Goal: Transaction & Acquisition: Purchase product/service

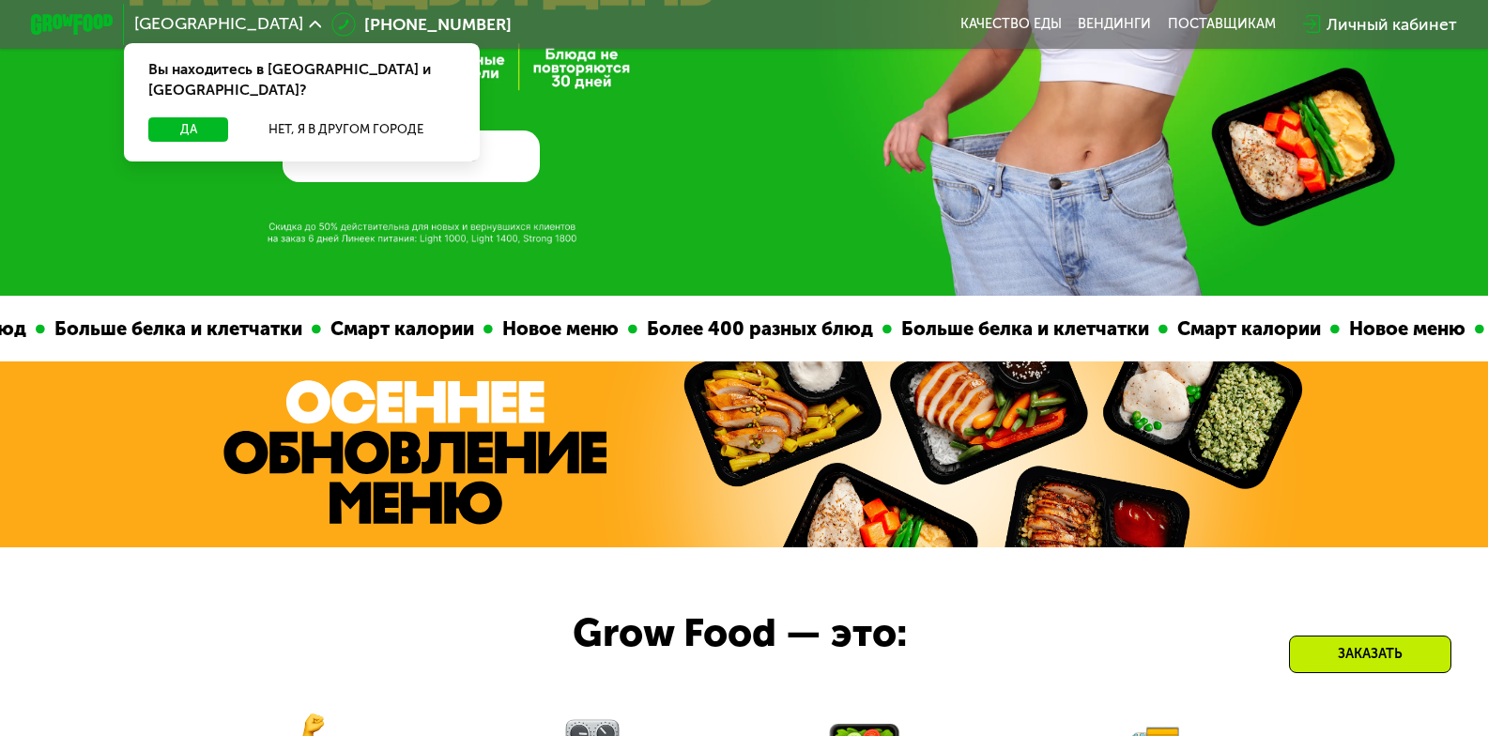
scroll to position [188, 0]
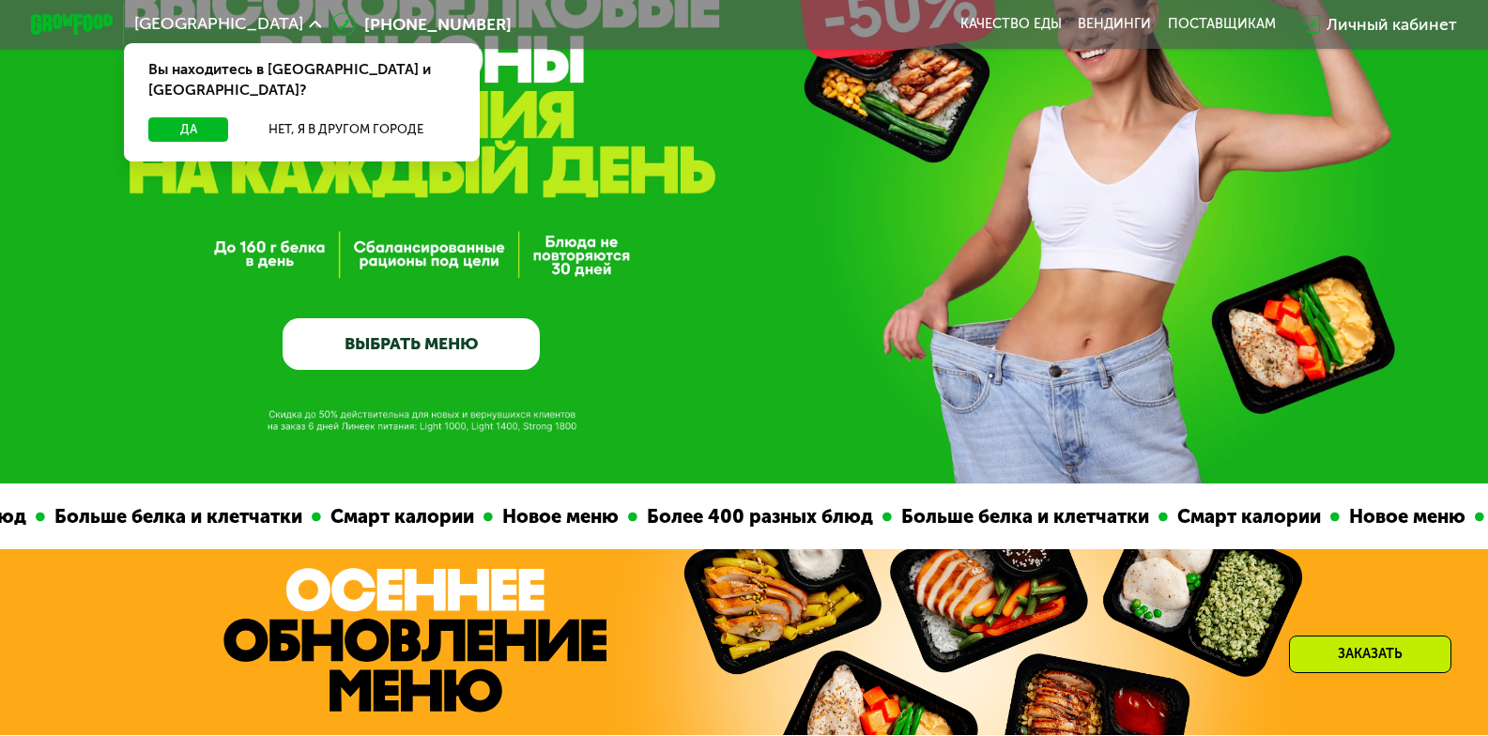
click at [527, 355] on link "ВЫБРАТЬ МЕНЮ" at bounding box center [411, 344] width 257 height 52
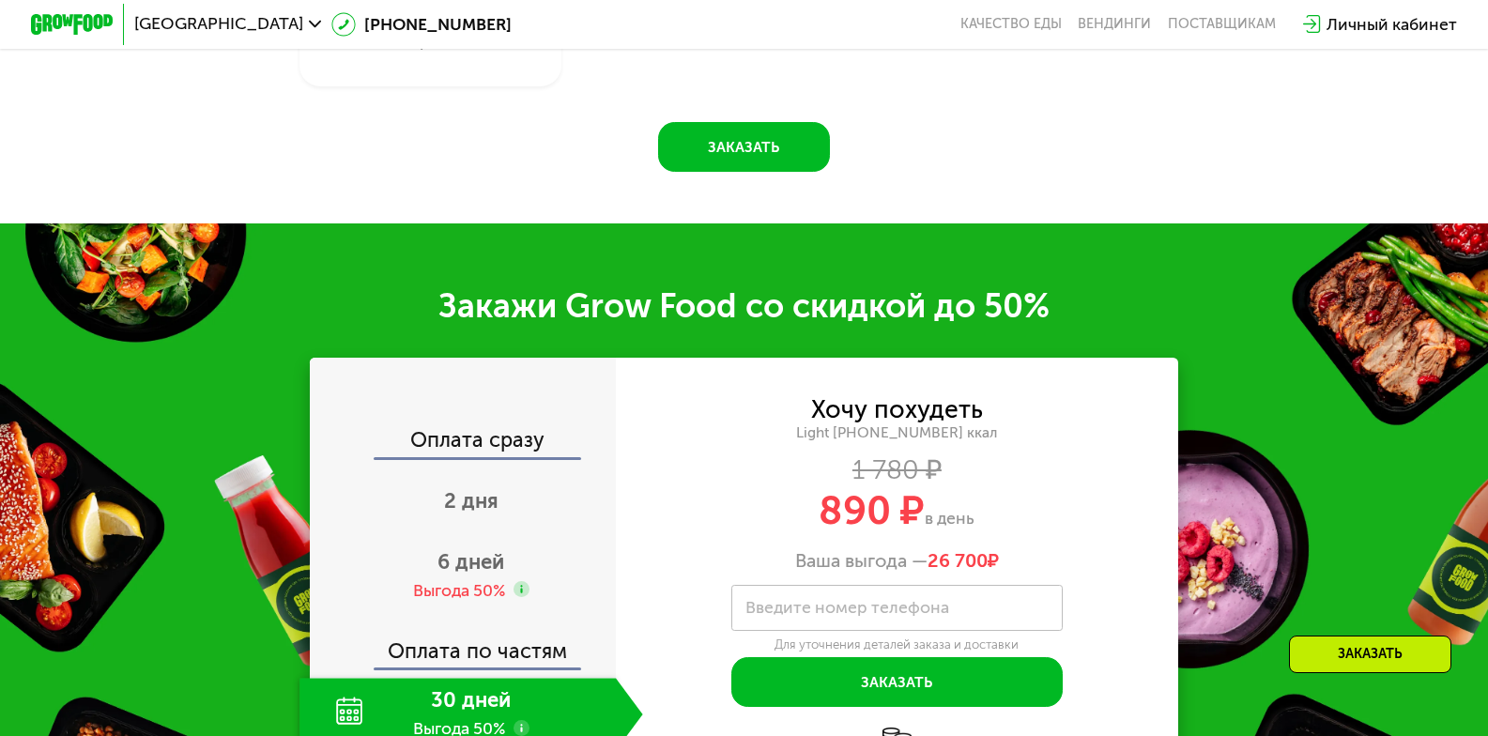
scroll to position [2346, 0]
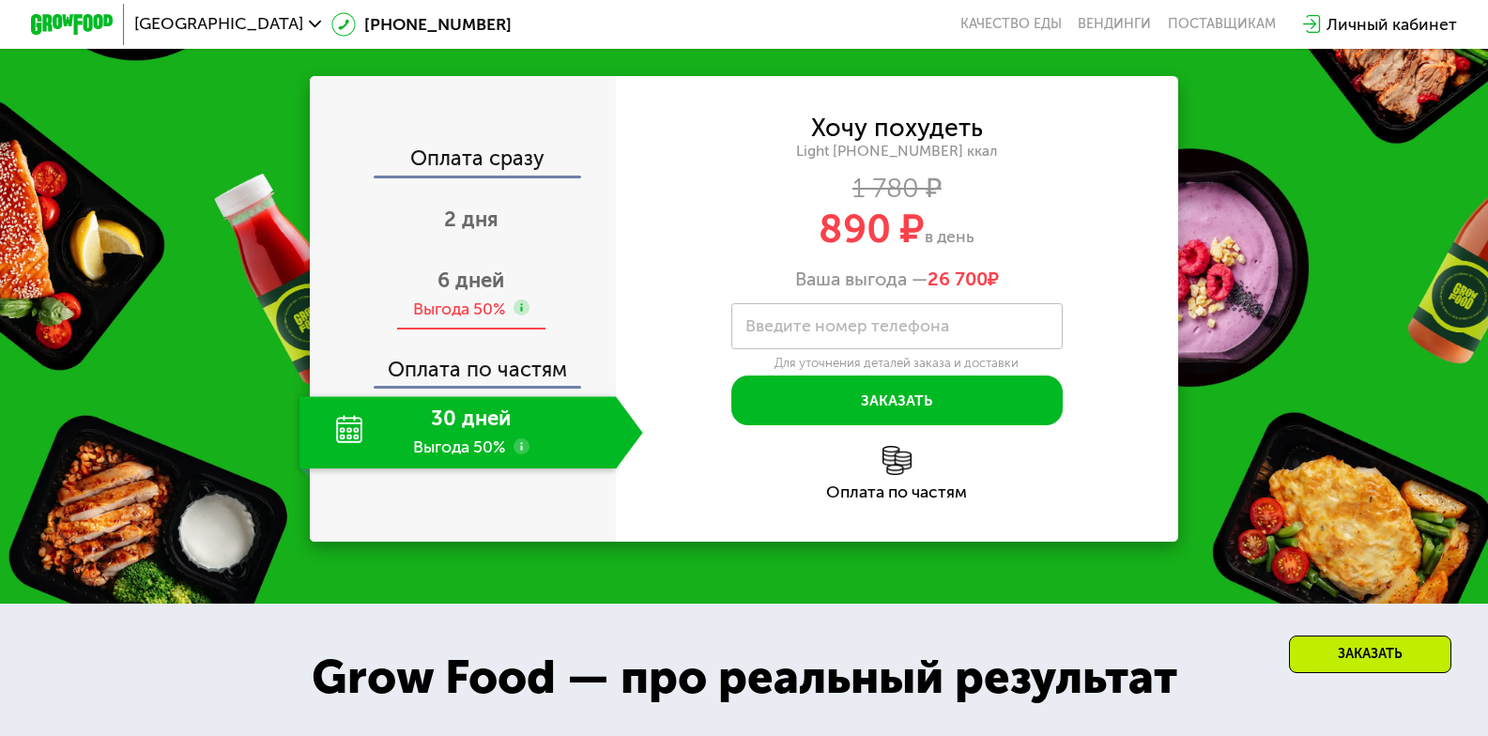
click at [533, 330] on div "6 дней Выгода 50%" at bounding box center [470, 294] width 343 height 72
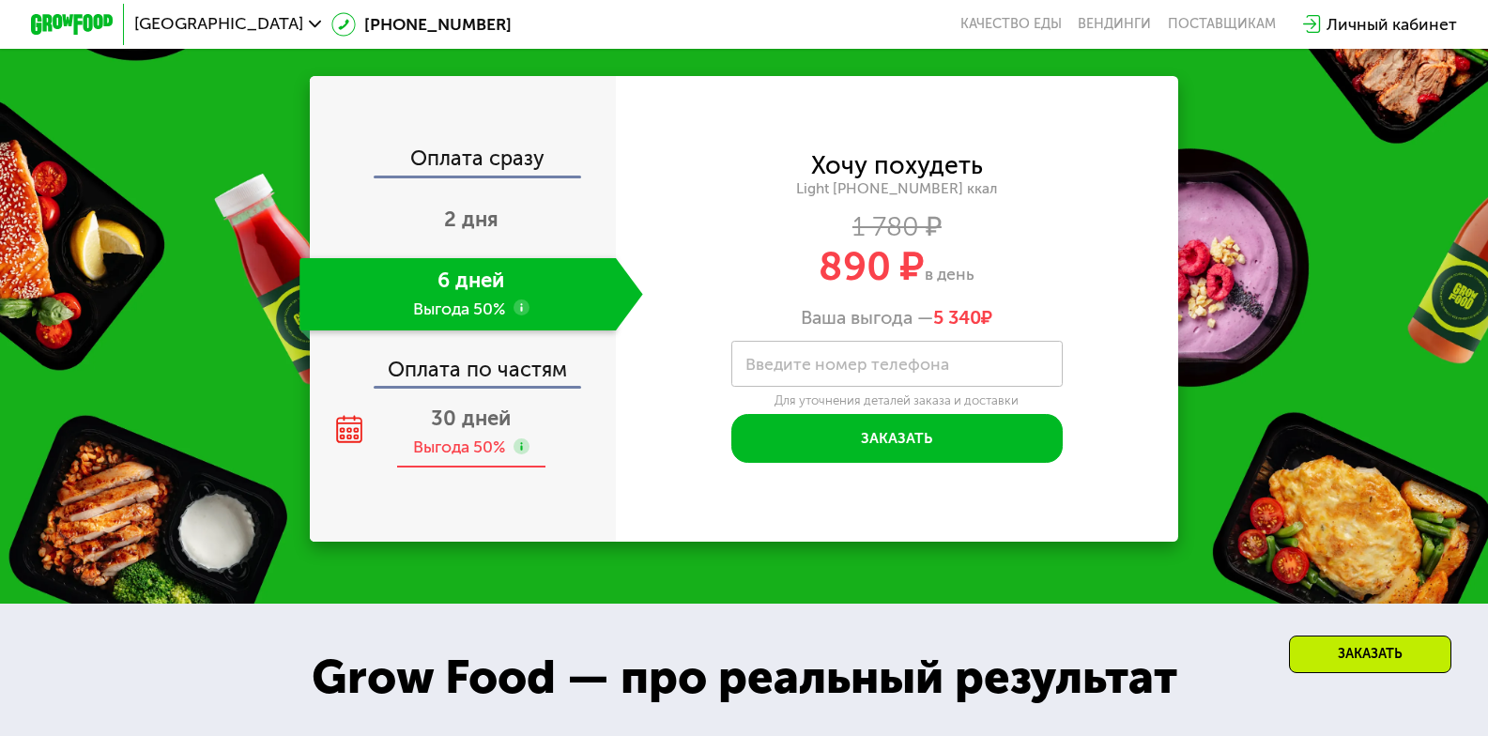
click at [474, 431] on span "30 дней" at bounding box center [471, 418] width 80 height 25
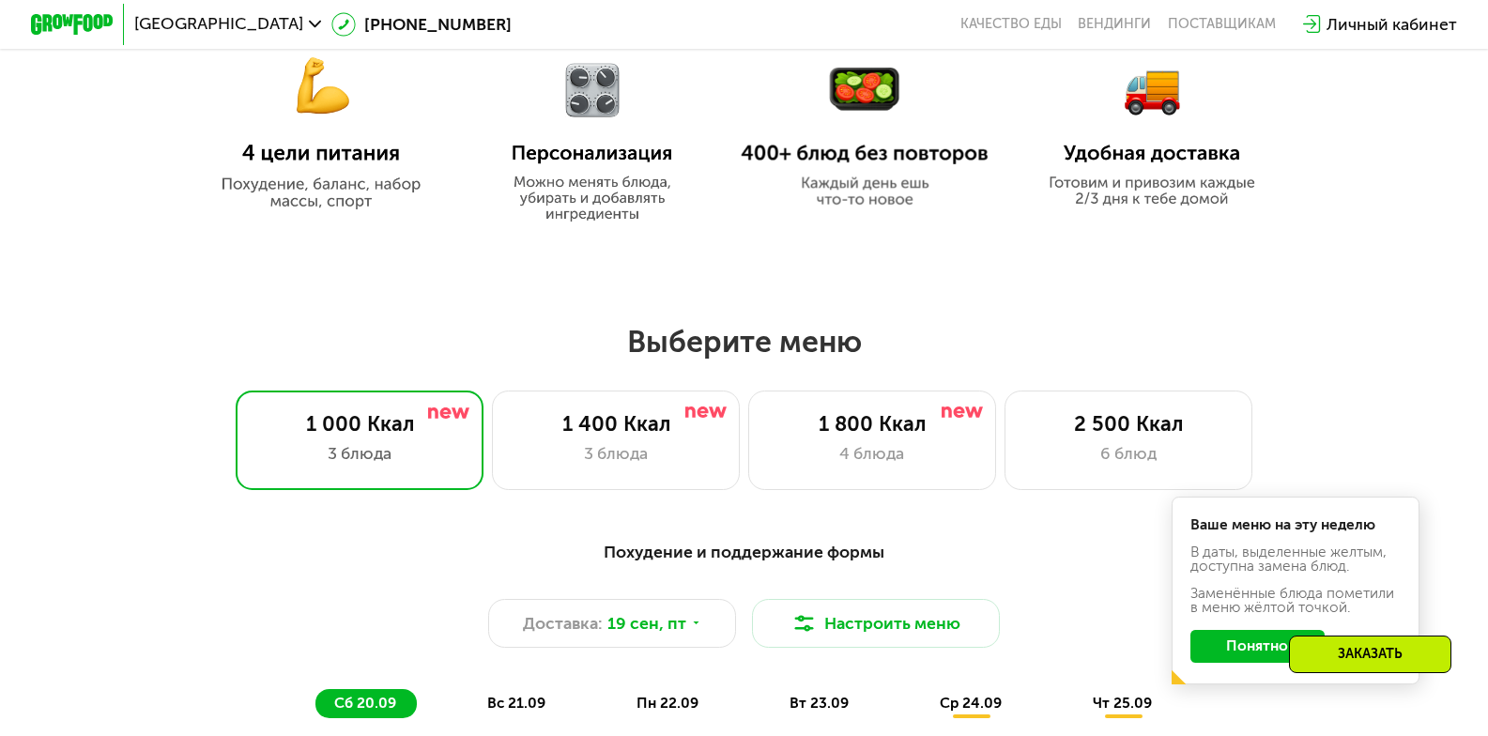
scroll to position [938, 0]
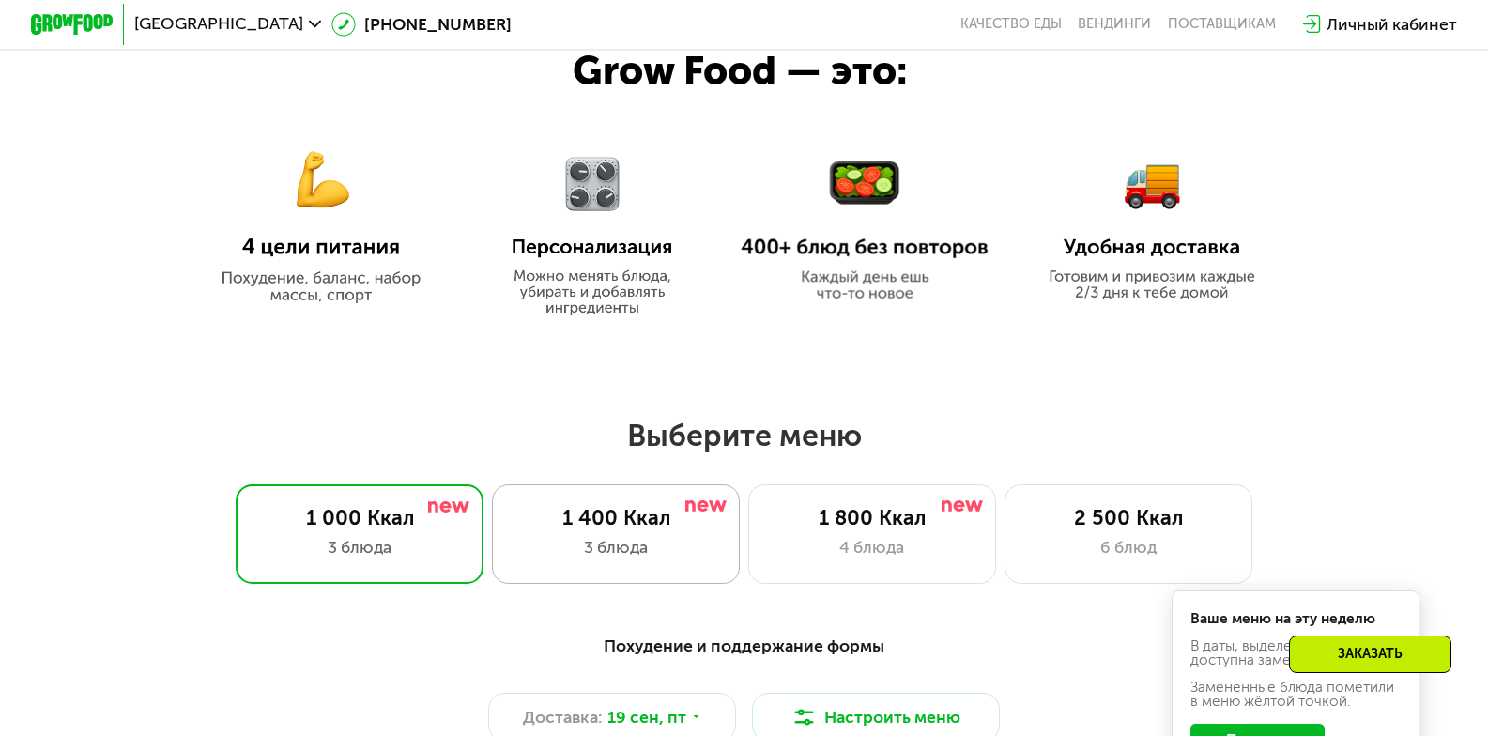
click at [679, 544] on div "3 блюда" at bounding box center [615, 547] width 205 height 24
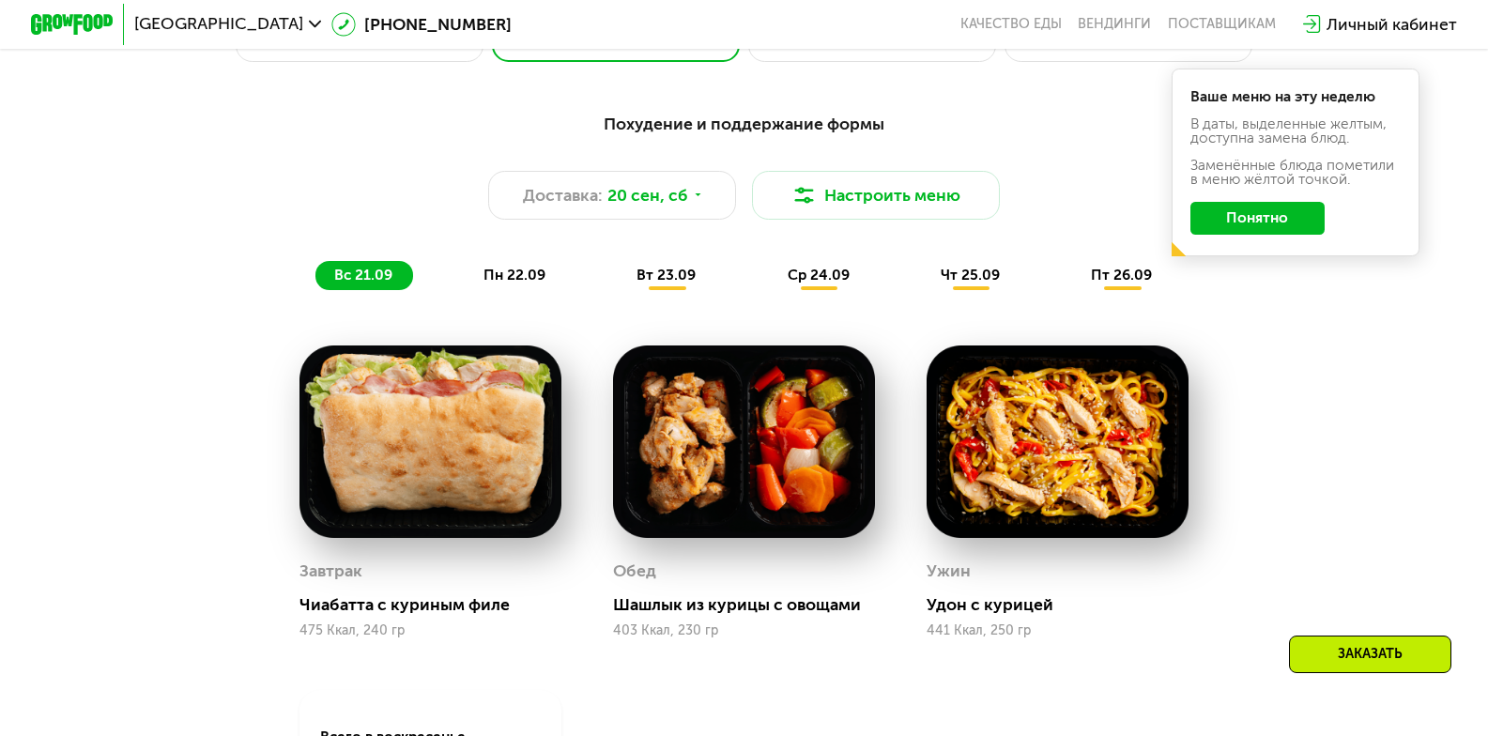
scroll to position [1501, 0]
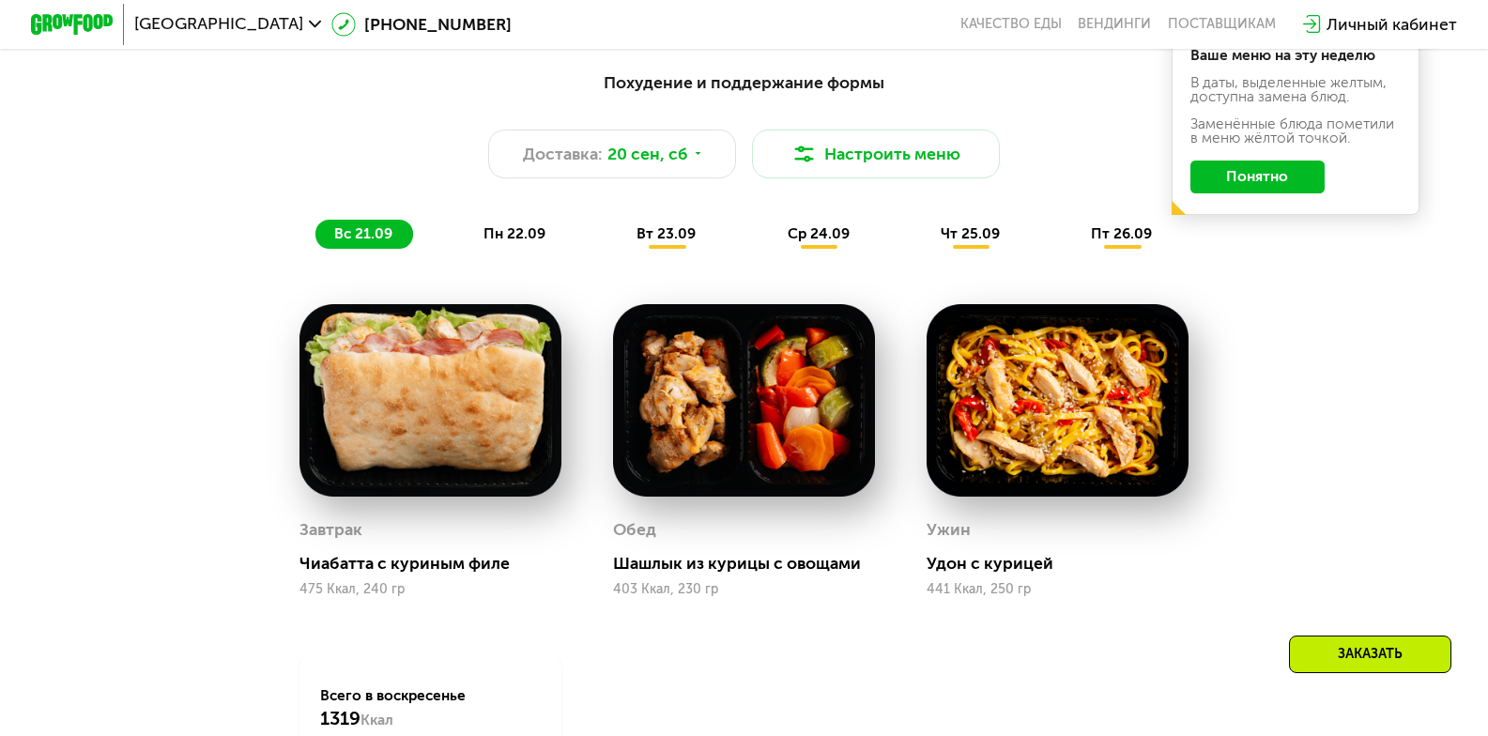
click at [660, 242] on span "вт 23.09" at bounding box center [665, 233] width 59 height 17
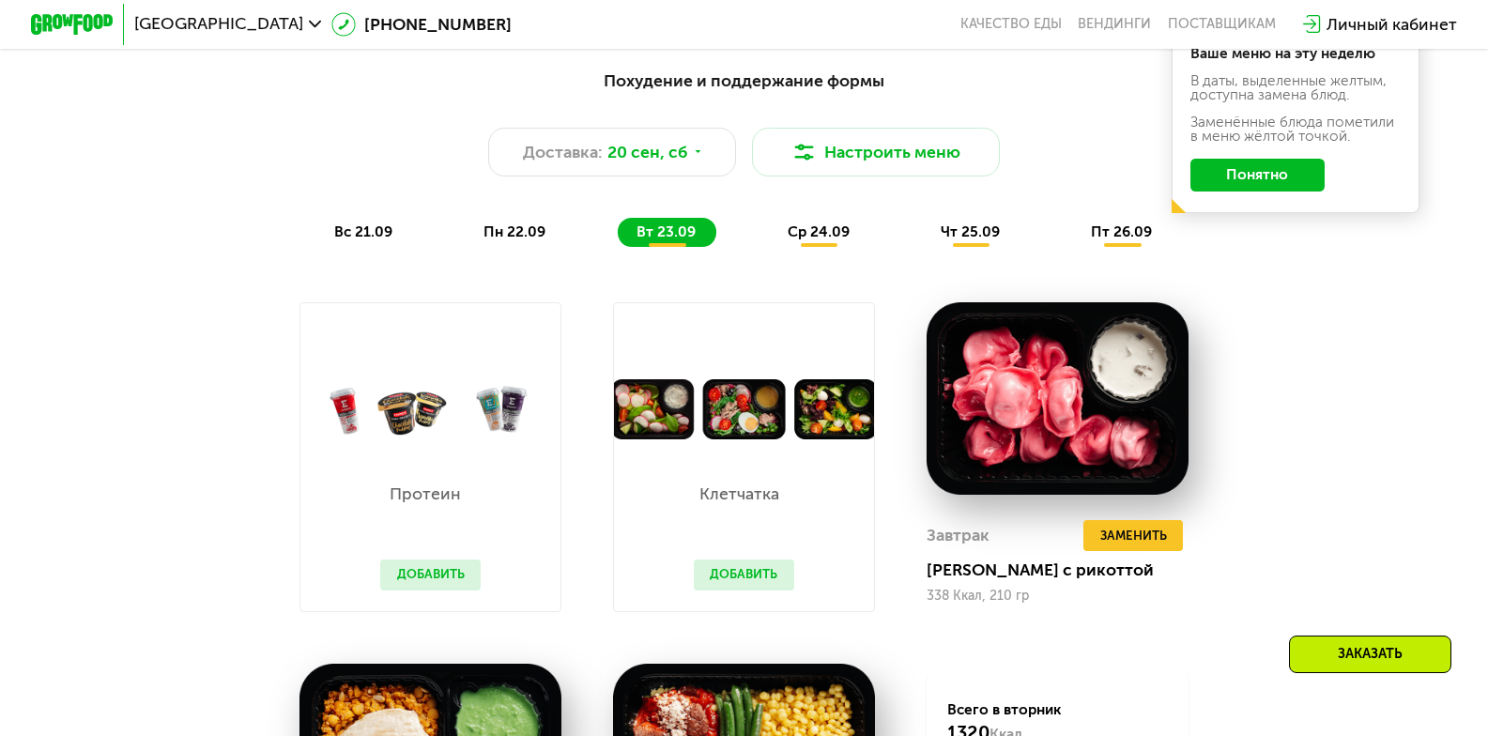
scroll to position [1407, 0]
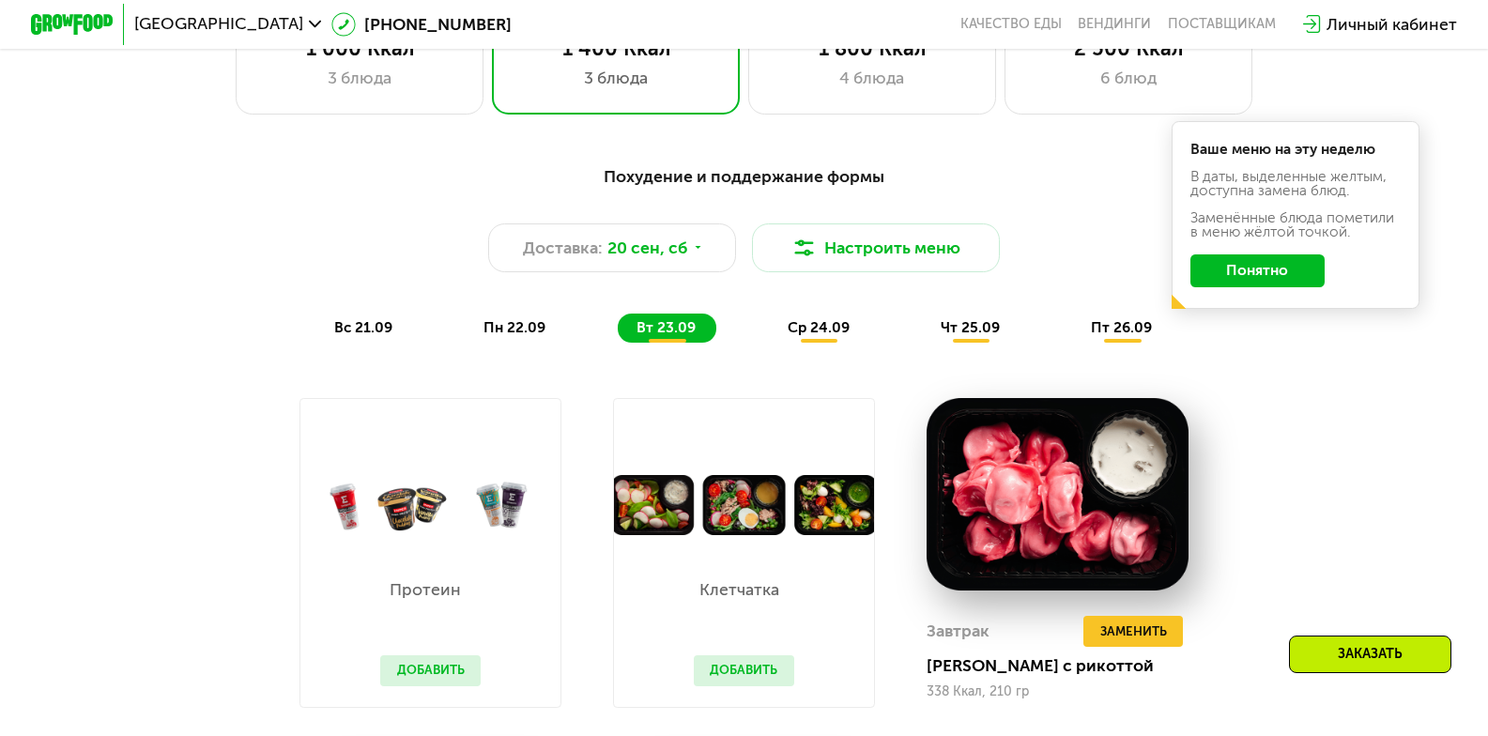
click at [832, 330] on span "ср 24.09" at bounding box center [819, 327] width 62 height 17
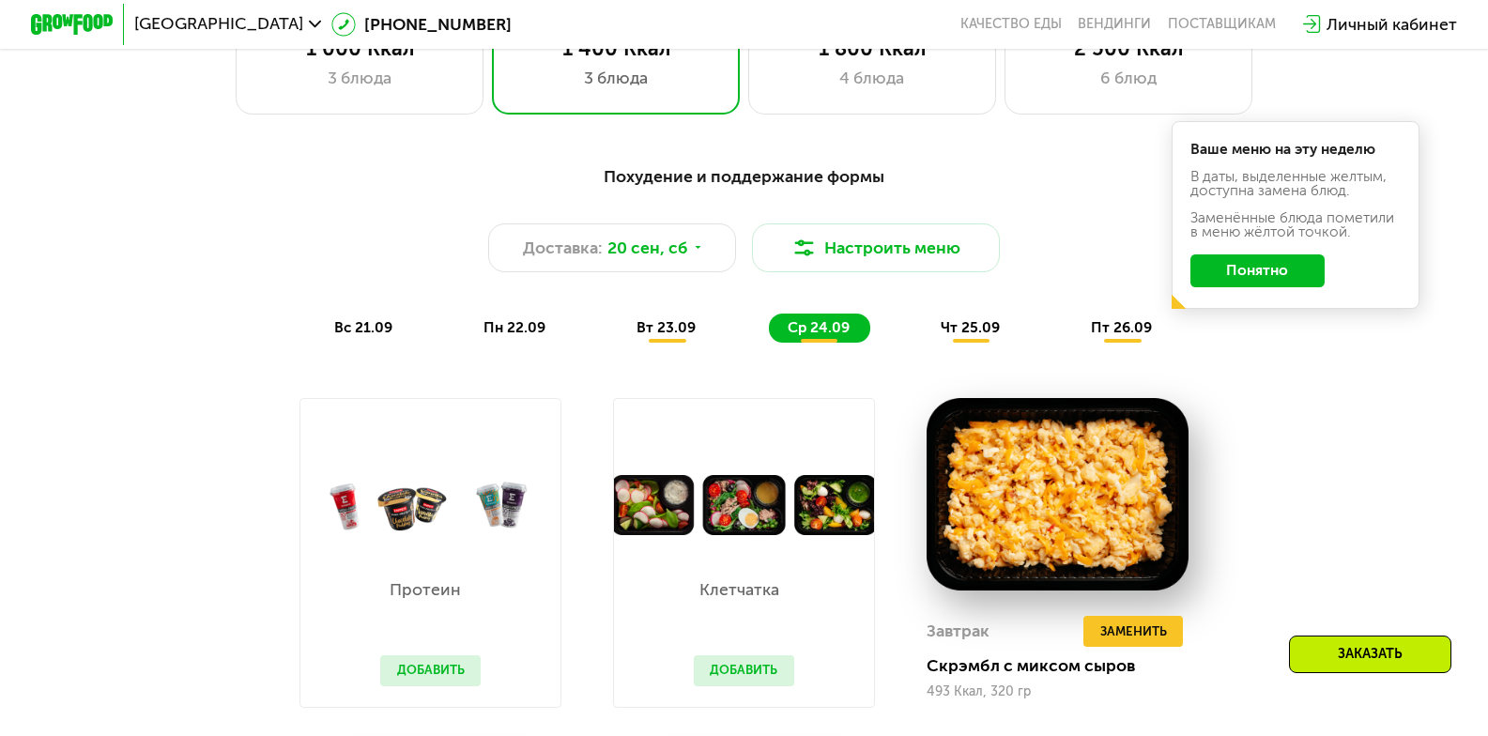
click at [929, 330] on div "чт 25.09" at bounding box center [971, 328] width 99 height 29
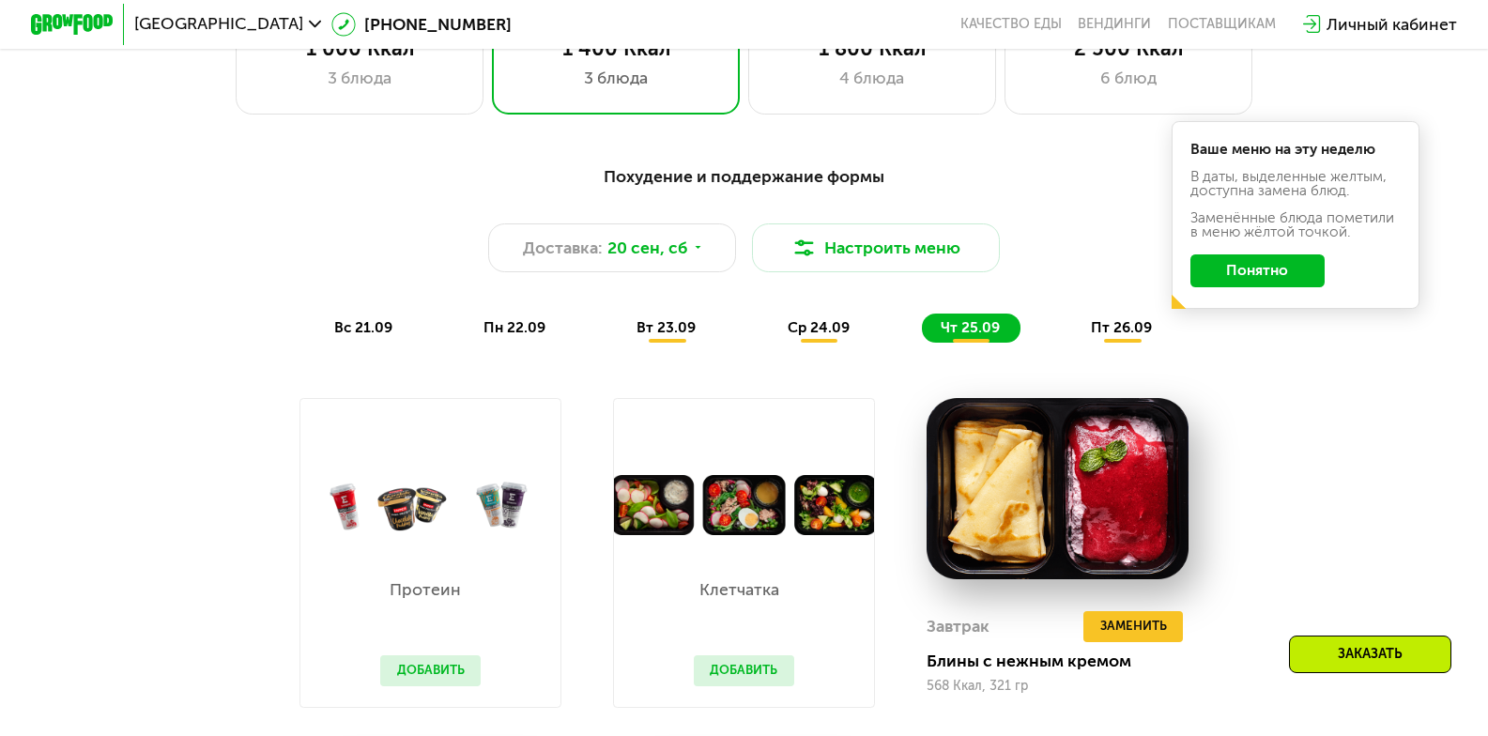
click at [819, 336] on span "ср 24.09" at bounding box center [819, 327] width 62 height 17
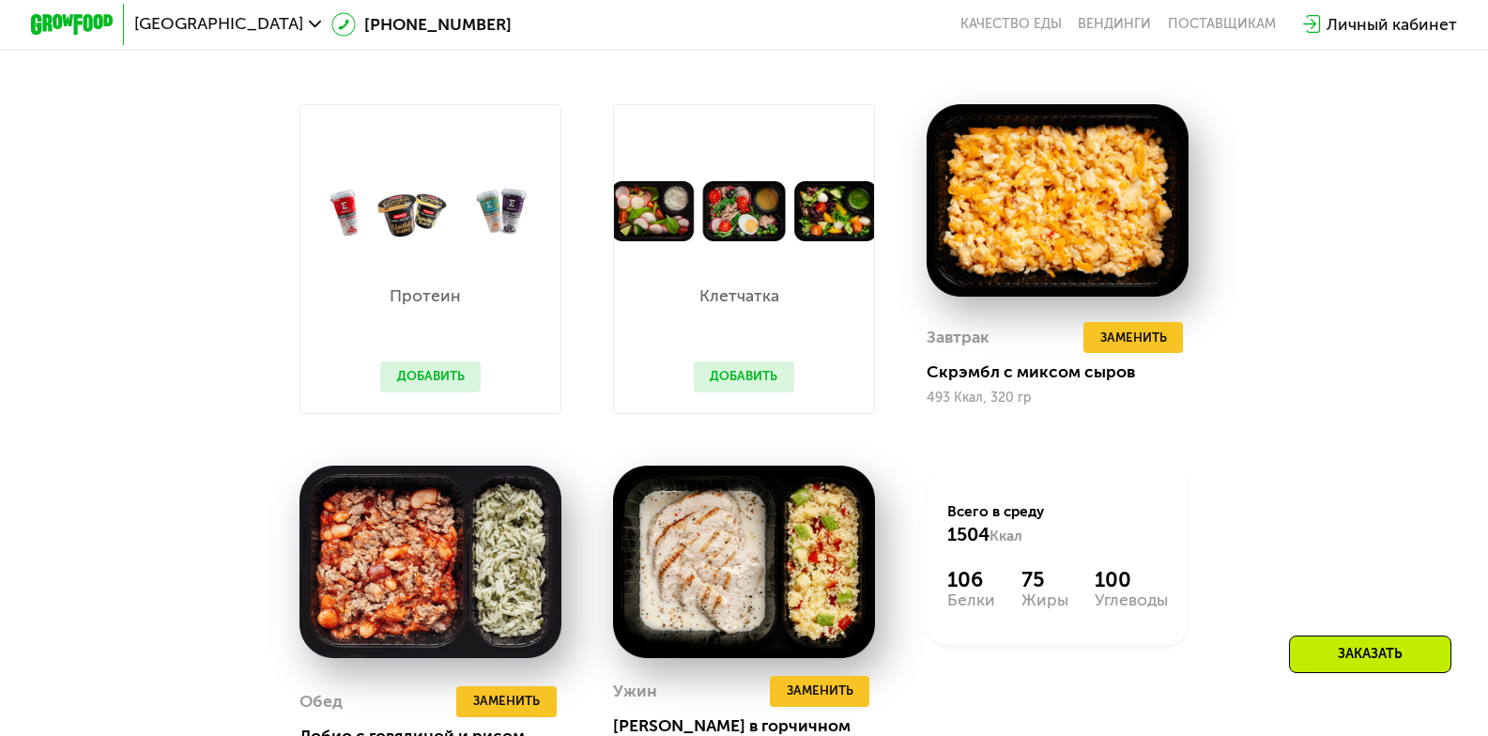
scroll to position [1689, 0]
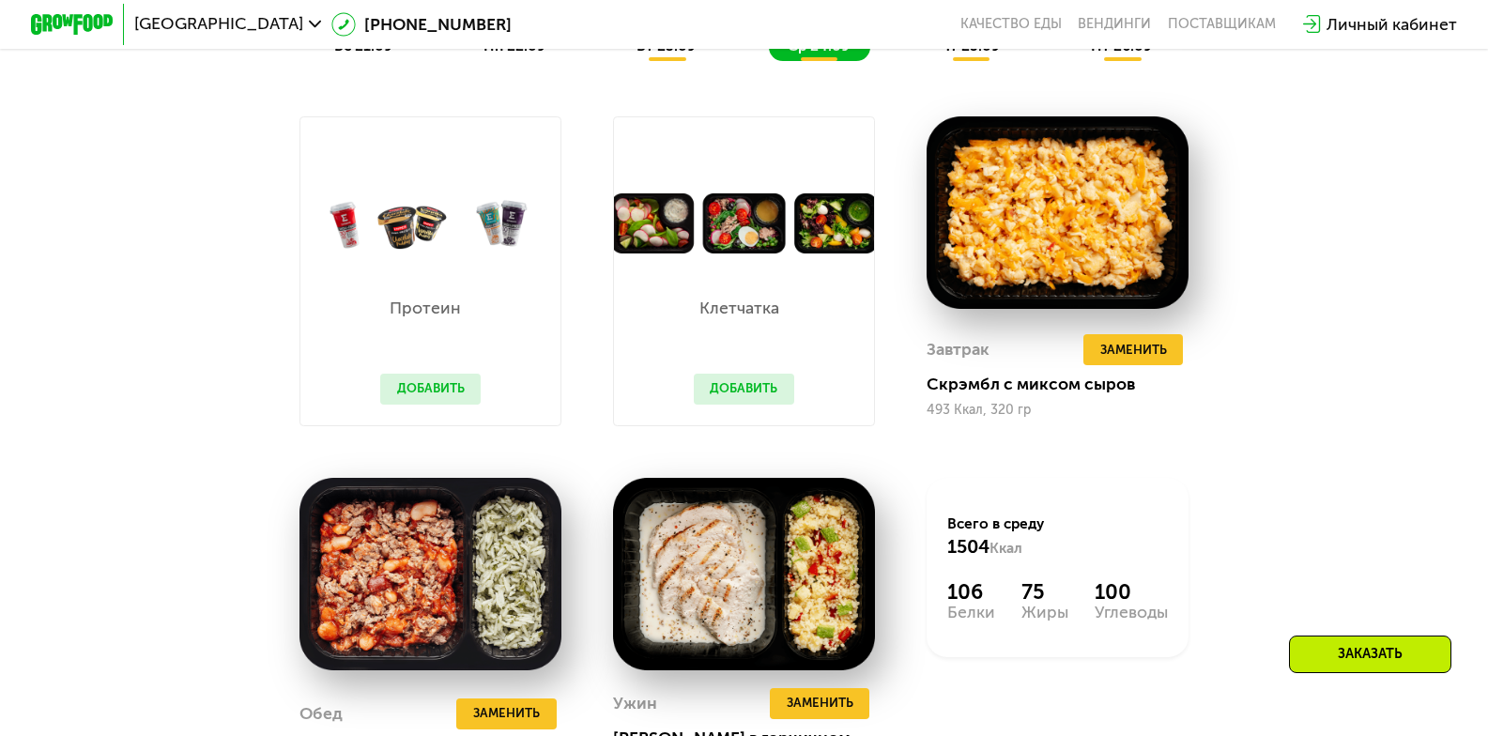
click at [787, 397] on button "Добавить" at bounding box center [744, 389] width 100 height 31
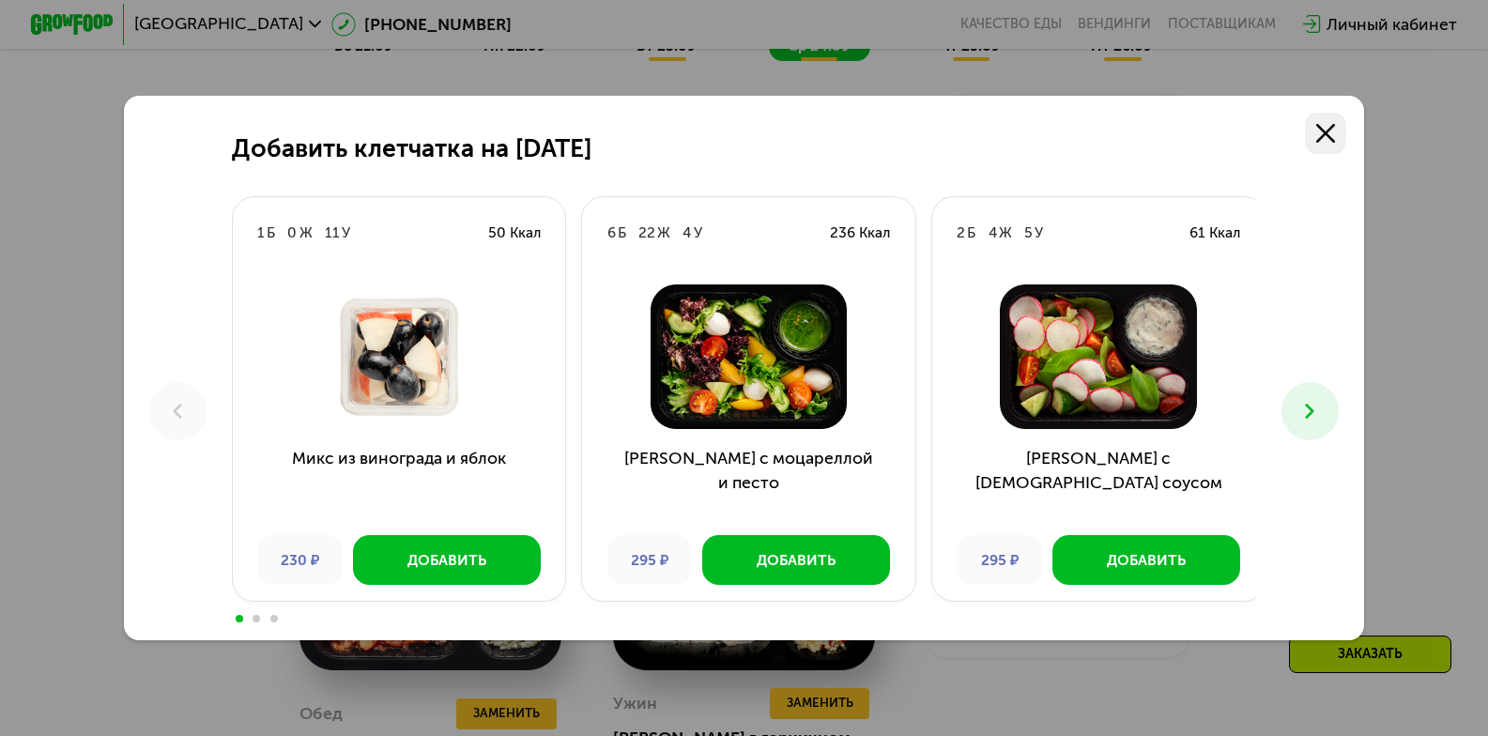
click at [1344, 135] on link at bounding box center [1325, 133] width 41 height 41
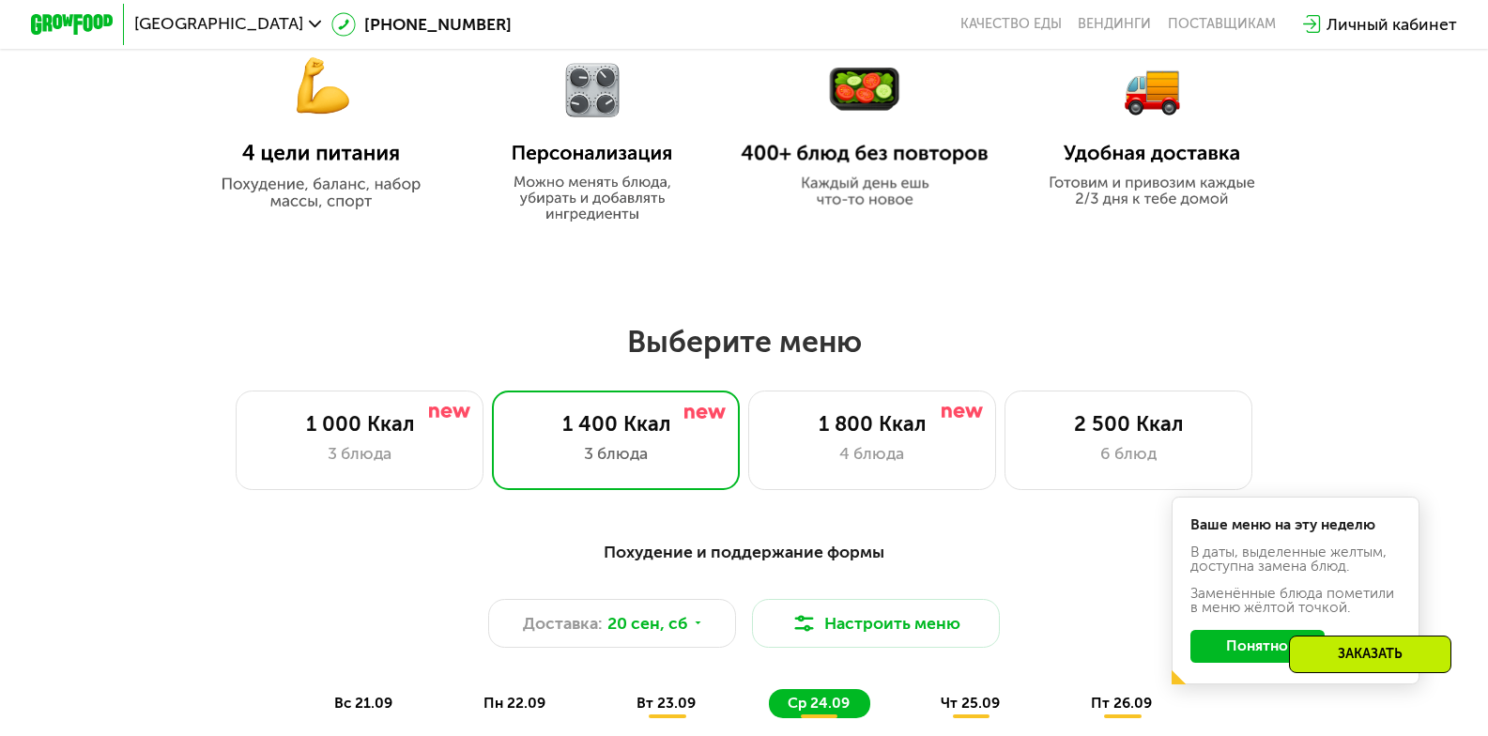
scroll to position [1125, 0]
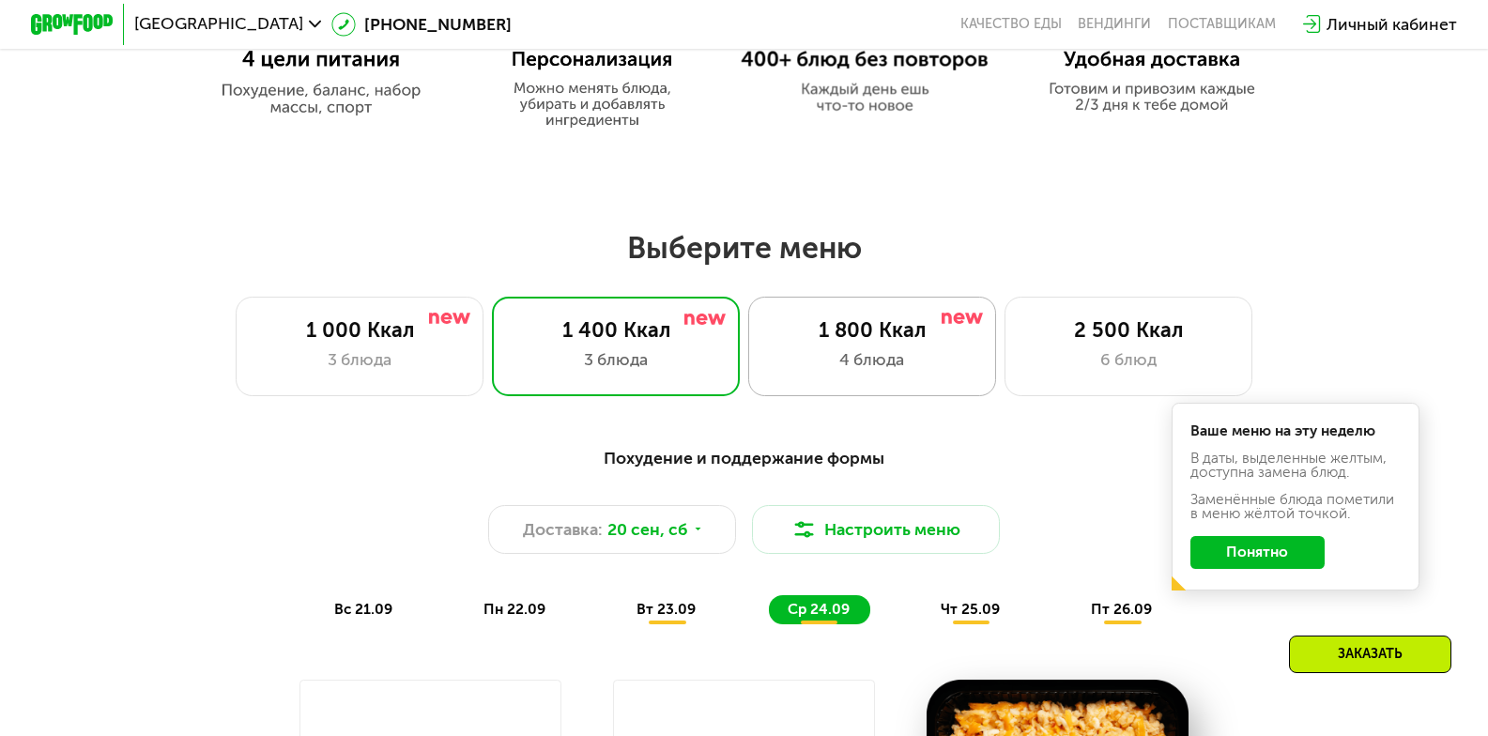
click at [878, 366] on div "4 блюда" at bounding box center [872, 359] width 205 height 24
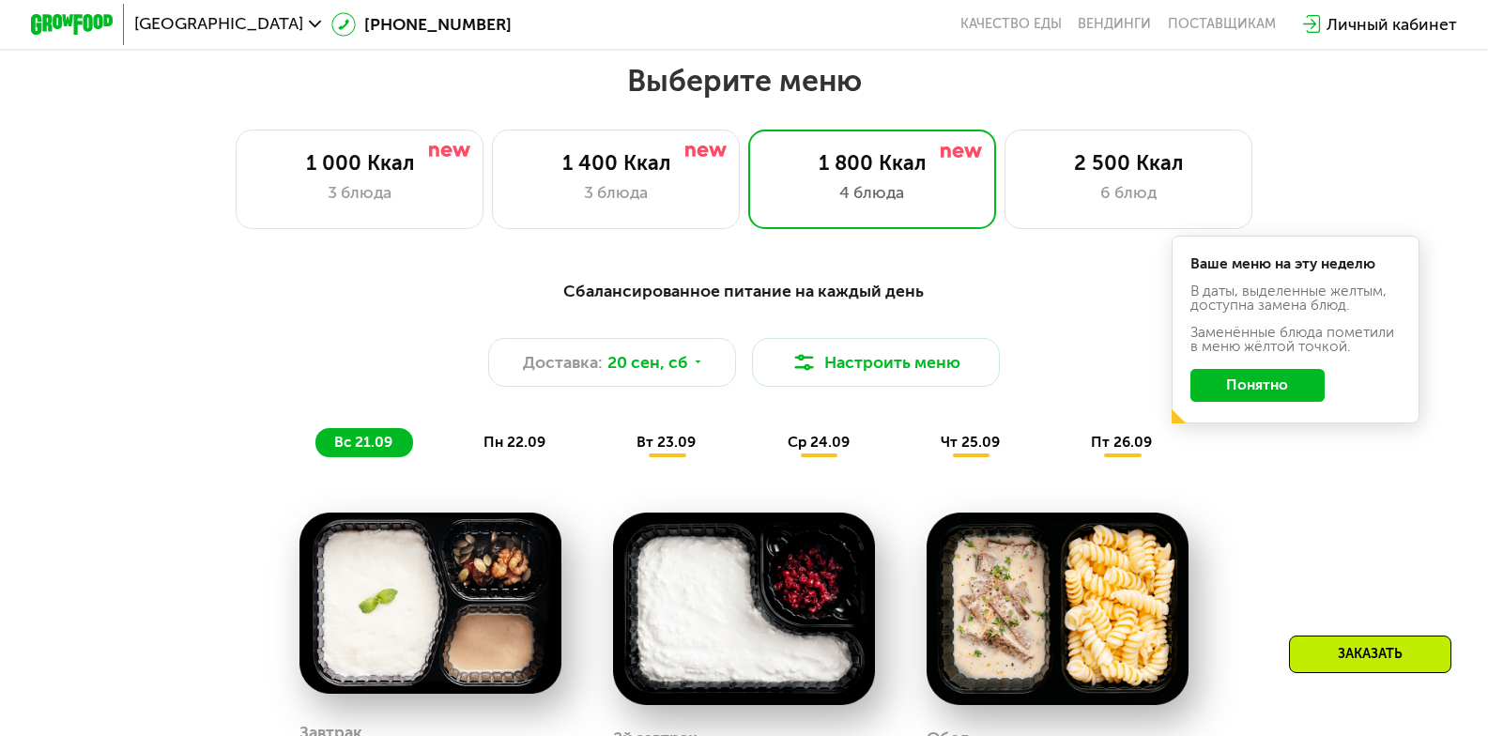
scroll to position [1313, 0]
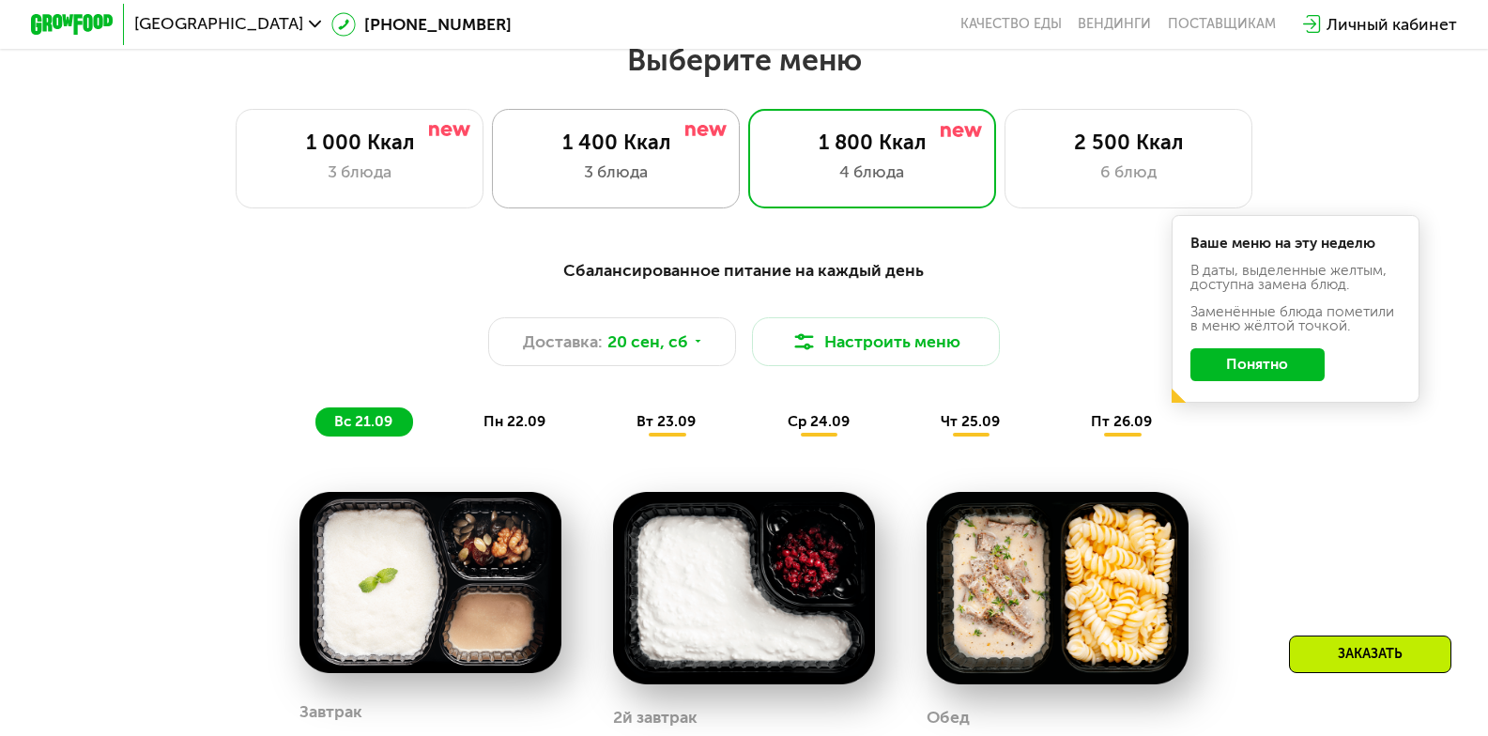
click at [660, 169] on div "3 блюда" at bounding box center [615, 172] width 205 height 24
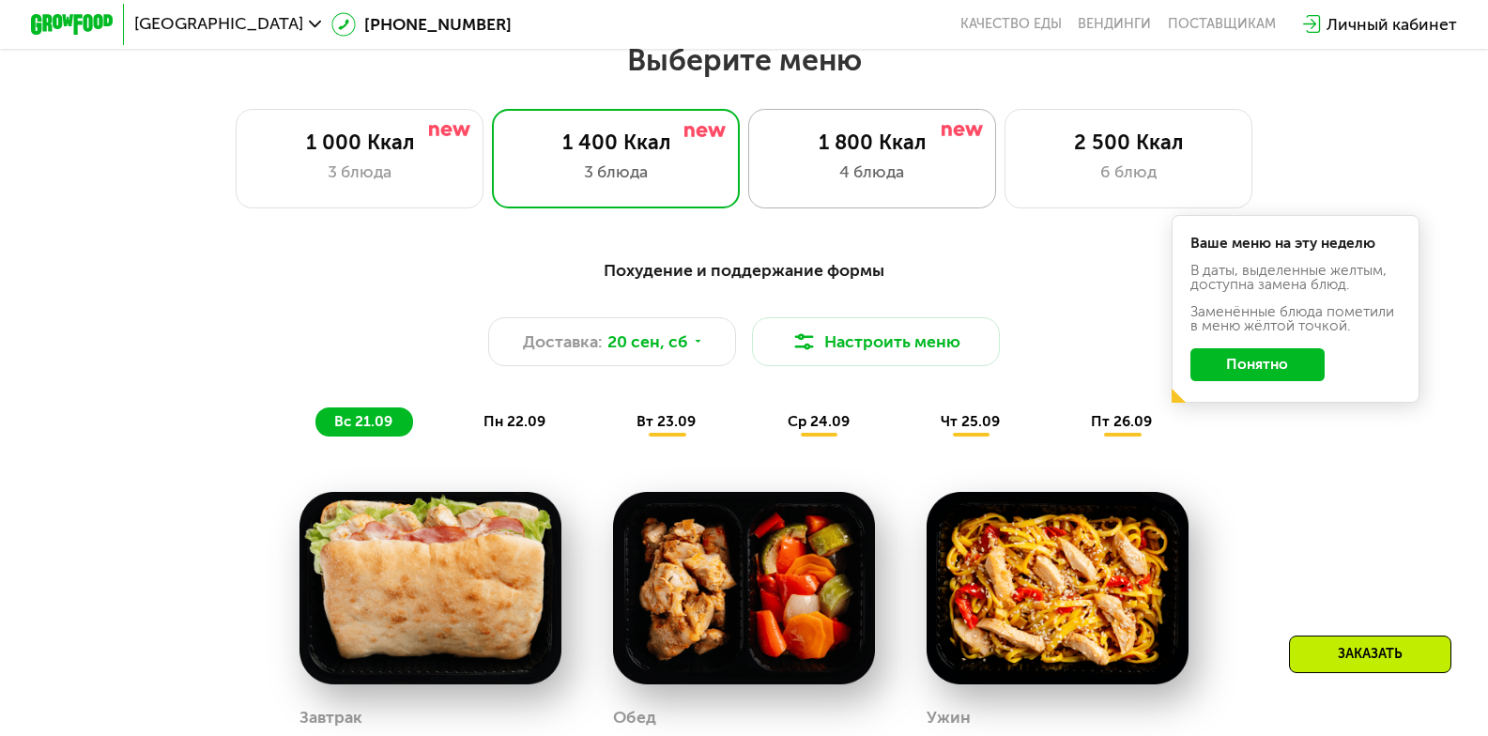
click at [902, 141] on div "1 800 Ккал" at bounding box center [872, 142] width 205 height 24
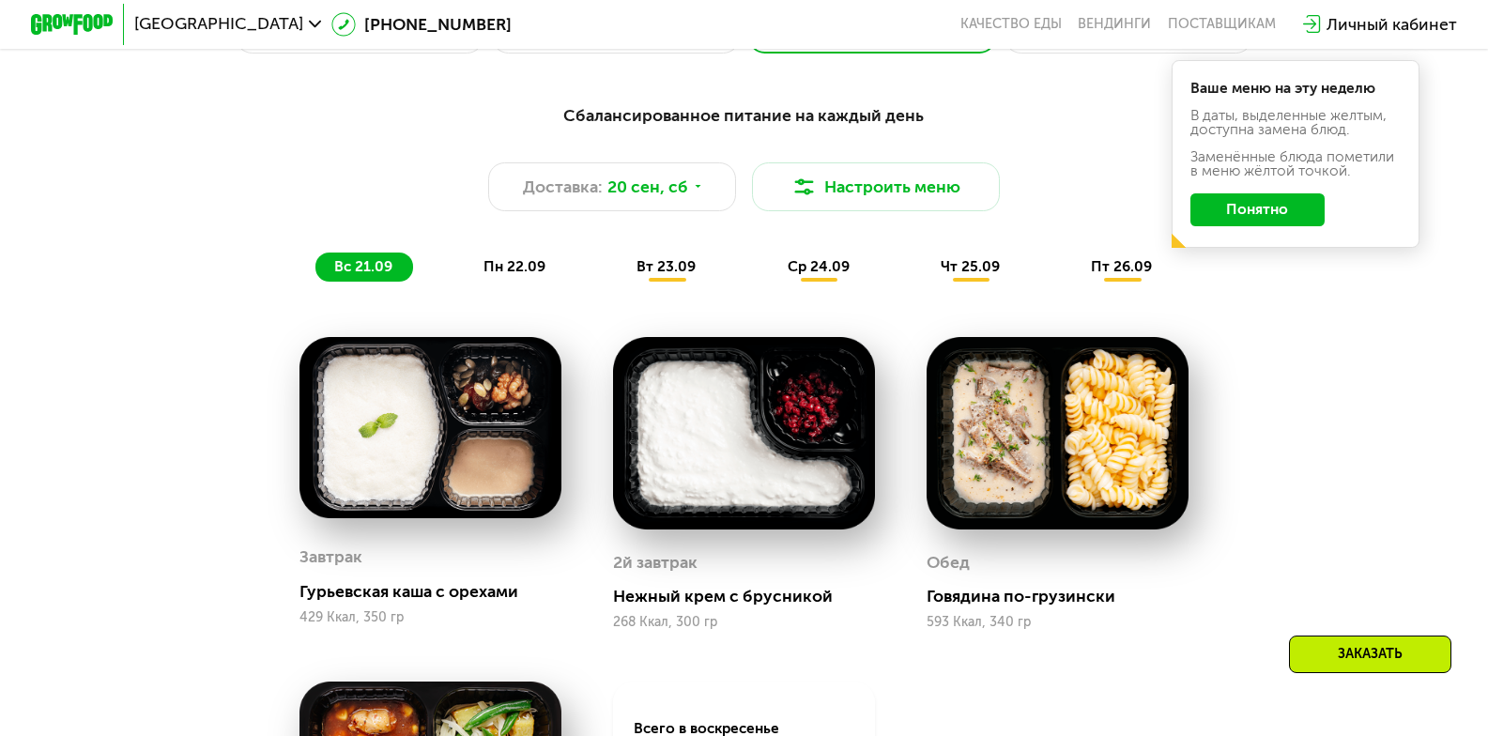
scroll to position [1501, 0]
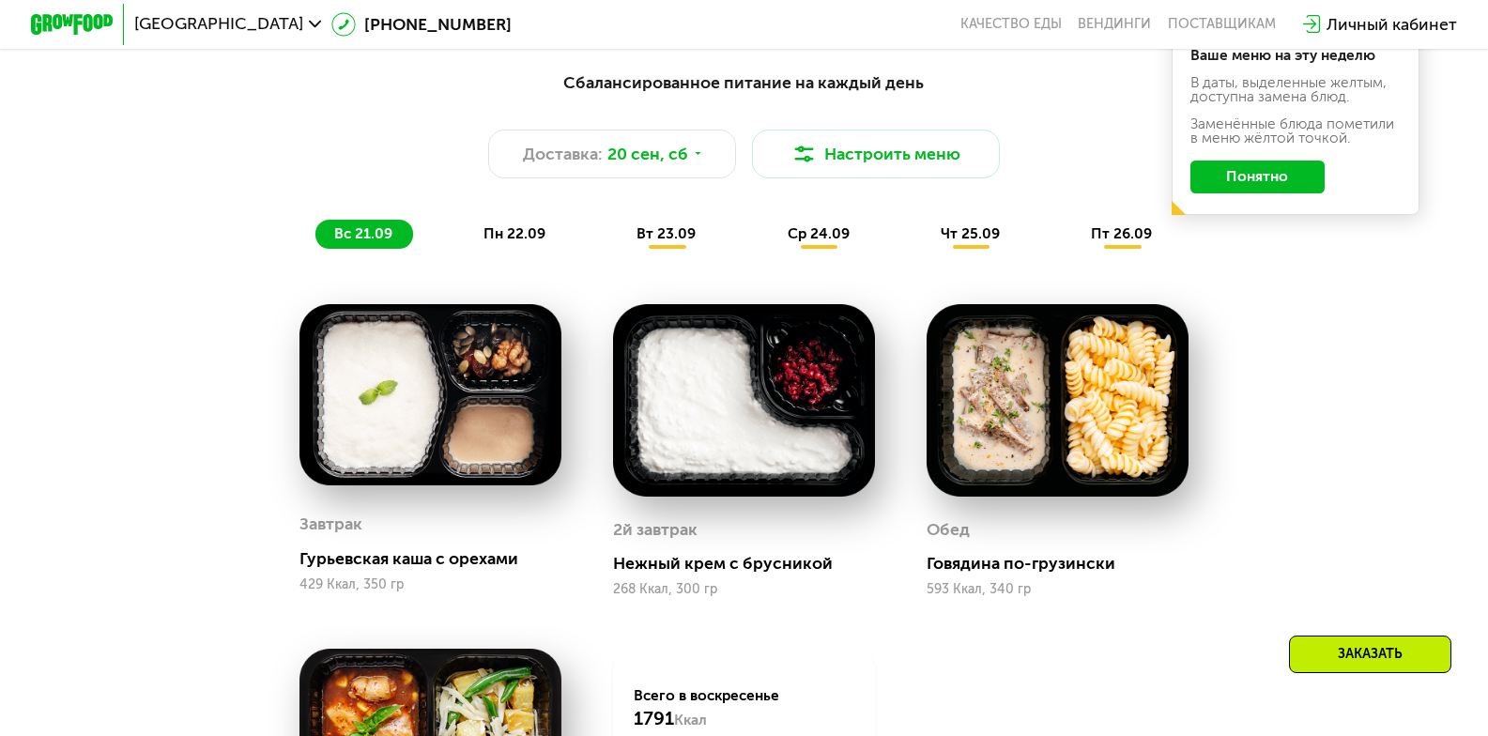
click at [521, 242] on span "пн 22.09" at bounding box center [514, 233] width 62 height 17
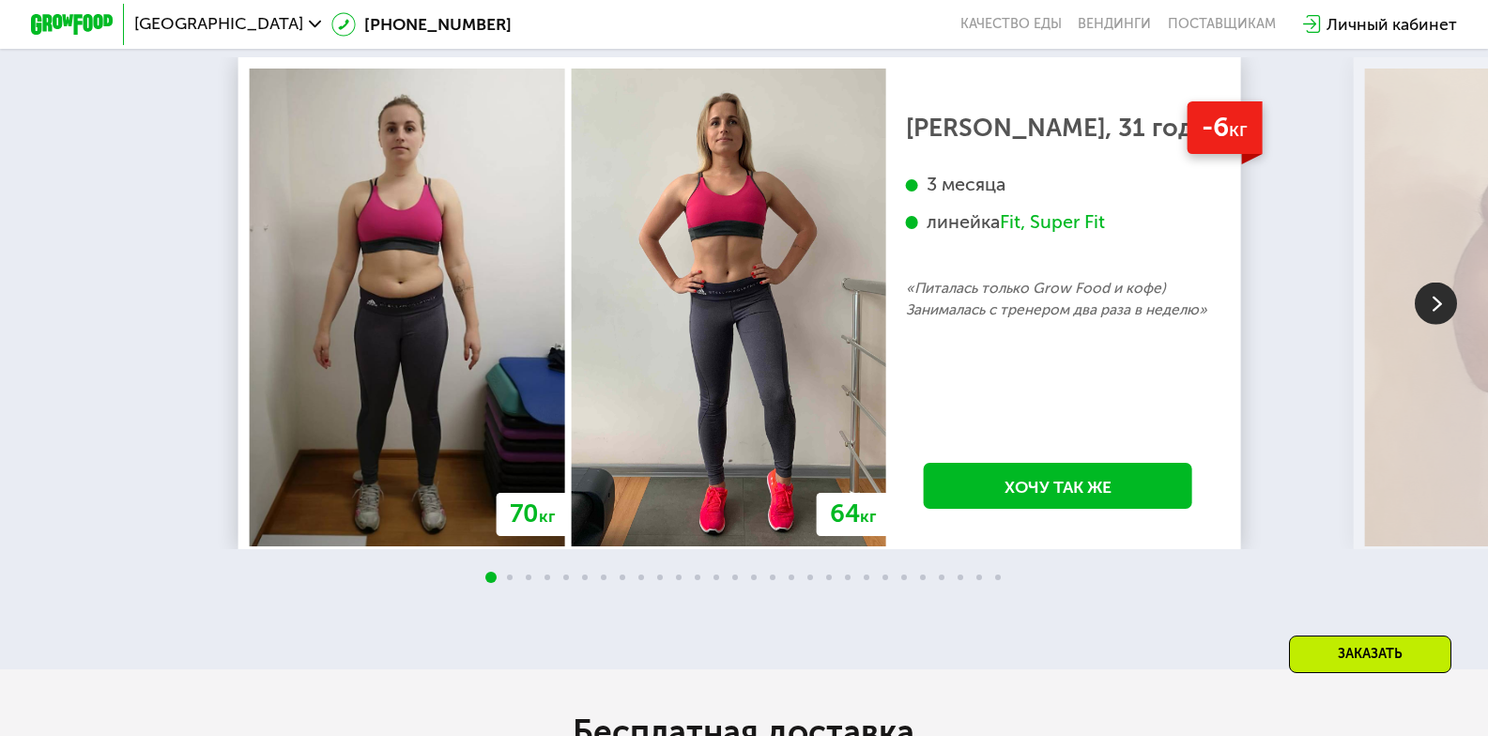
scroll to position [4036, 0]
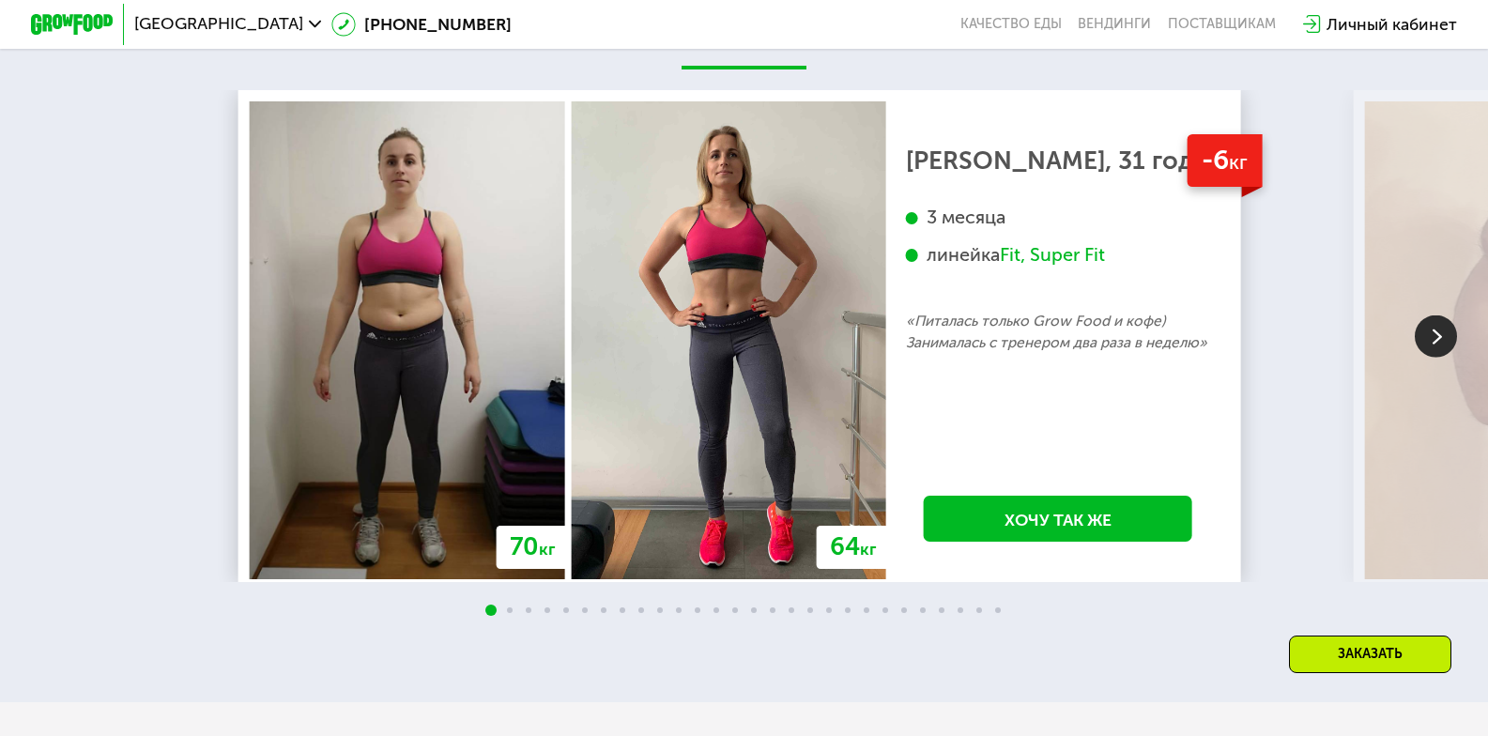
click at [1422, 358] on img at bounding box center [1436, 336] width 42 height 42
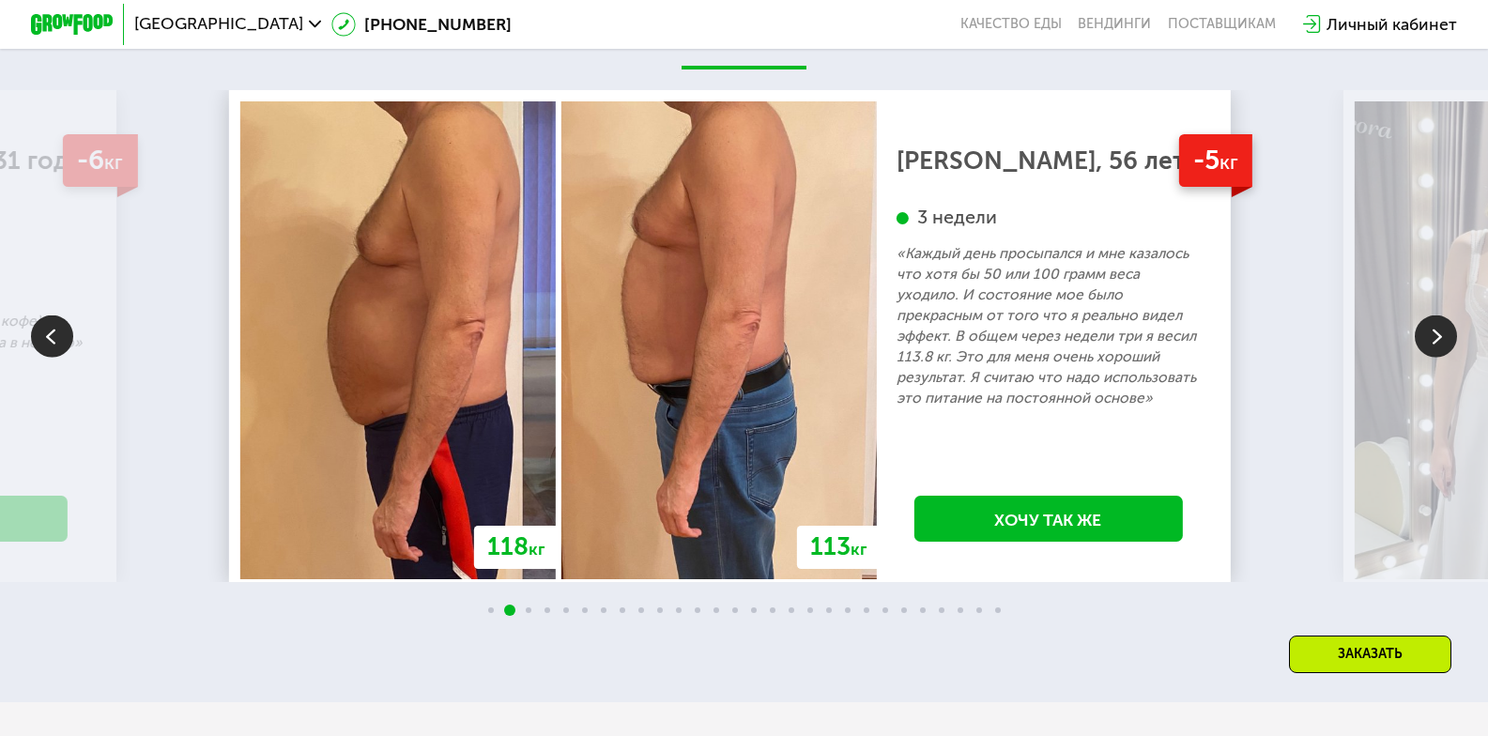
click at [1422, 358] on img at bounding box center [1436, 336] width 42 height 42
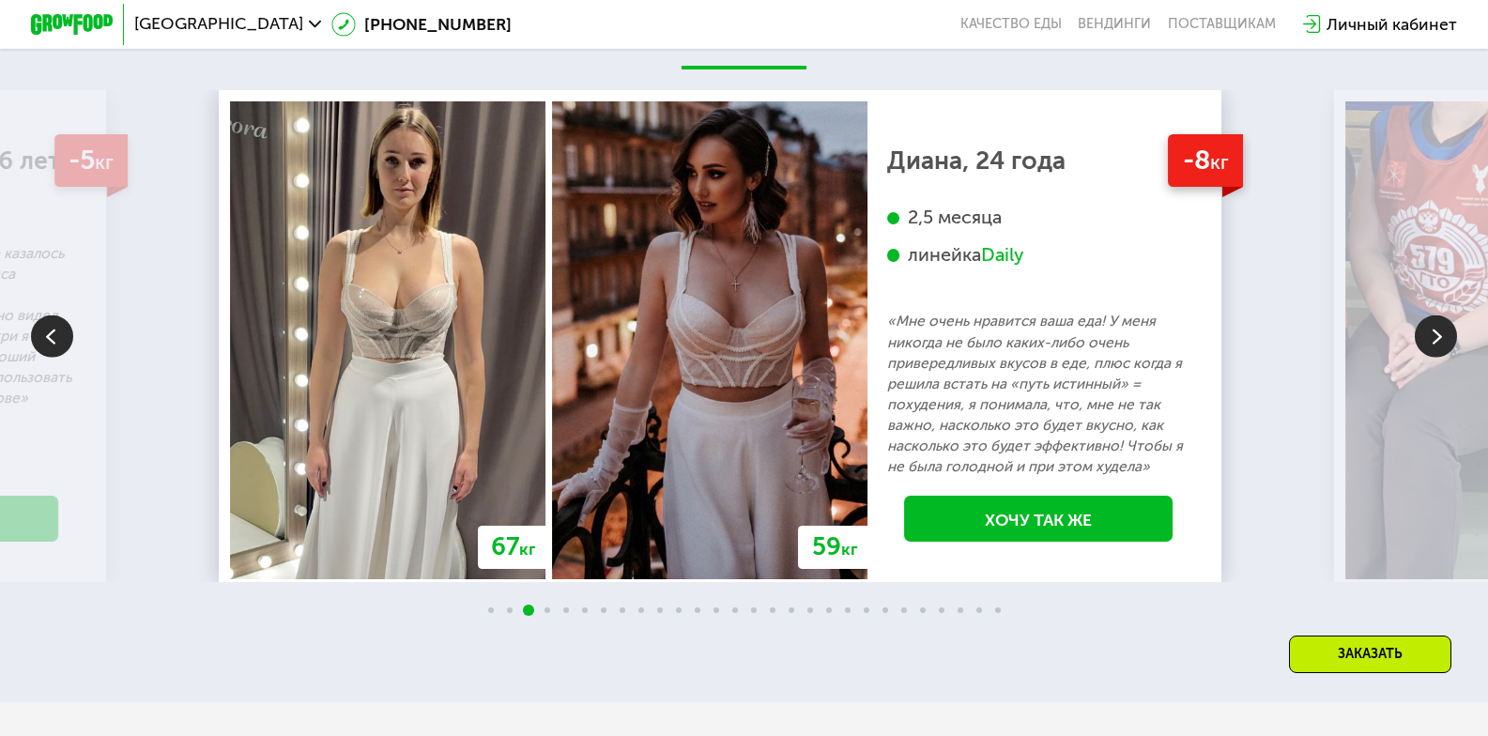
click at [1424, 358] on img at bounding box center [1436, 336] width 42 height 42
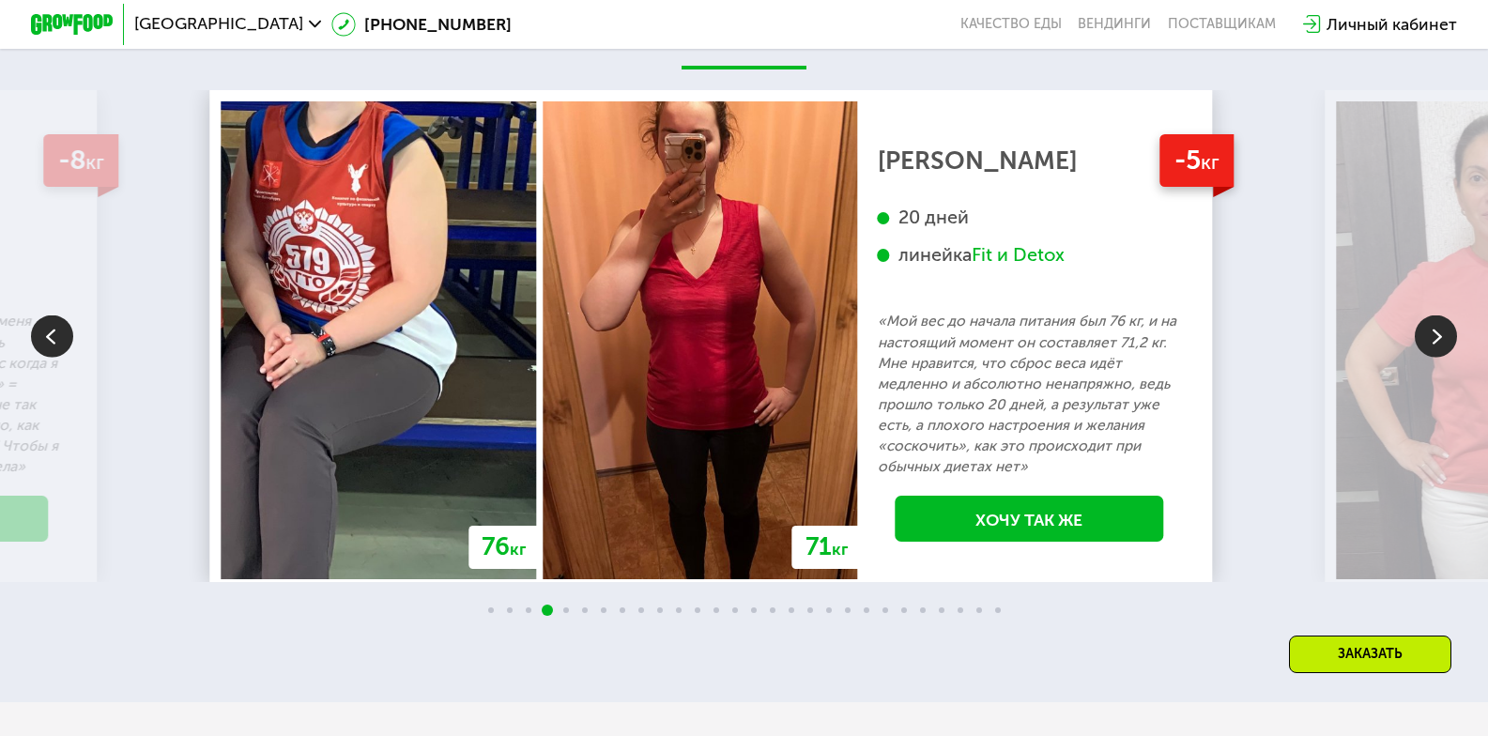
click at [1415, 358] on img at bounding box center [1436, 336] width 42 height 42
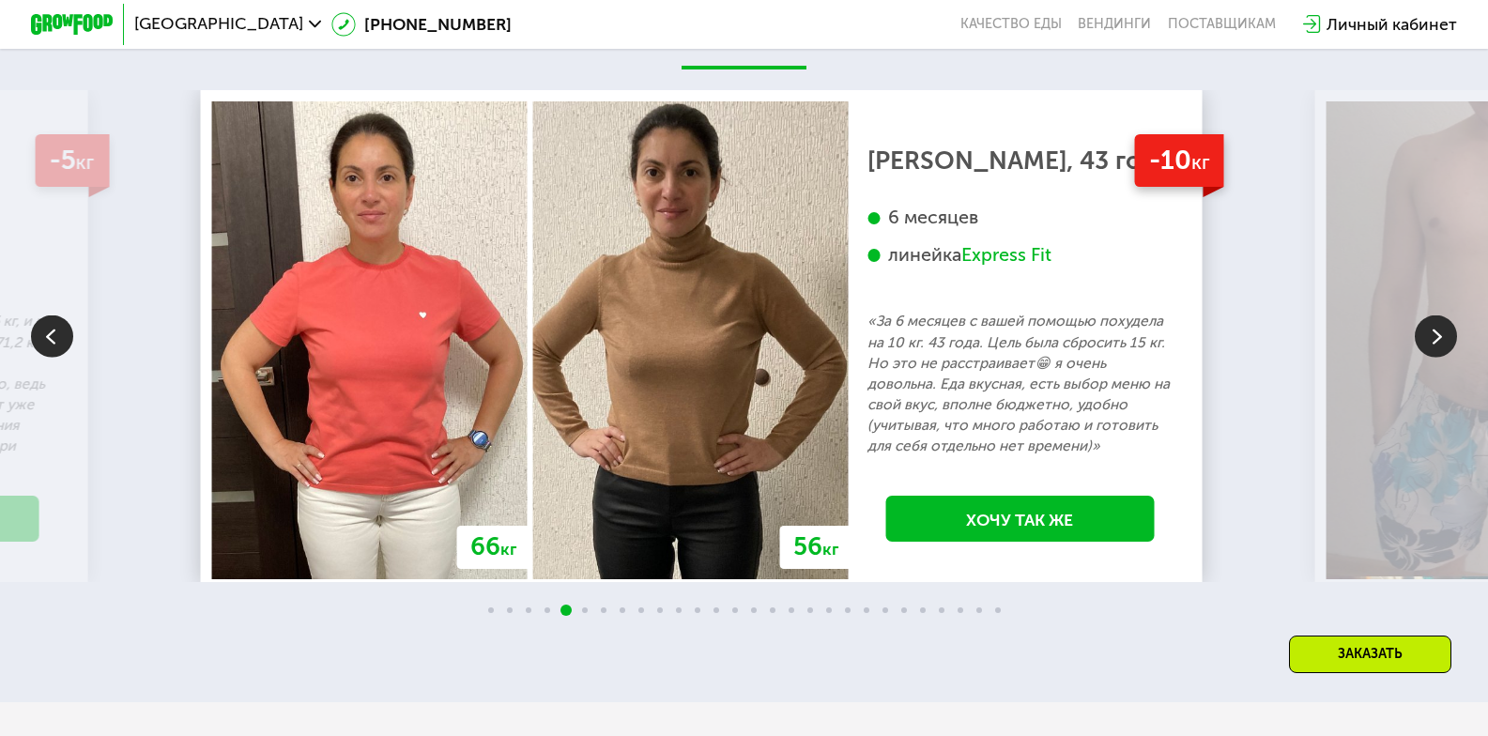
click at [1415, 358] on img at bounding box center [1436, 336] width 42 height 42
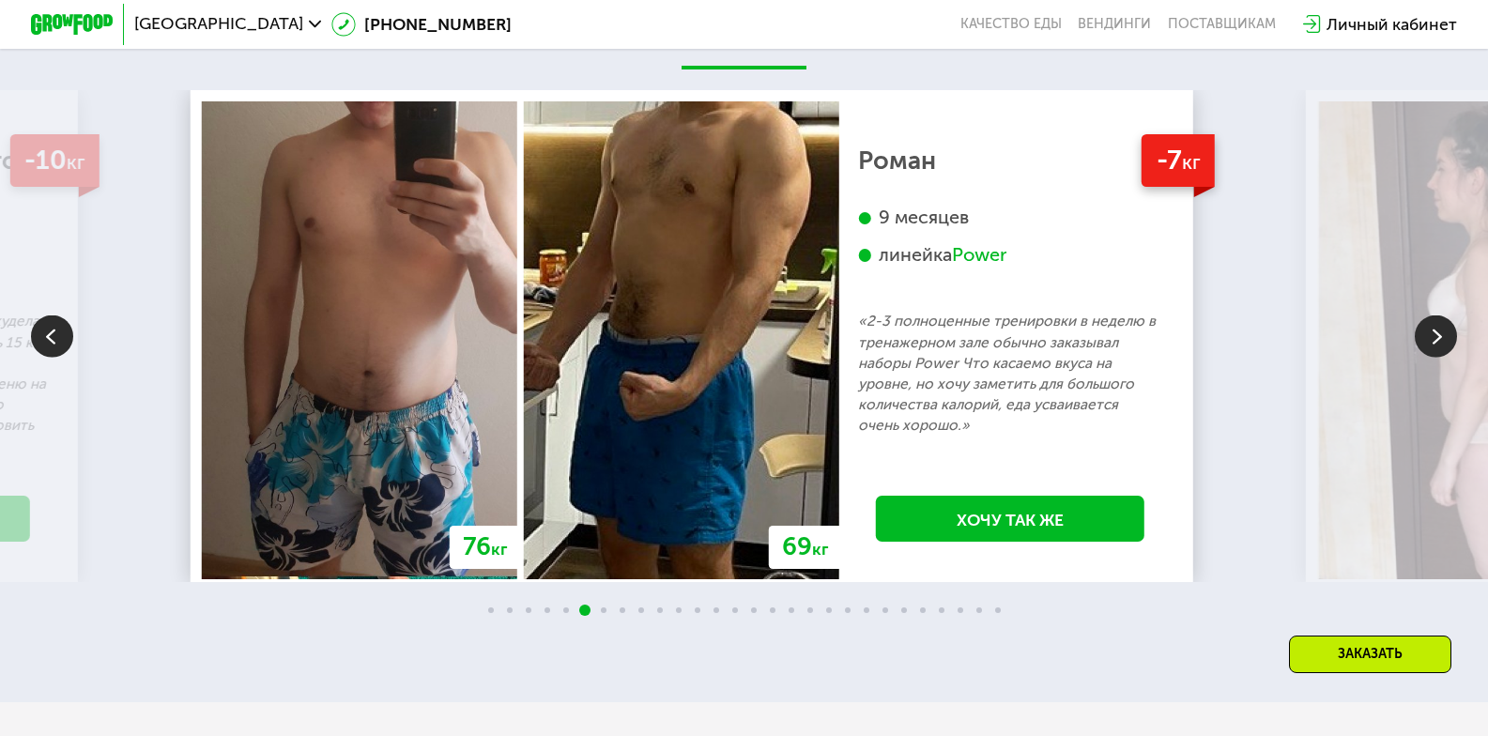
click at [1415, 358] on img at bounding box center [1436, 336] width 42 height 42
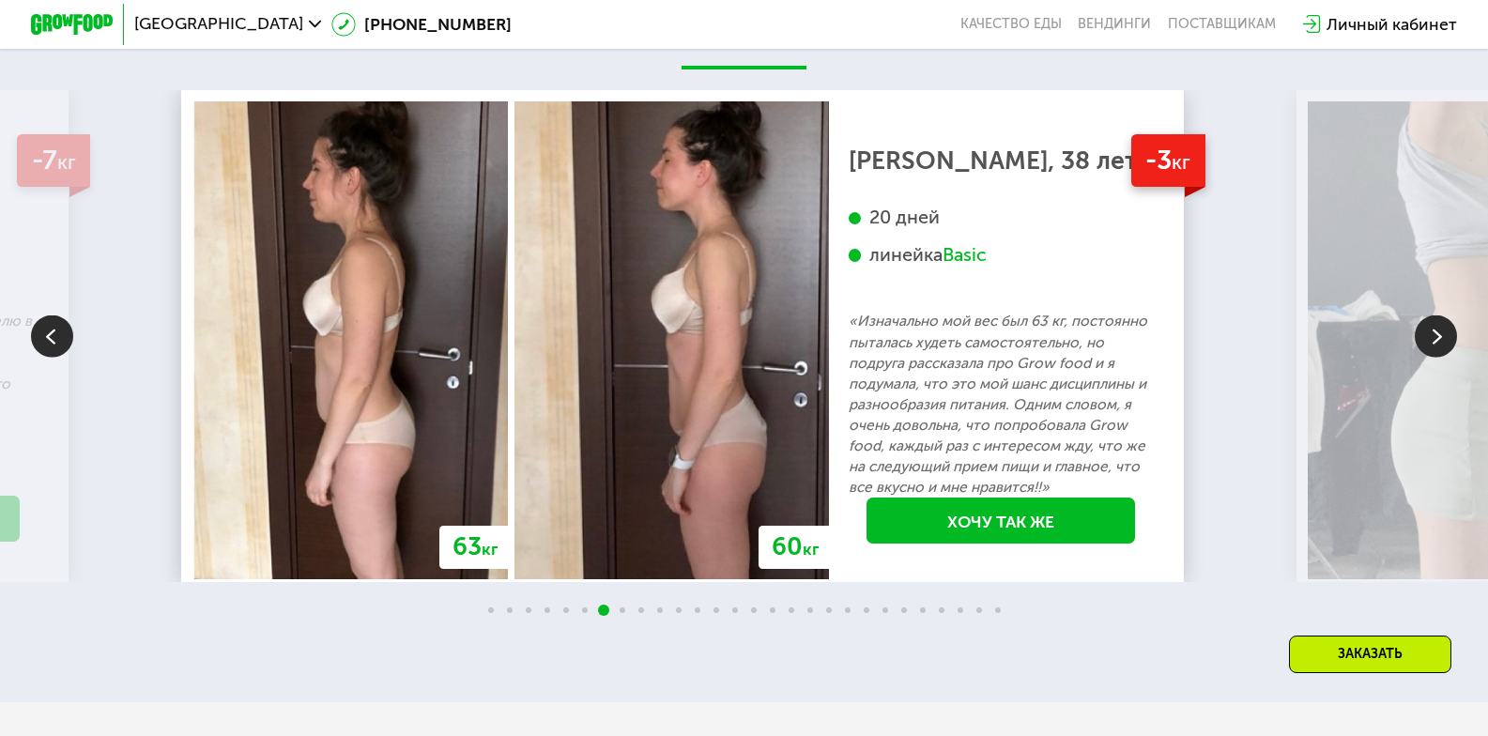
click at [1415, 358] on img at bounding box center [1436, 336] width 42 height 42
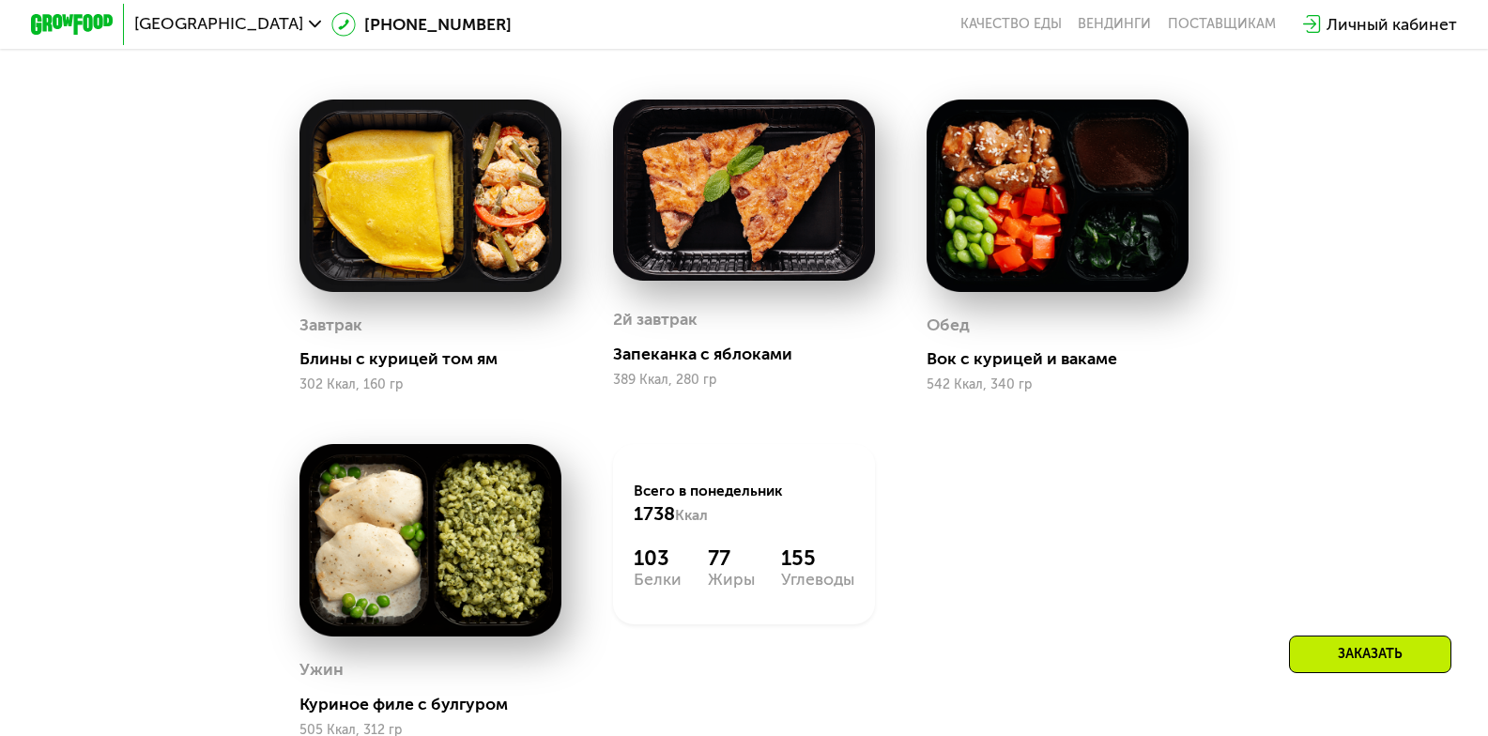
scroll to position [1971, 0]
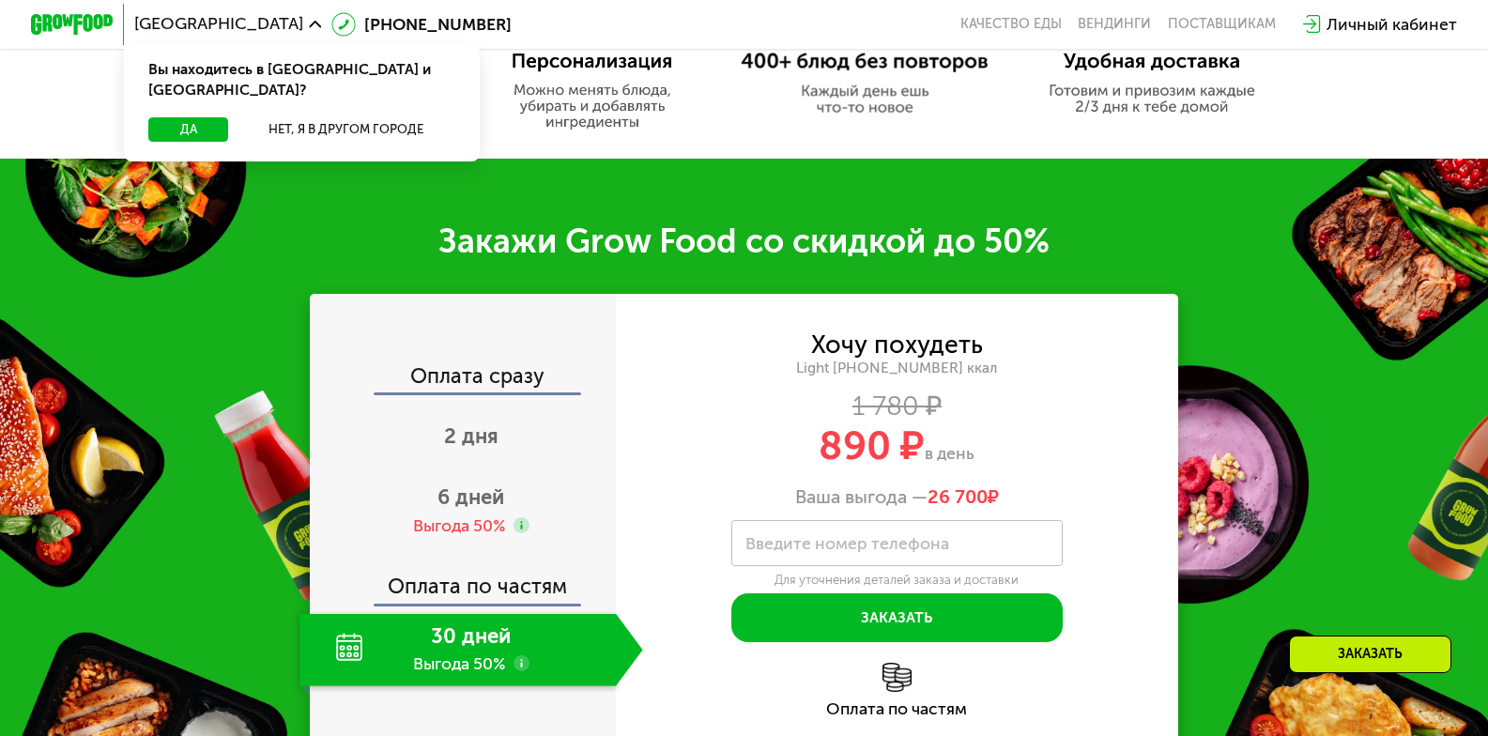
scroll to position [1126, 0]
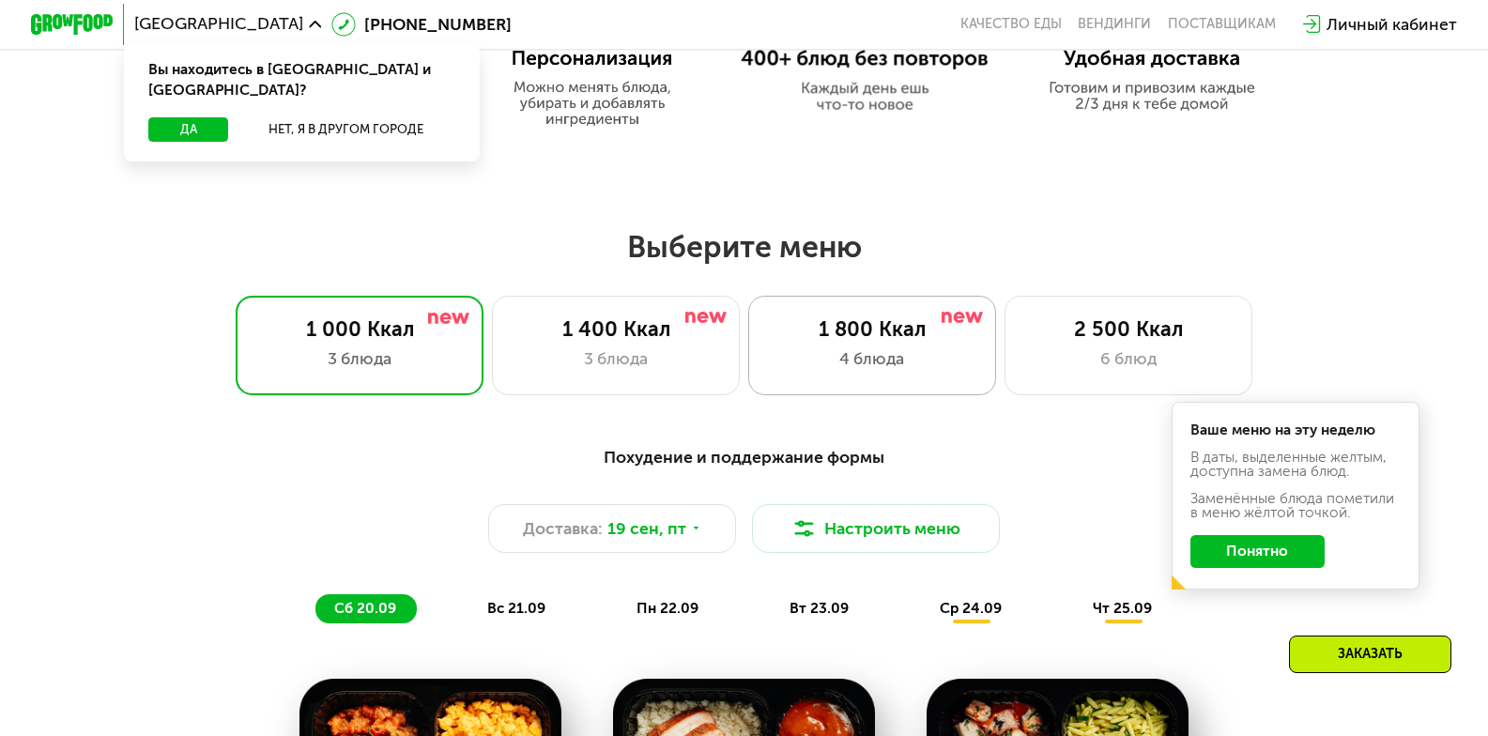
click at [821, 357] on div "4 блюда" at bounding box center [872, 358] width 205 height 24
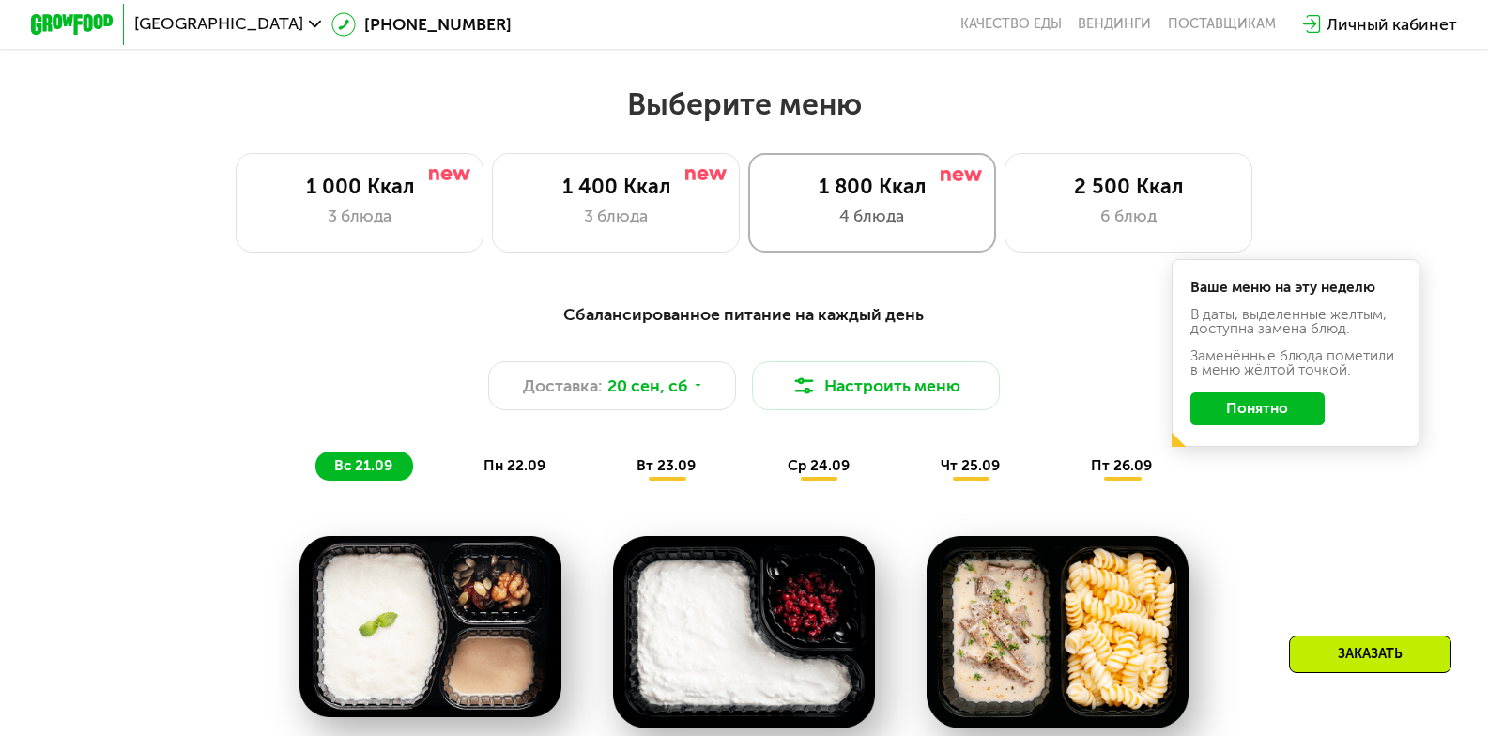
scroll to position [1314, 0]
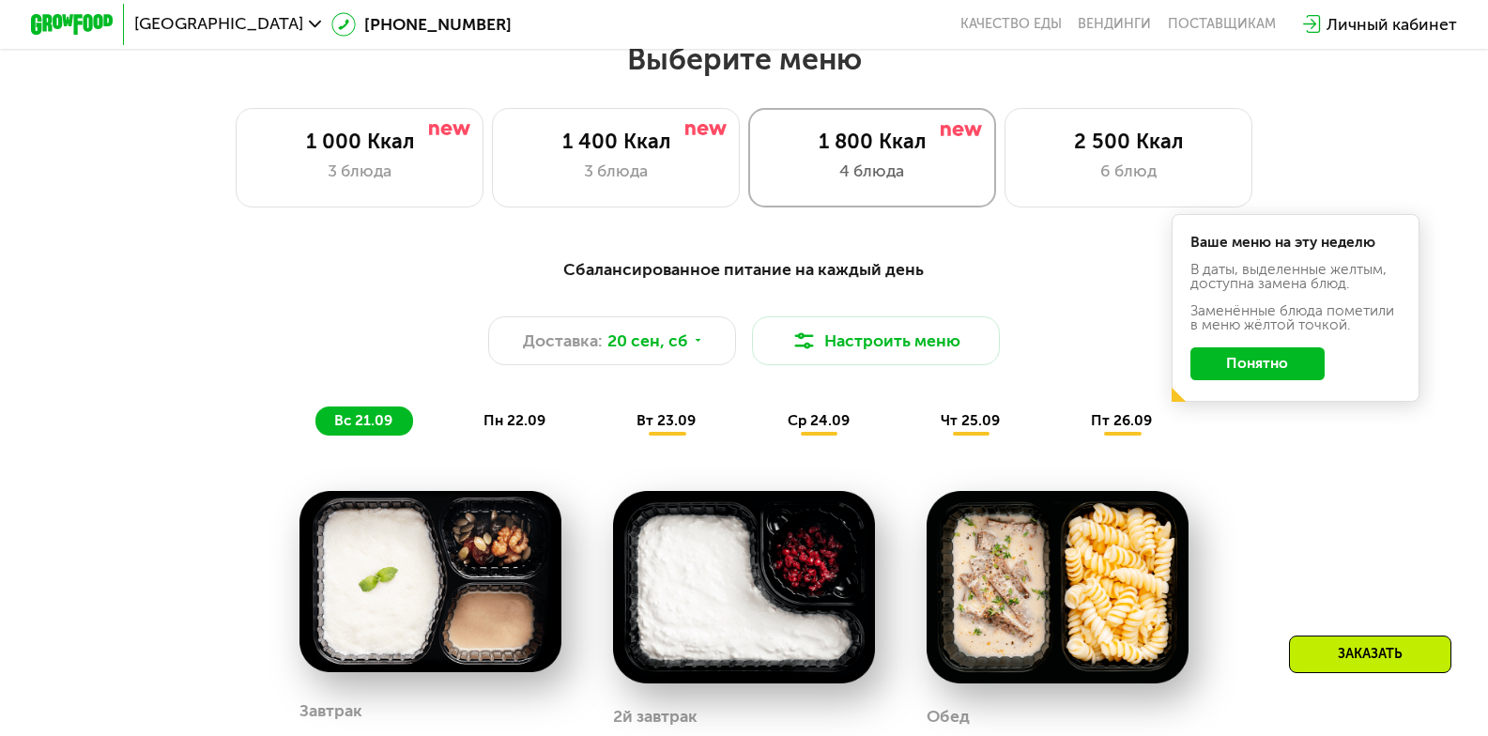
click at [821, 357] on button "Настроить меню" at bounding box center [876, 341] width 248 height 50
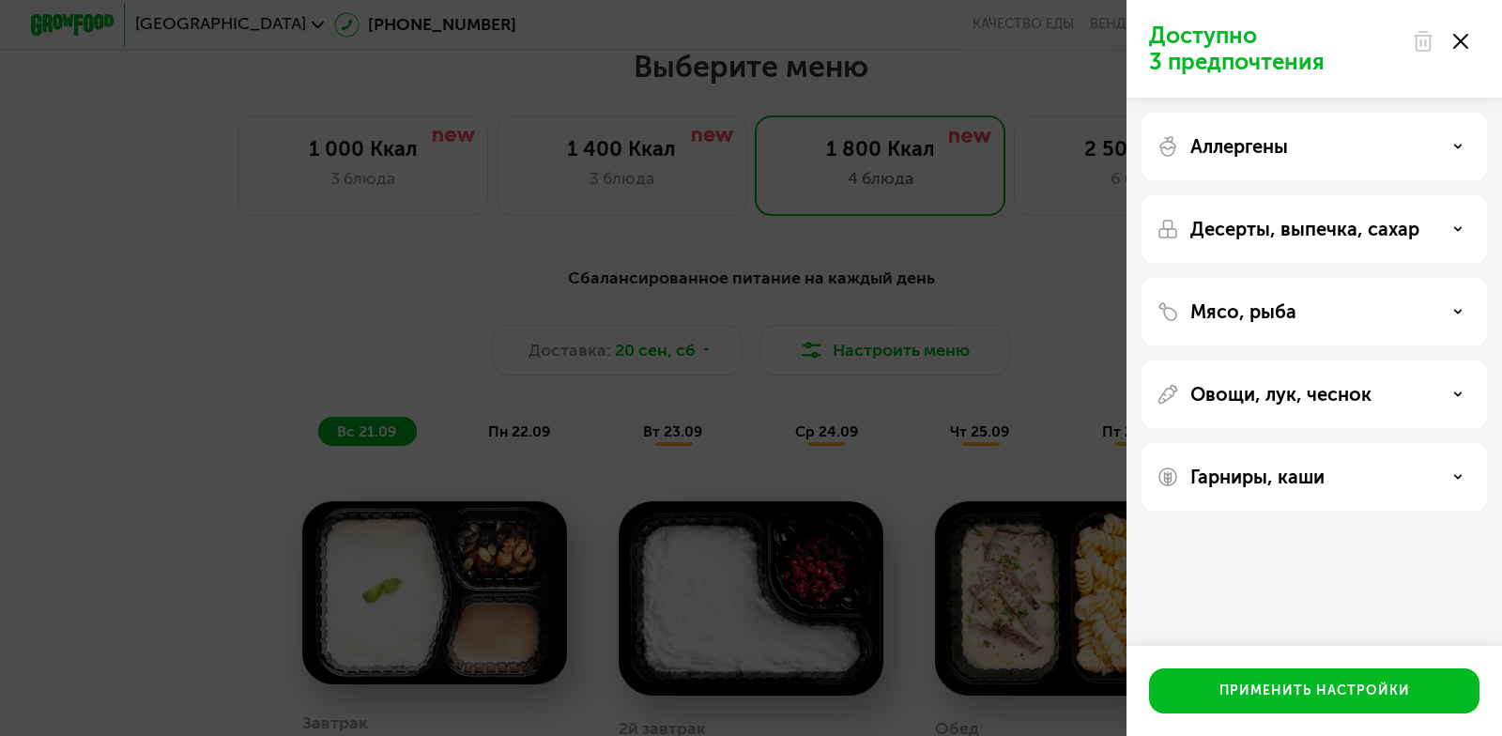
click at [1238, 155] on p "Аллергены" at bounding box center [1239, 146] width 98 height 23
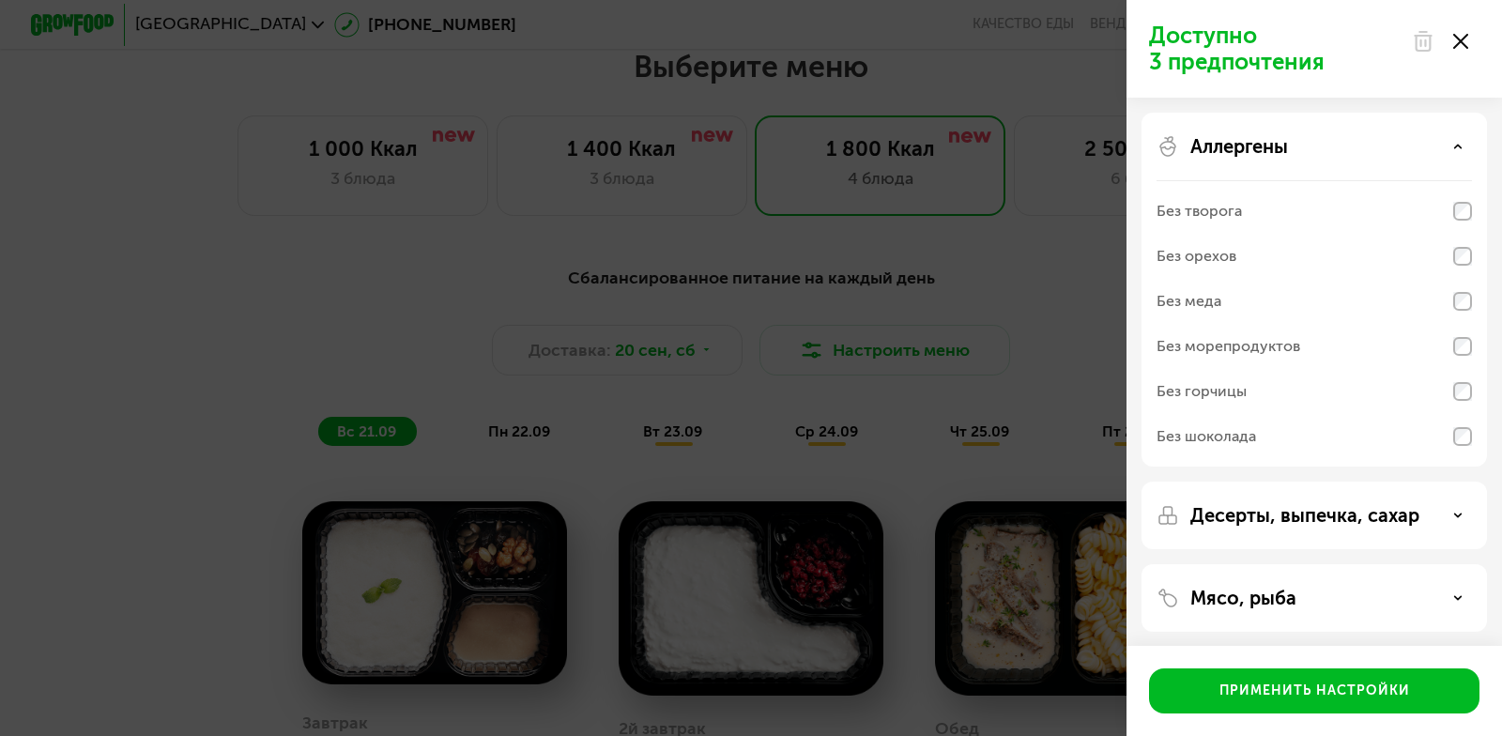
click at [1238, 155] on p "Аллергены" at bounding box center [1239, 146] width 98 height 23
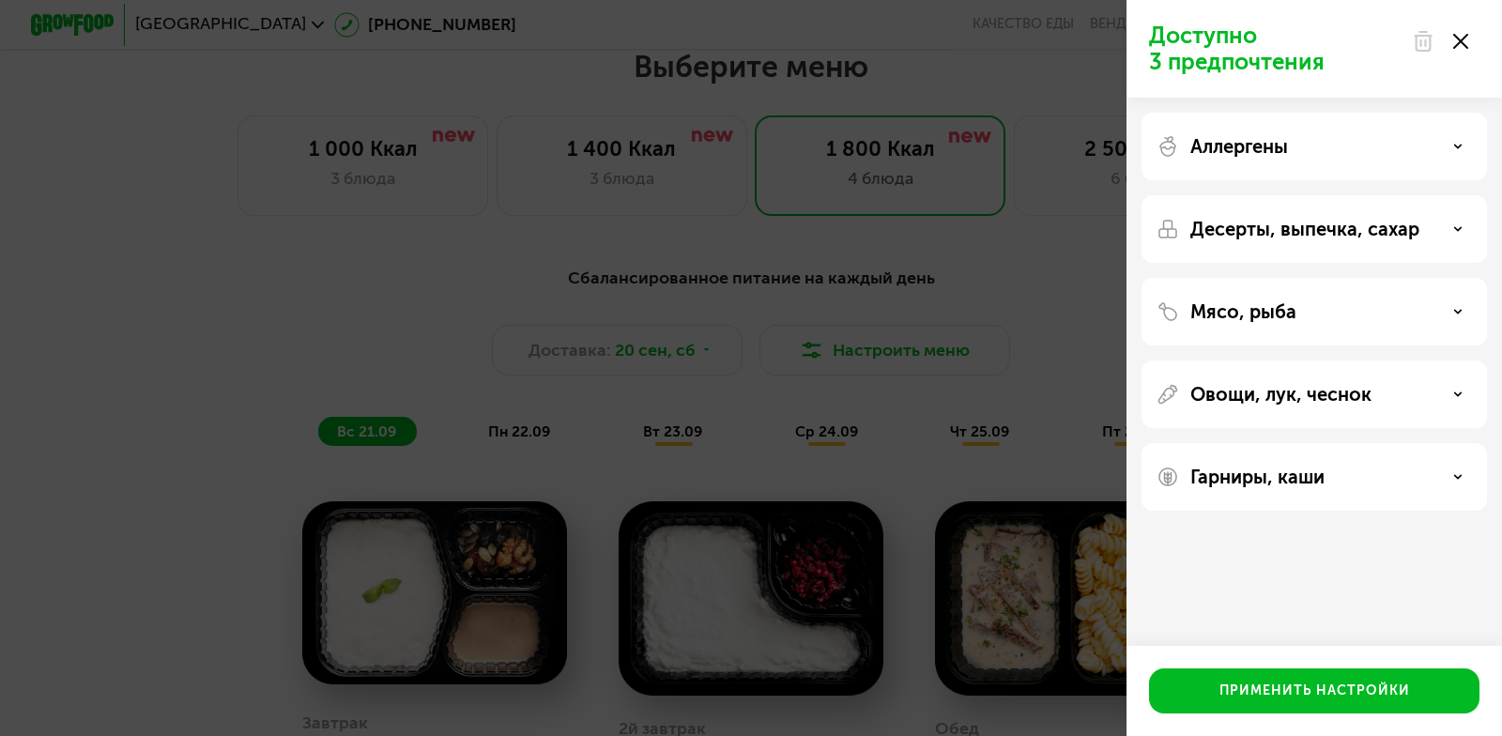
click at [1219, 222] on p "Десерты, выпечка, сахар" at bounding box center [1304, 229] width 229 height 23
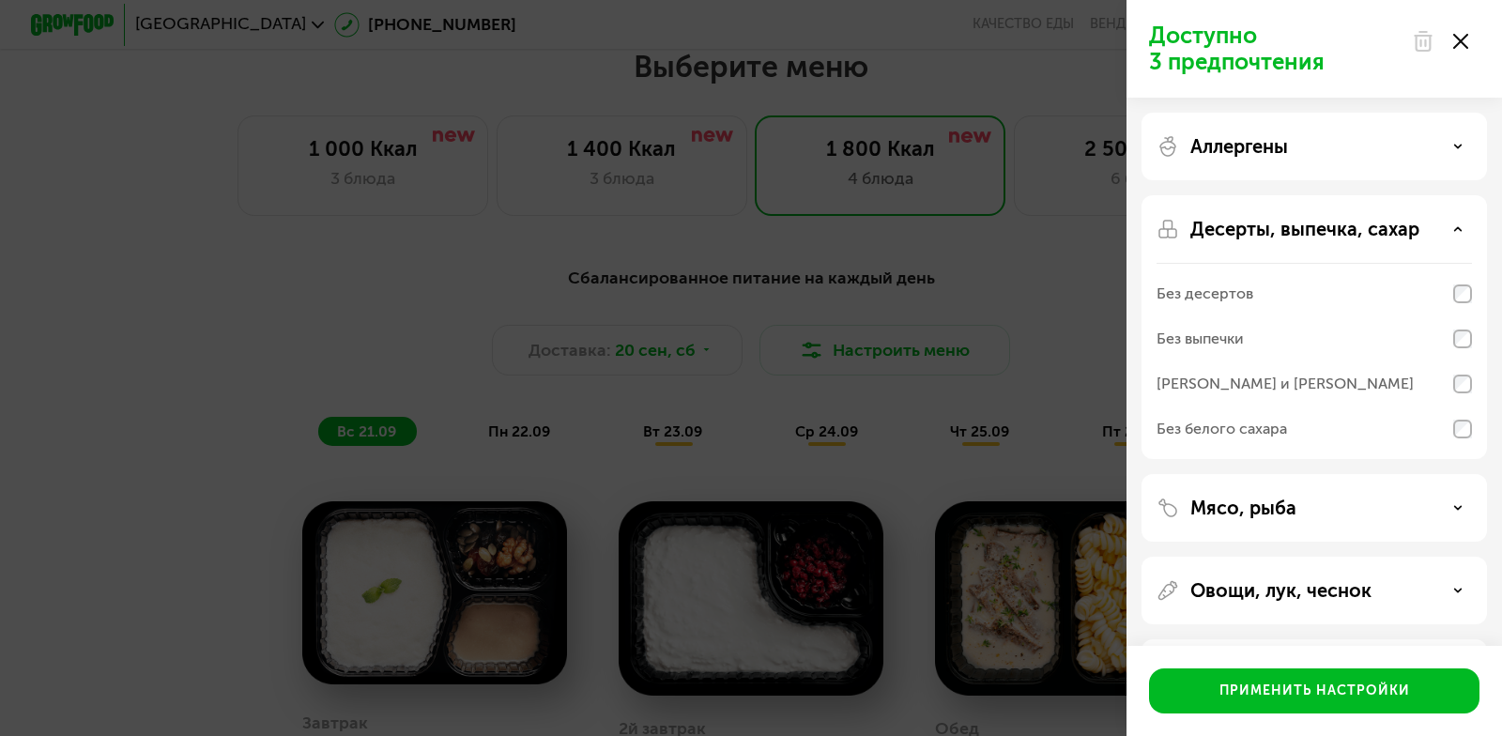
click at [1219, 222] on p "Десерты, выпечка, сахар" at bounding box center [1304, 229] width 229 height 23
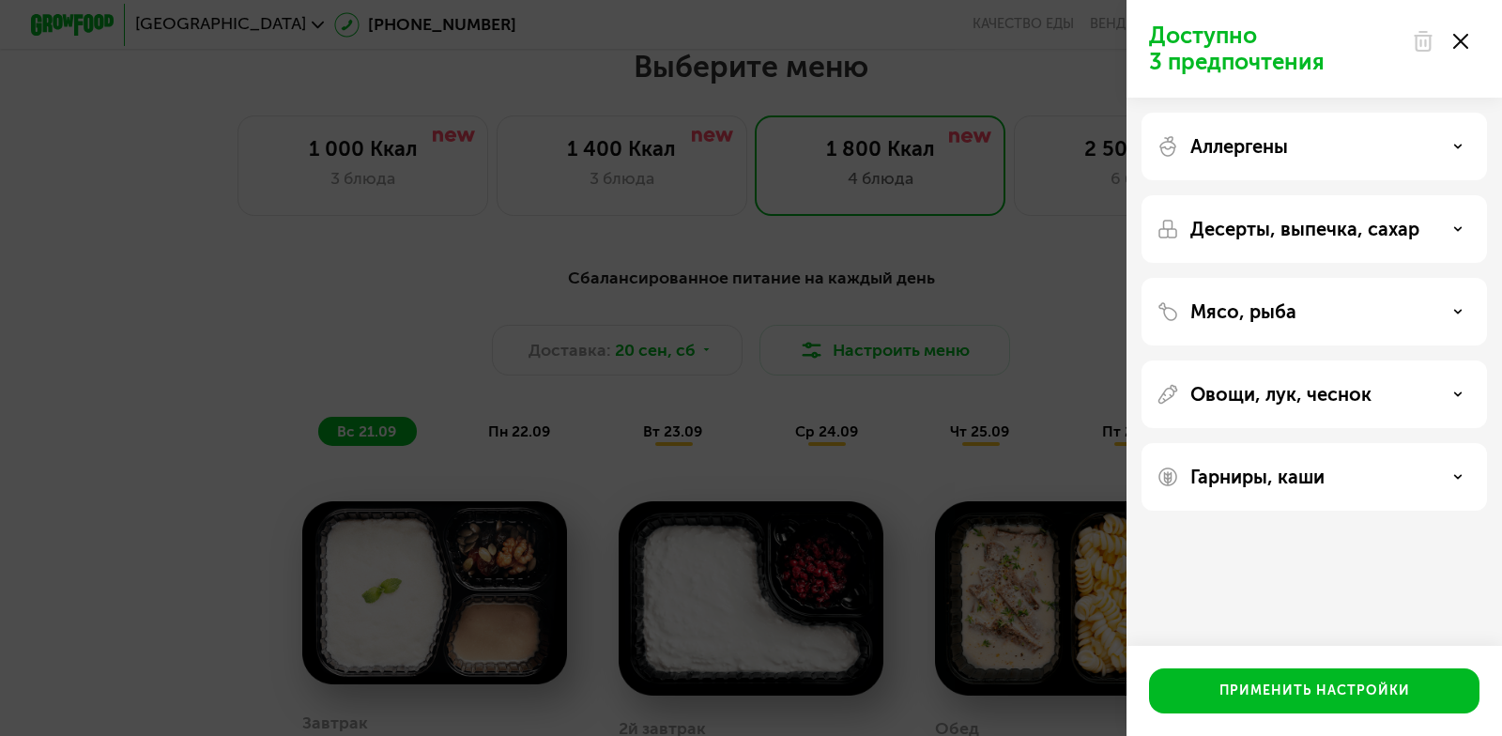
click at [1228, 330] on div "Мясо, рыба" at bounding box center [1313, 312] width 345 height 68
click at [1232, 319] on p "Мясо, рыба" at bounding box center [1243, 311] width 106 height 23
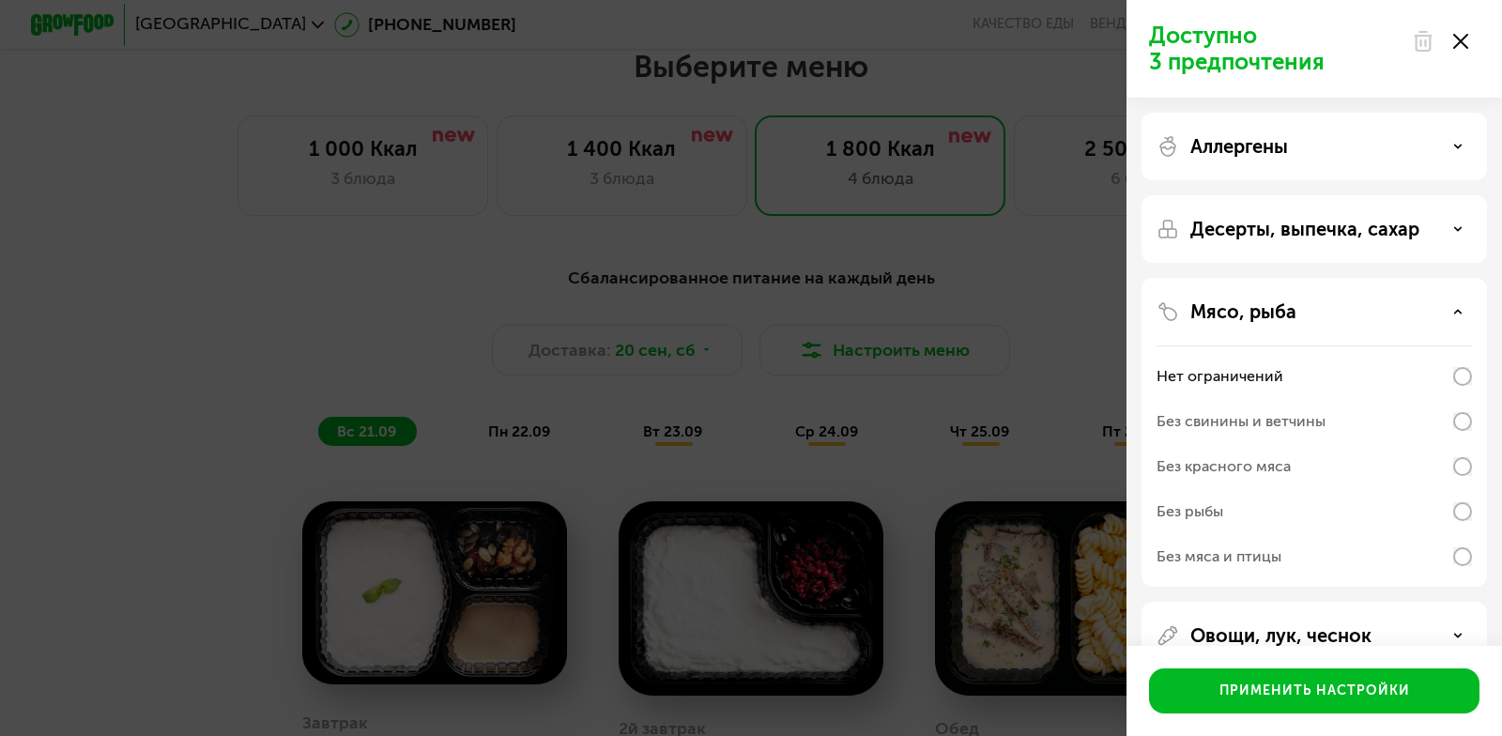
click at [1116, 370] on div "Доступно 3 предпочтения Аллергены Десерты, выпечка, сахар Мясо, рыба Нет ограни…" at bounding box center [751, 368] width 1502 height 736
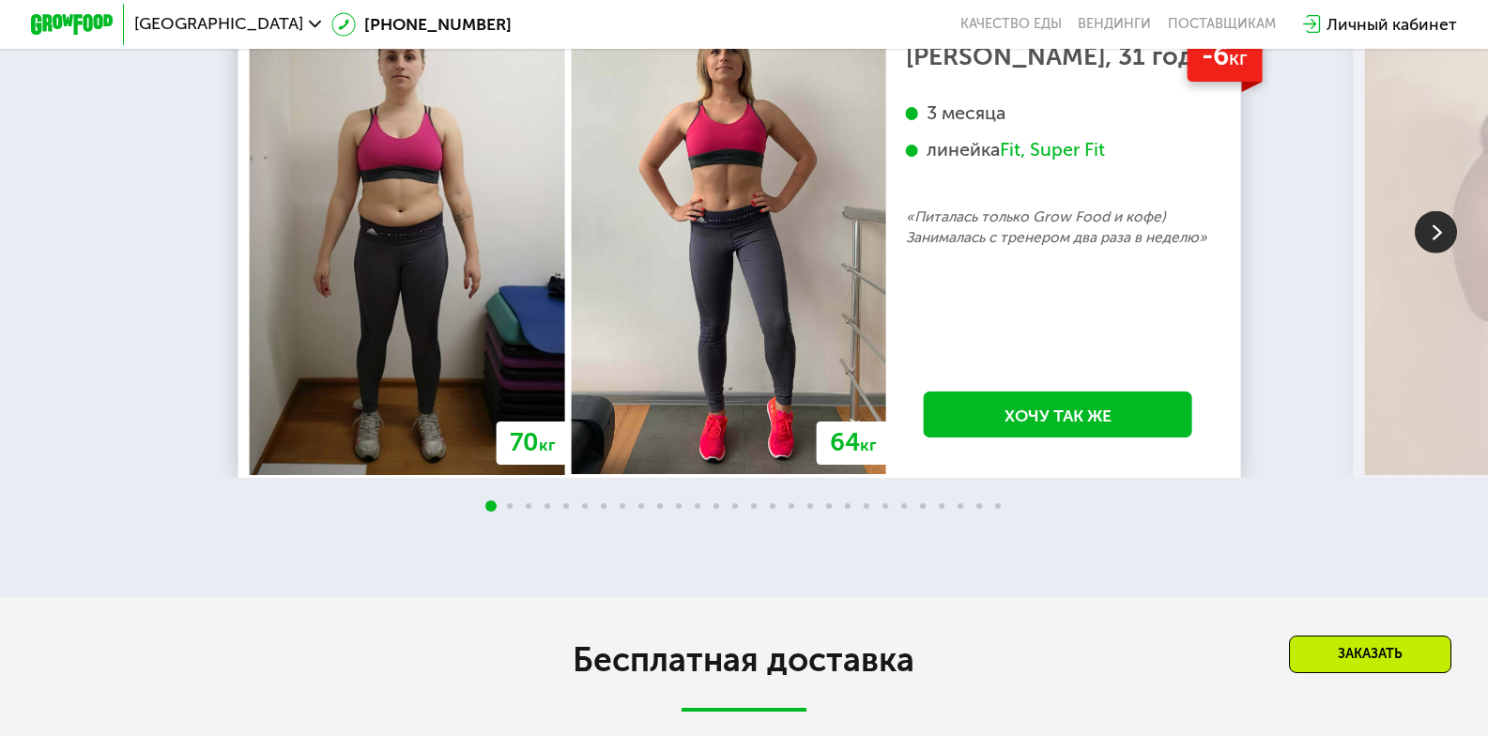
scroll to position [4036, 0]
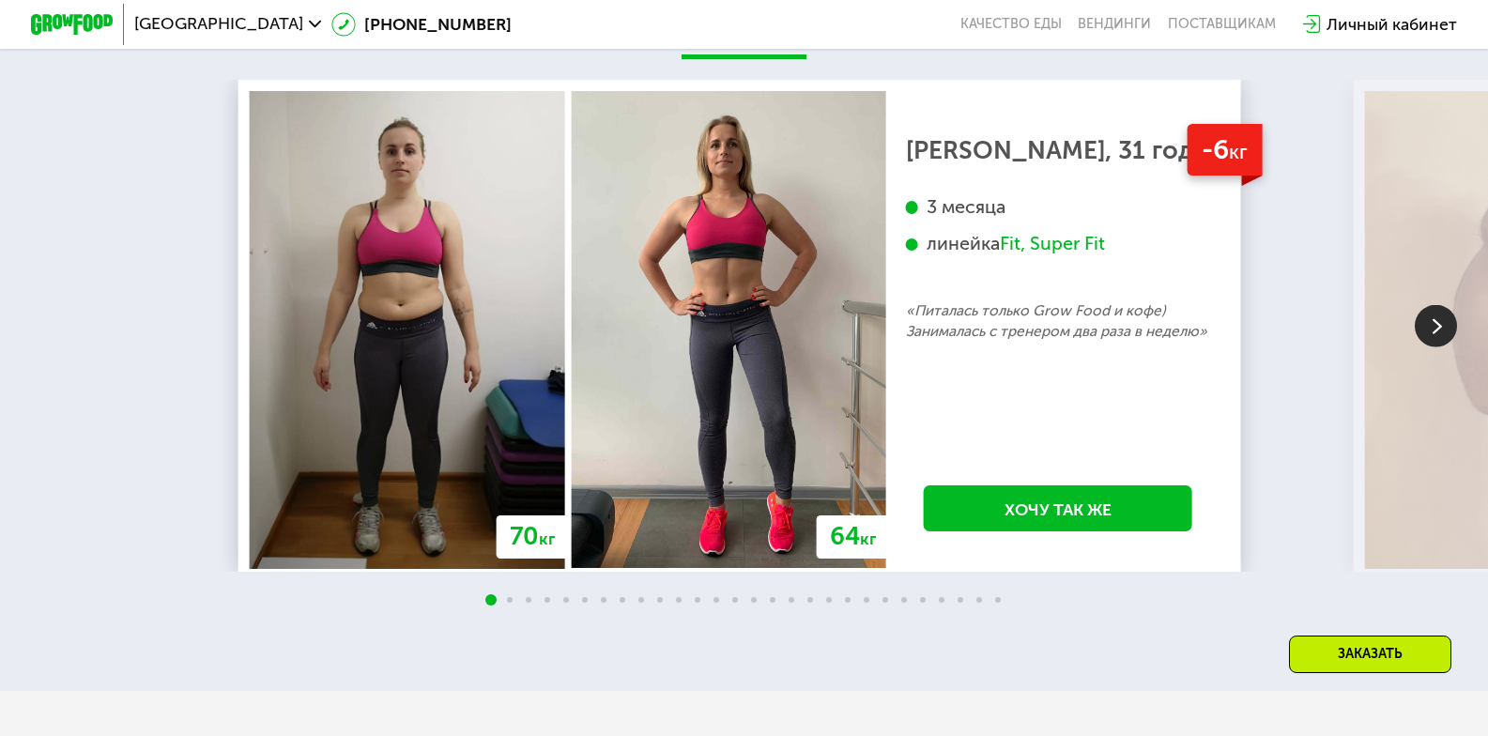
click at [1439, 342] on img at bounding box center [1436, 325] width 42 height 42
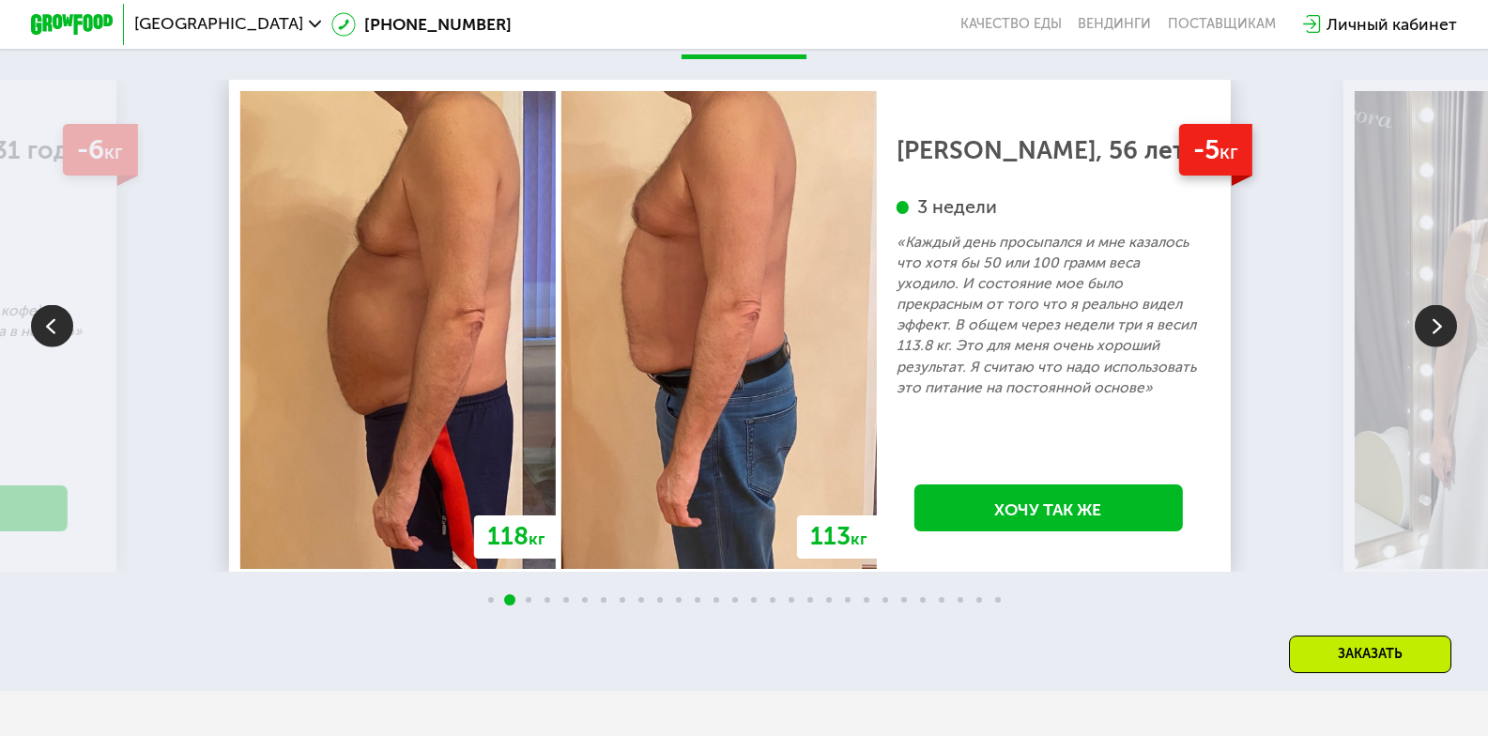
click at [1439, 340] on img at bounding box center [1436, 325] width 42 height 42
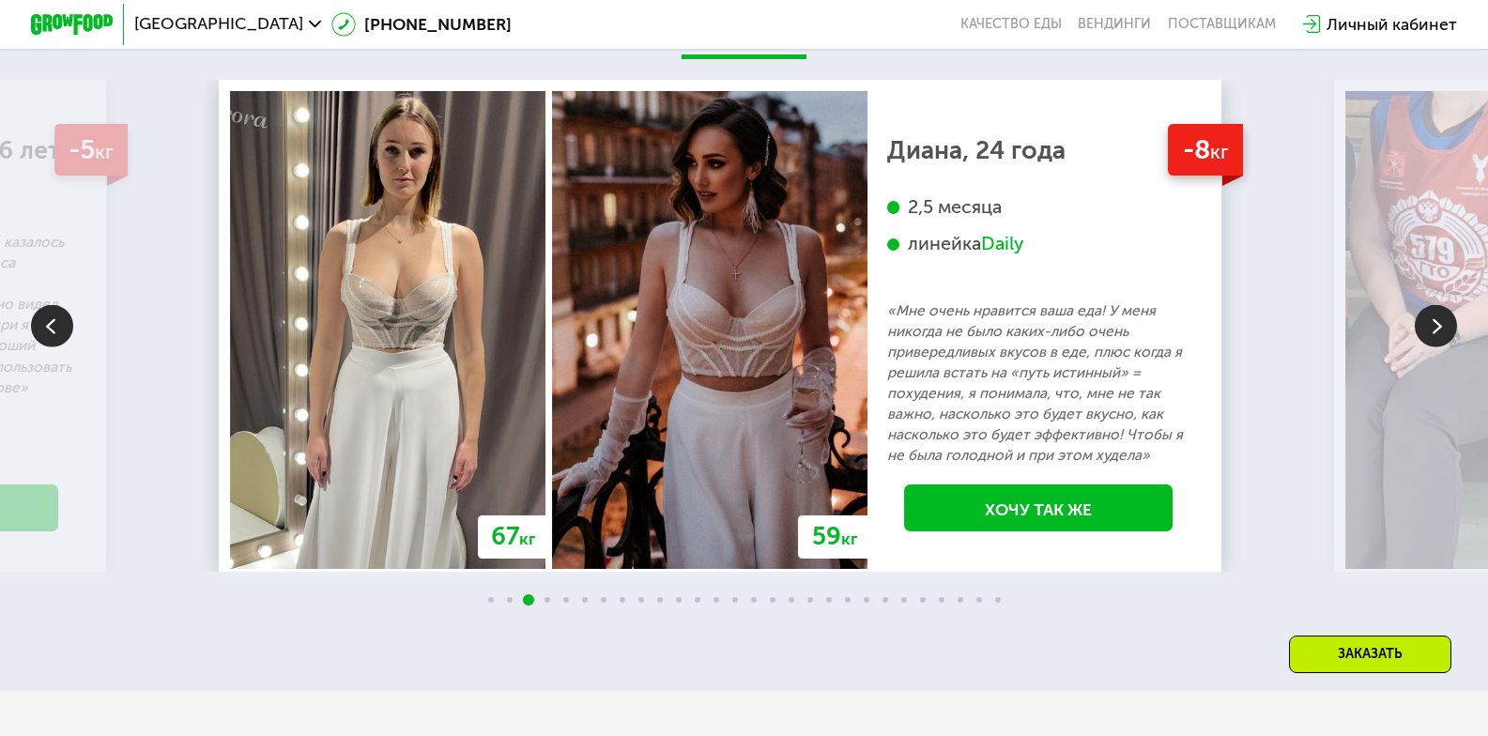
click at [1438, 340] on img at bounding box center [1436, 325] width 42 height 42
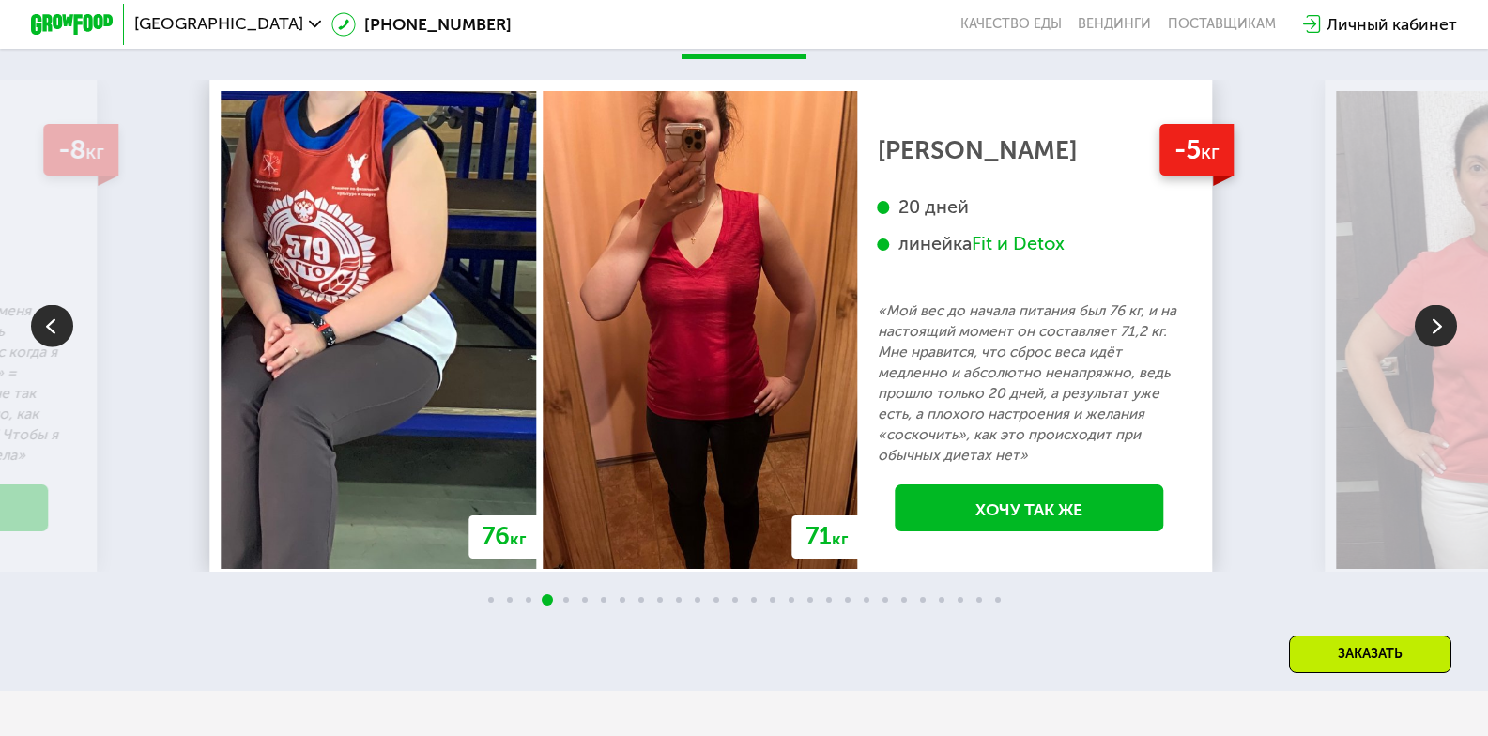
click at [1436, 340] on img at bounding box center [1436, 325] width 42 height 42
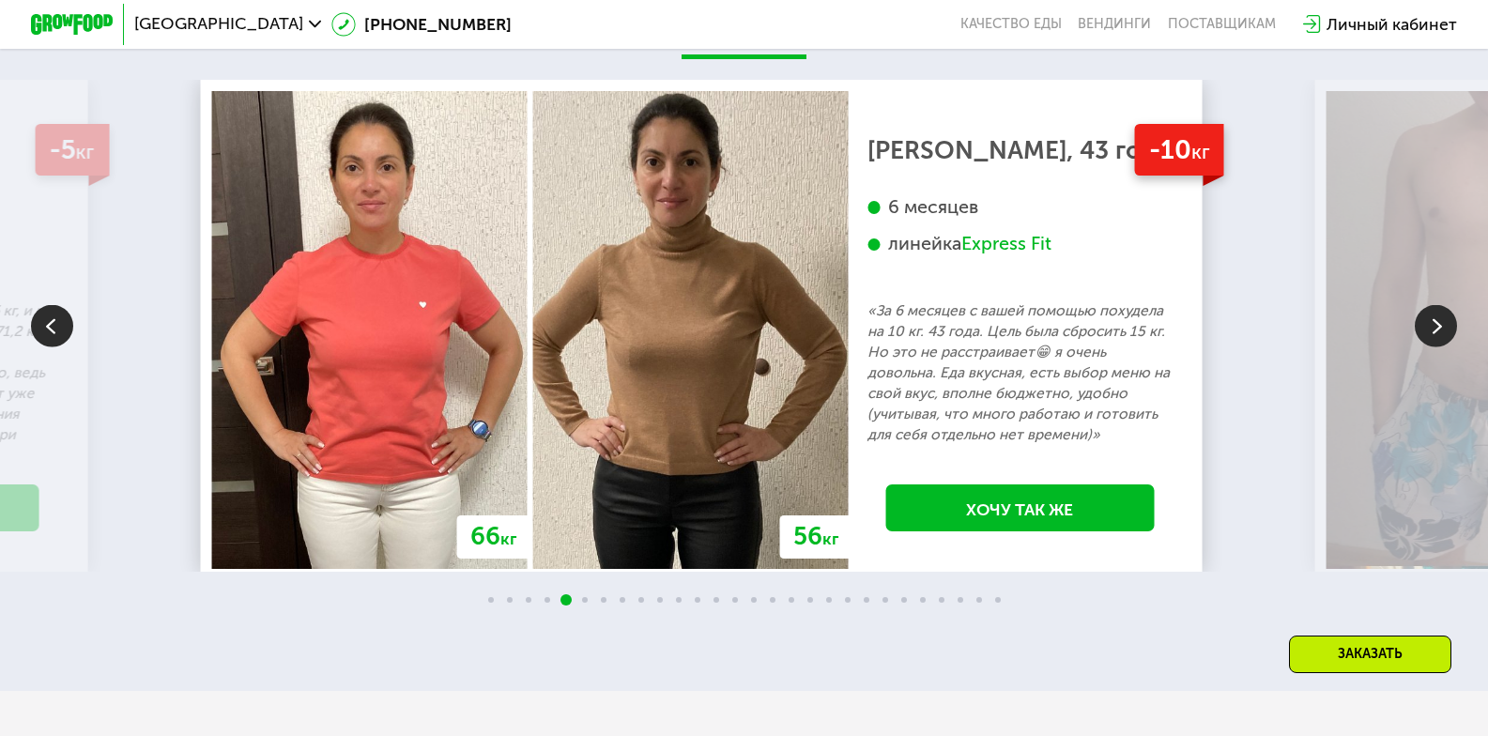
click at [1436, 340] on img at bounding box center [1436, 325] width 42 height 42
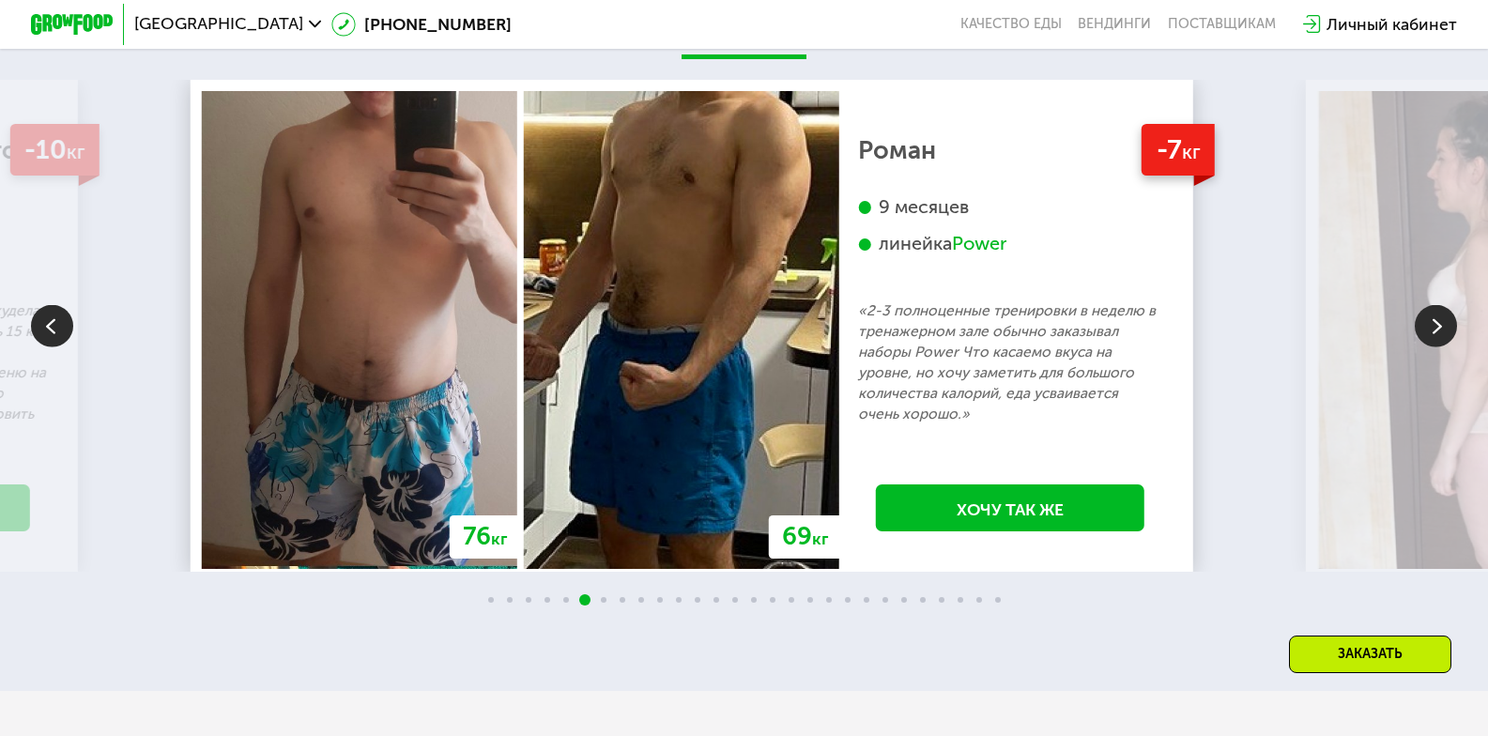
click at [1436, 340] on img at bounding box center [1436, 325] width 42 height 42
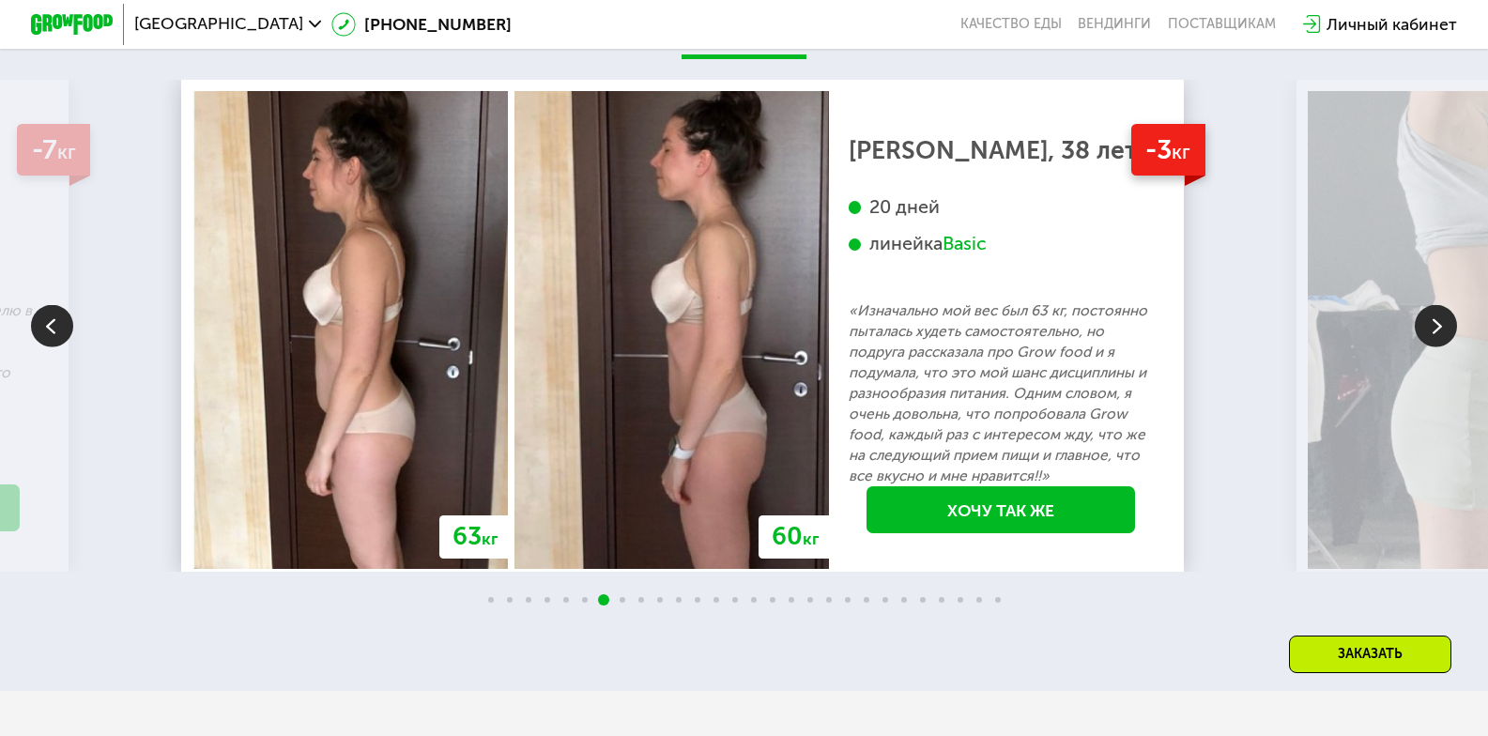
click at [1436, 340] on img at bounding box center [1436, 325] width 42 height 42
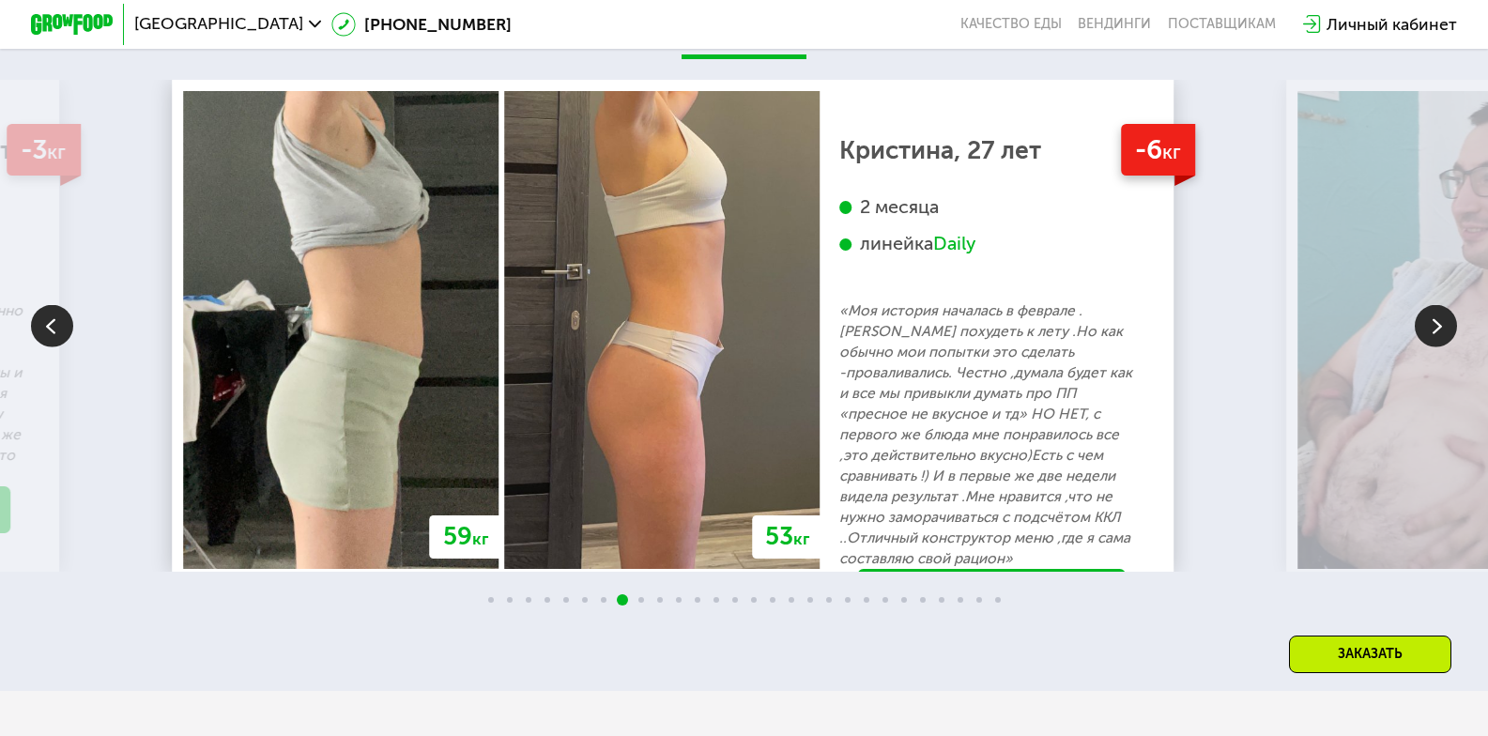
click at [1436, 340] on img at bounding box center [1436, 325] width 42 height 42
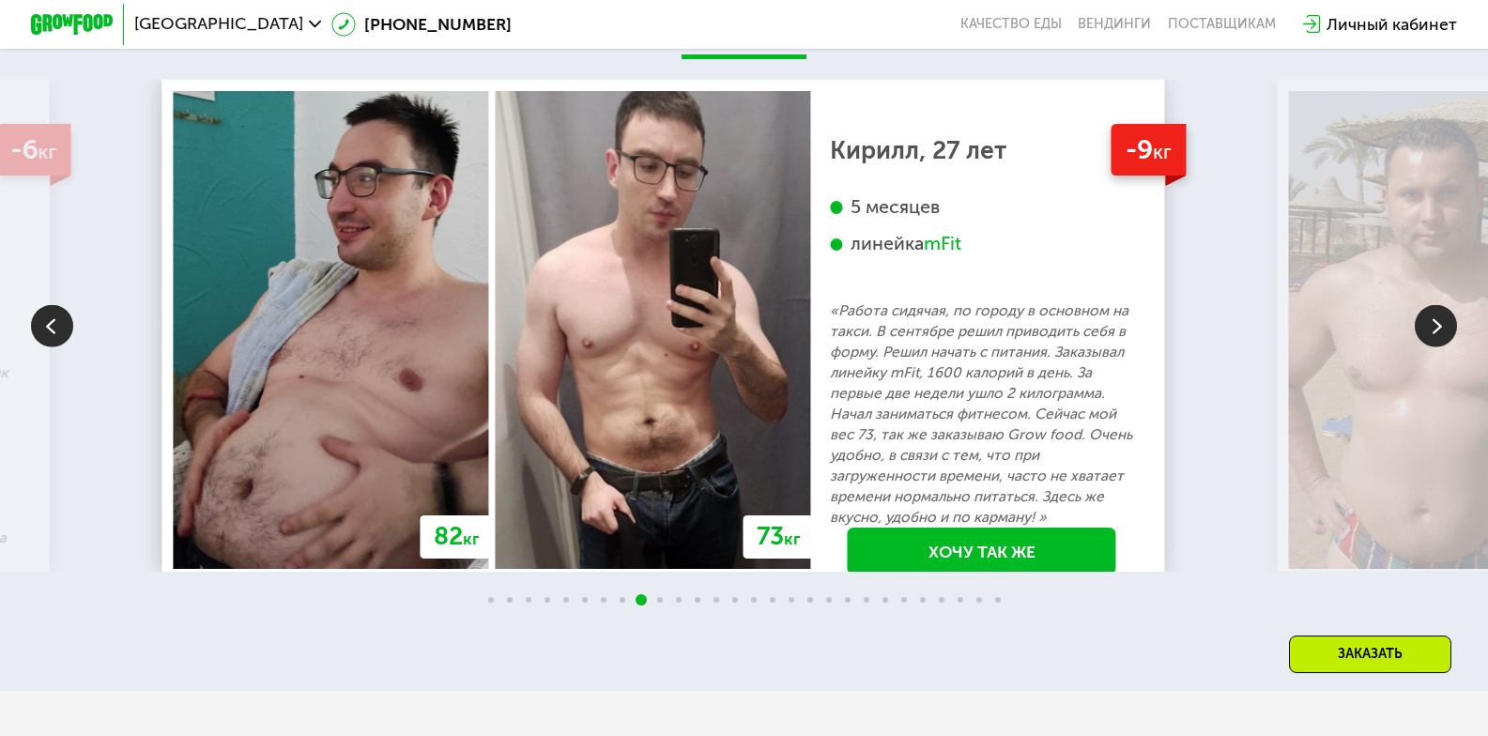
click at [961, 255] on div "mFit" at bounding box center [943, 243] width 38 height 23
click at [1446, 346] on img at bounding box center [1436, 325] width 42 height 42
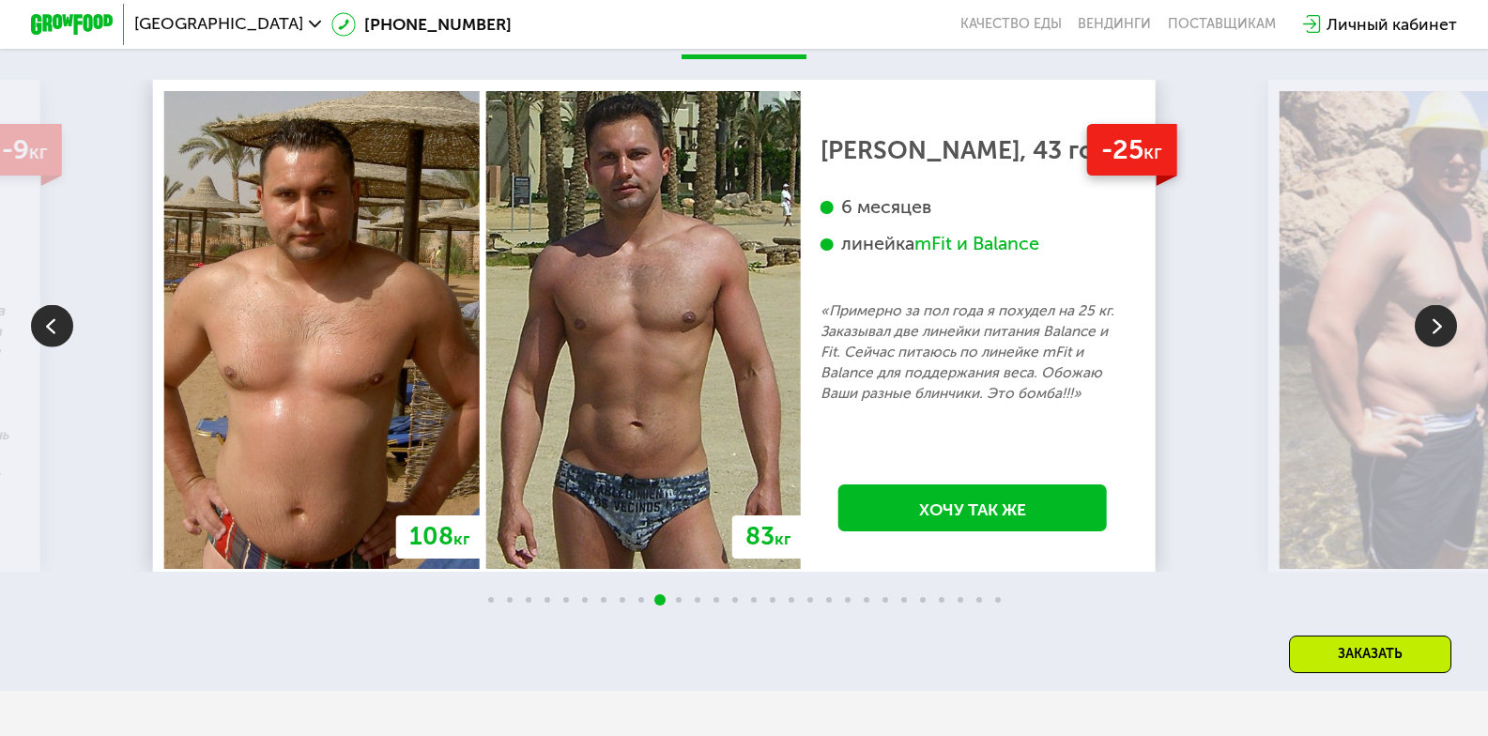
click at [1446, 346] on img at bounding box center [1436, 325] width 42 height 42
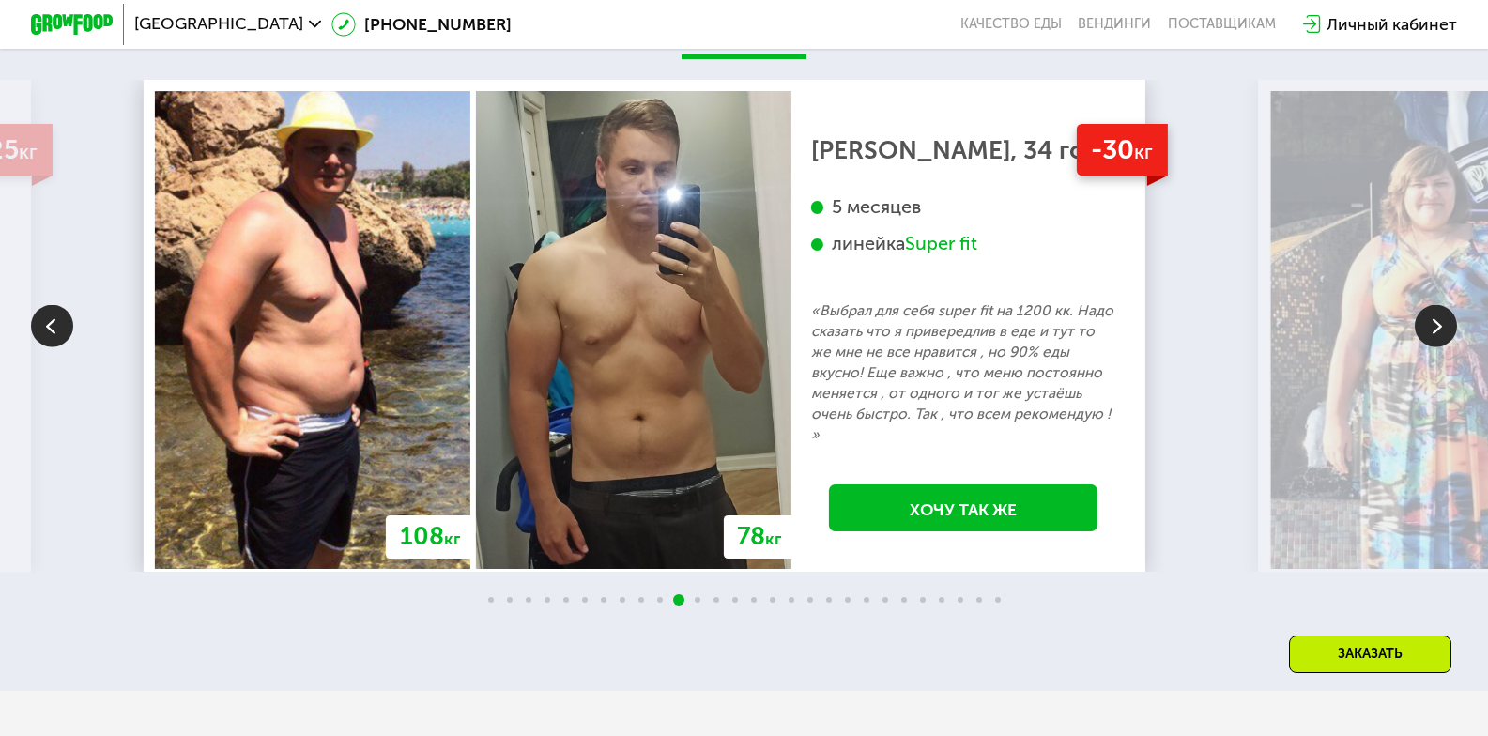
click at [1446, 346] on img at bounding box center [1436, 325] width 42 height 42
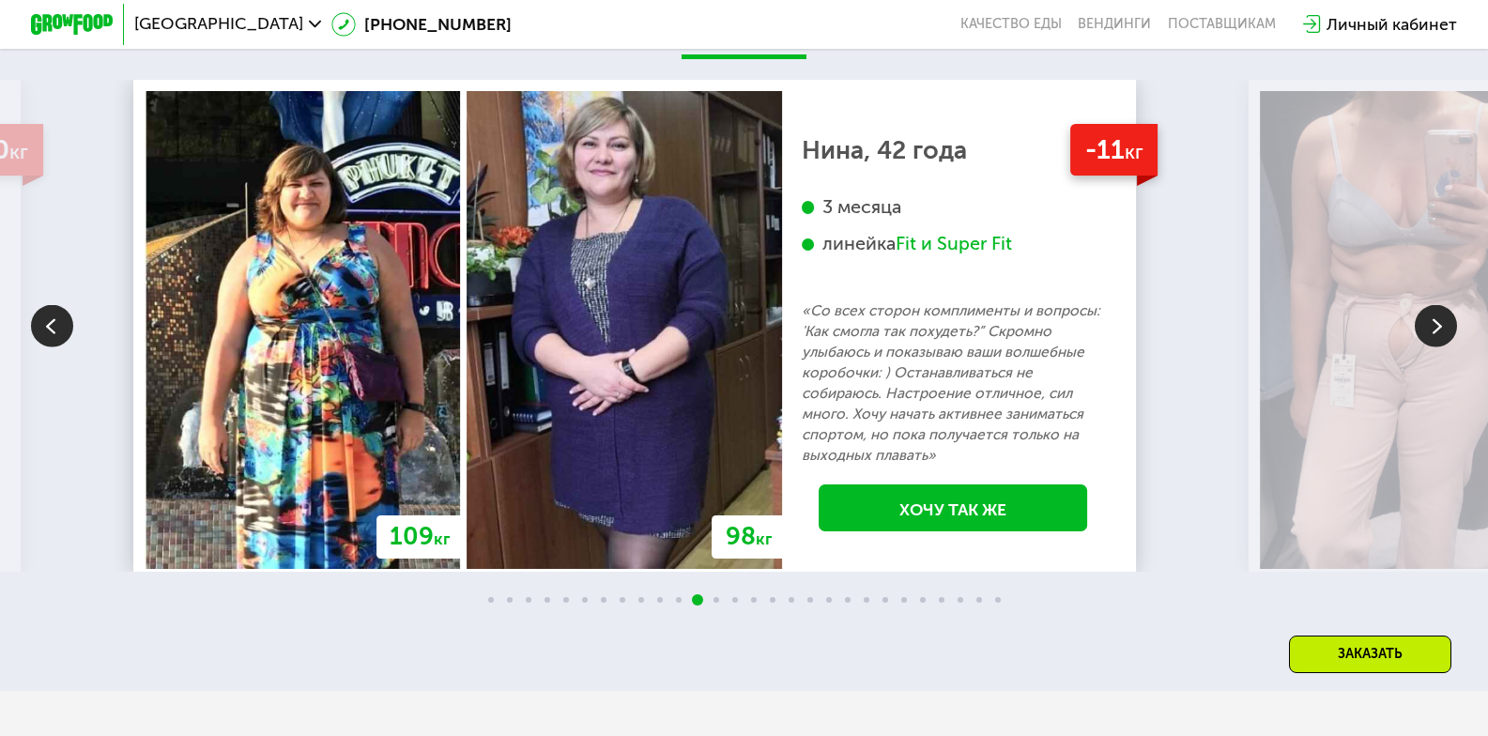
click at [1446, 346] on img at bounding box center [1436, 325] width 42 height 42
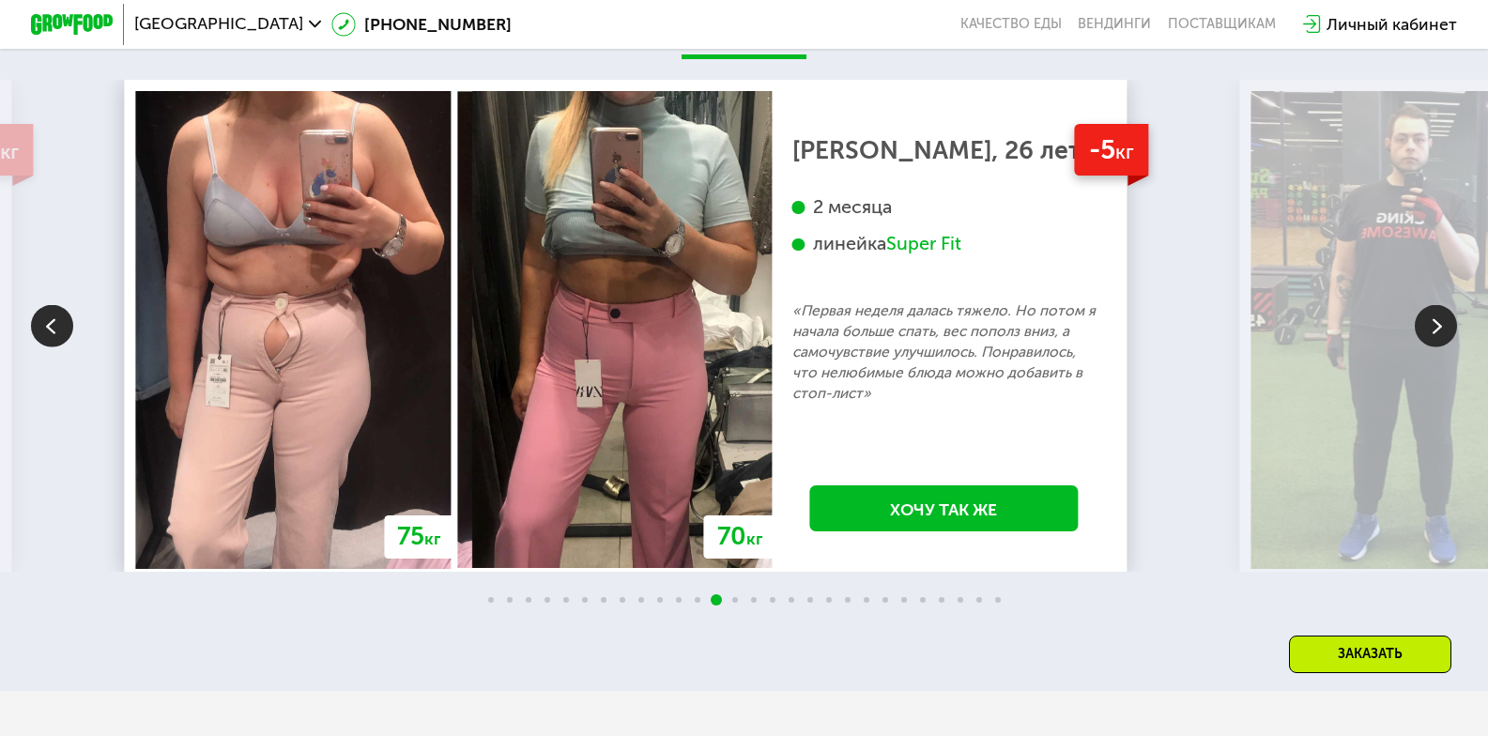
click at [1446, 346] on img at bounding box center [1436, 325] width 42 height 42
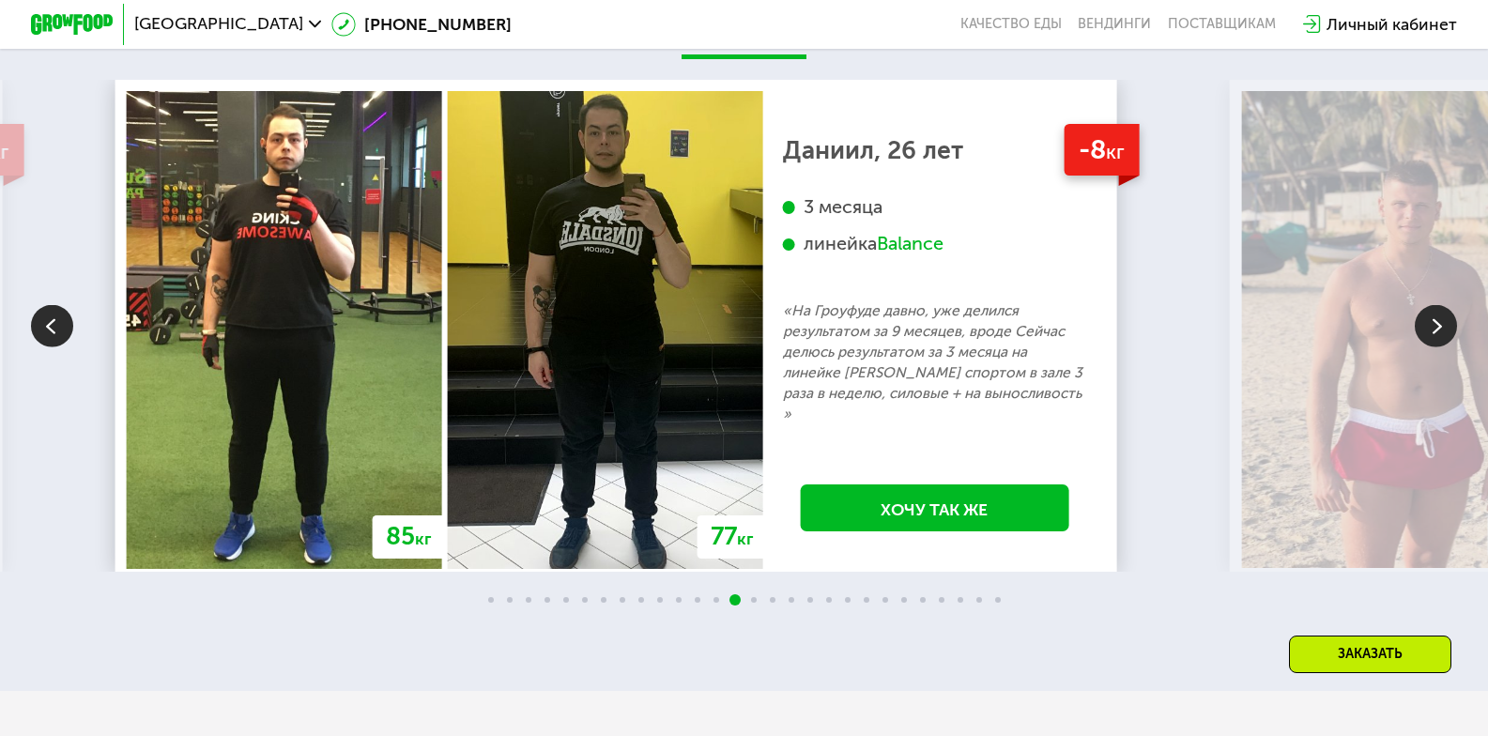
click at [1446, 346] on img at bounding box center [1436, 325] width 42 height 42
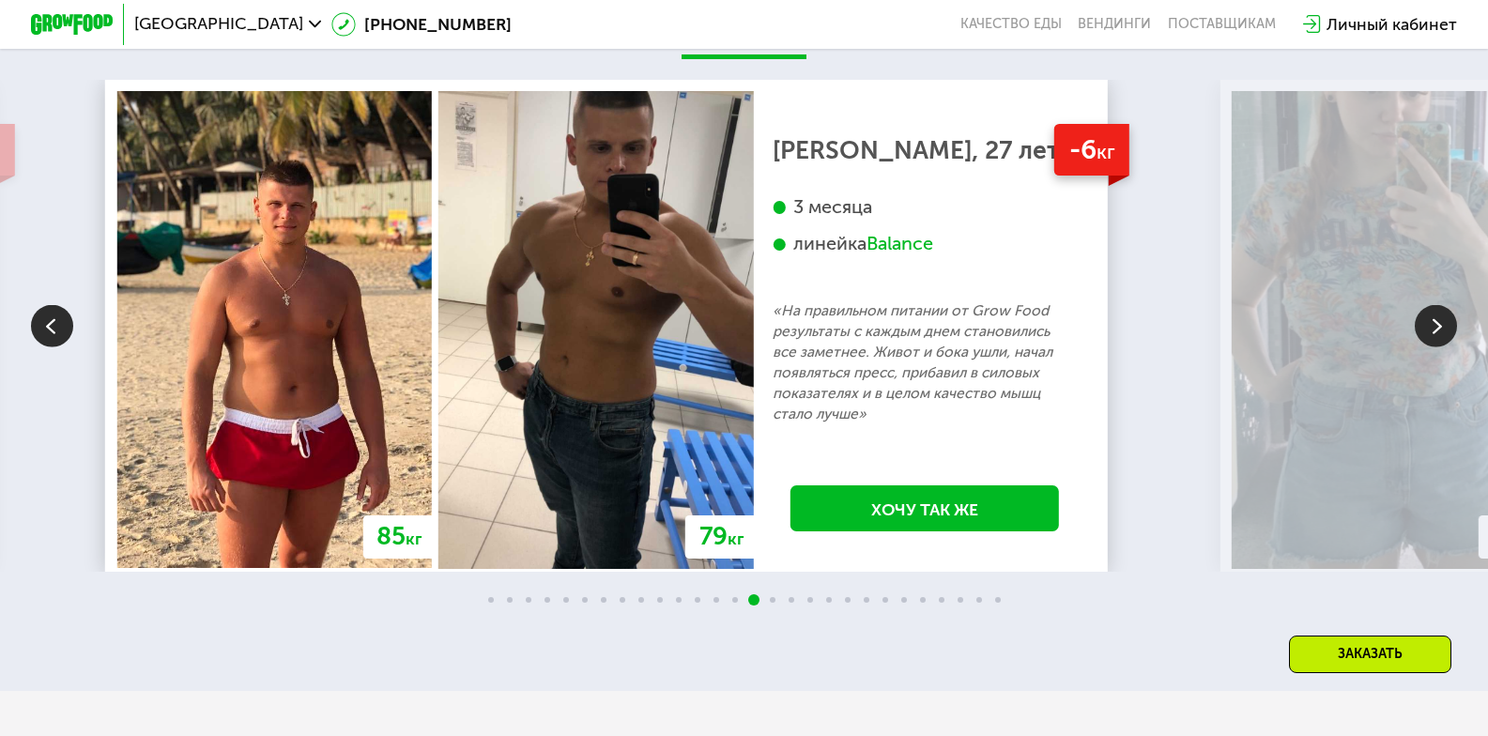
click at [1446, 346] on img at bounding box center [1436, 325] width 42 height 42
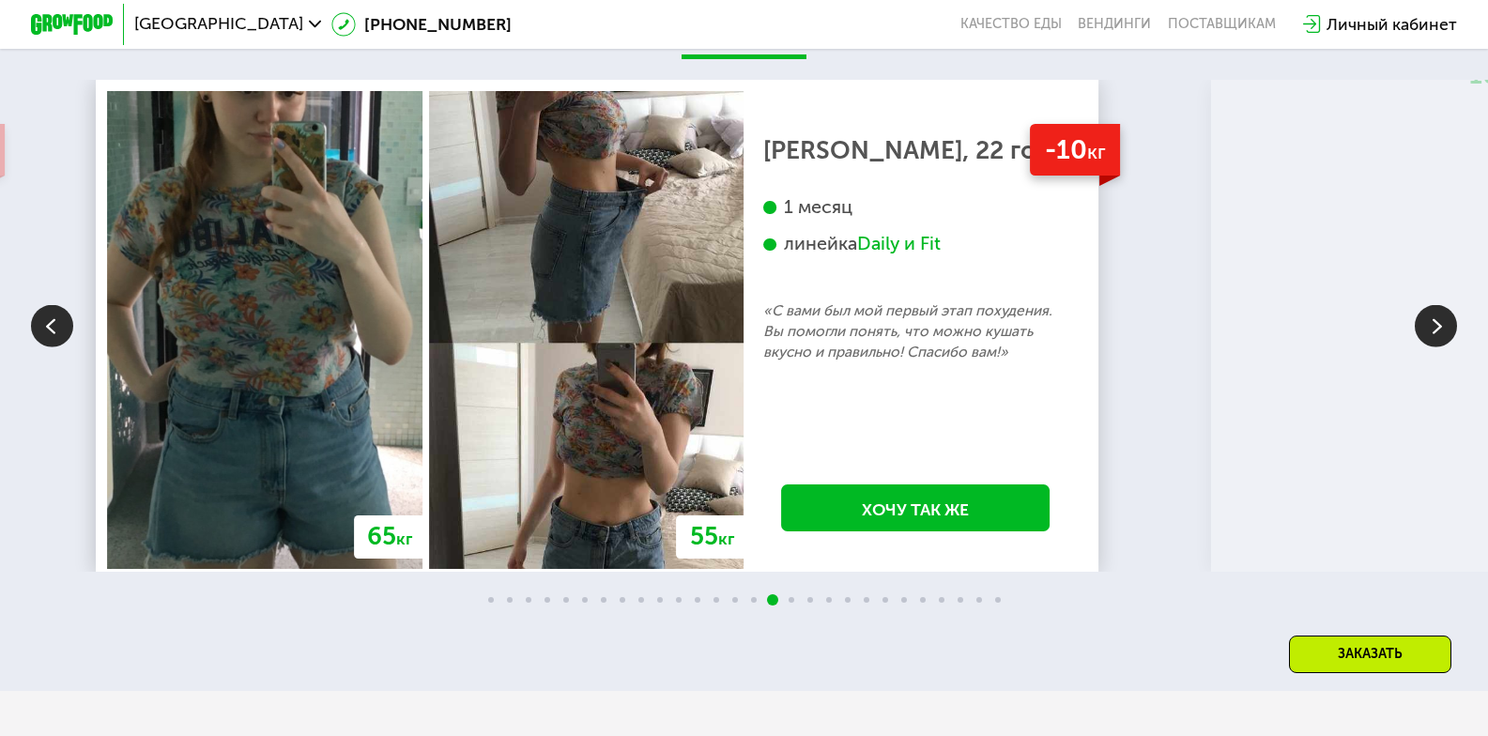
click at [1446, 346] on img at bounding box center [1436, 325] width 42 height 42
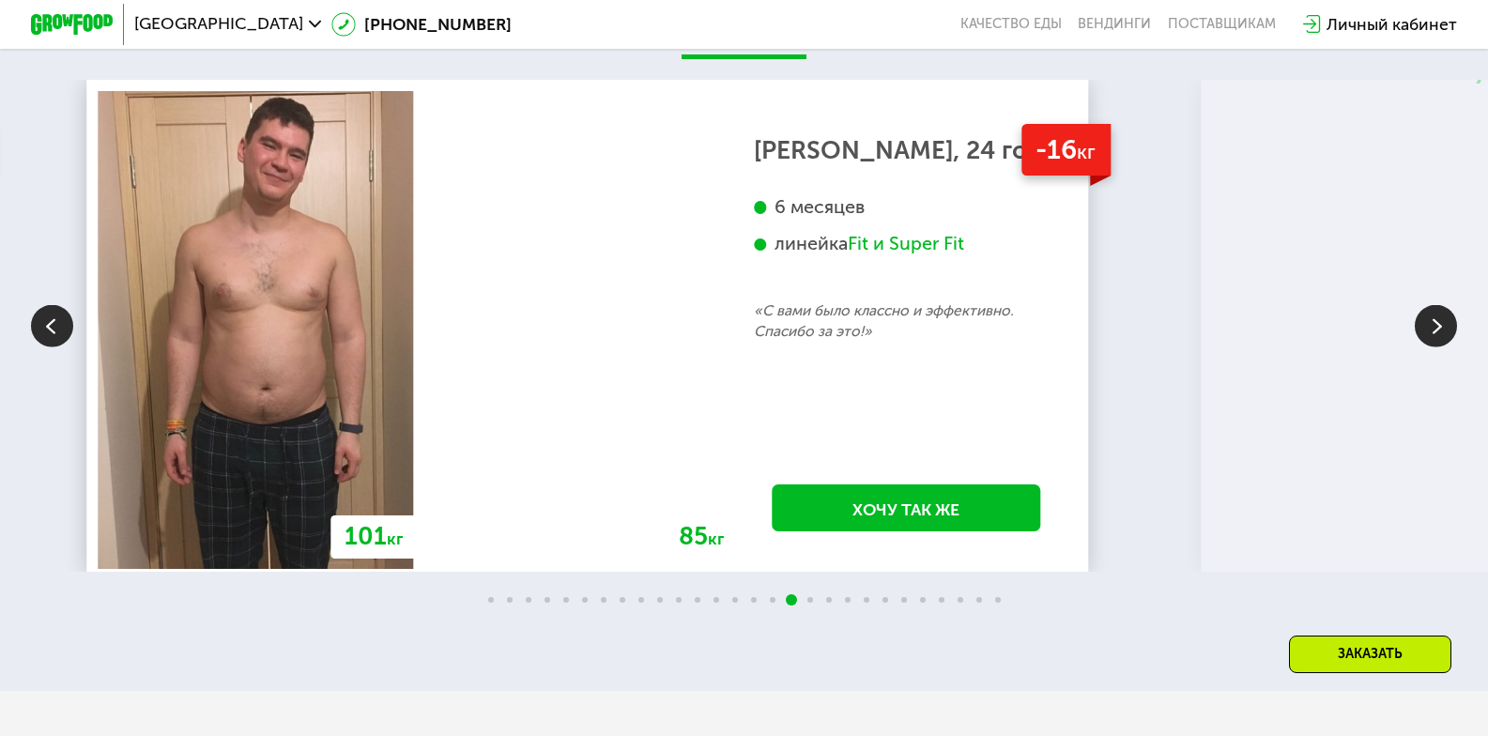
click at [1446, 346] on img at bounding box center [1436, 325] width 42 height 42
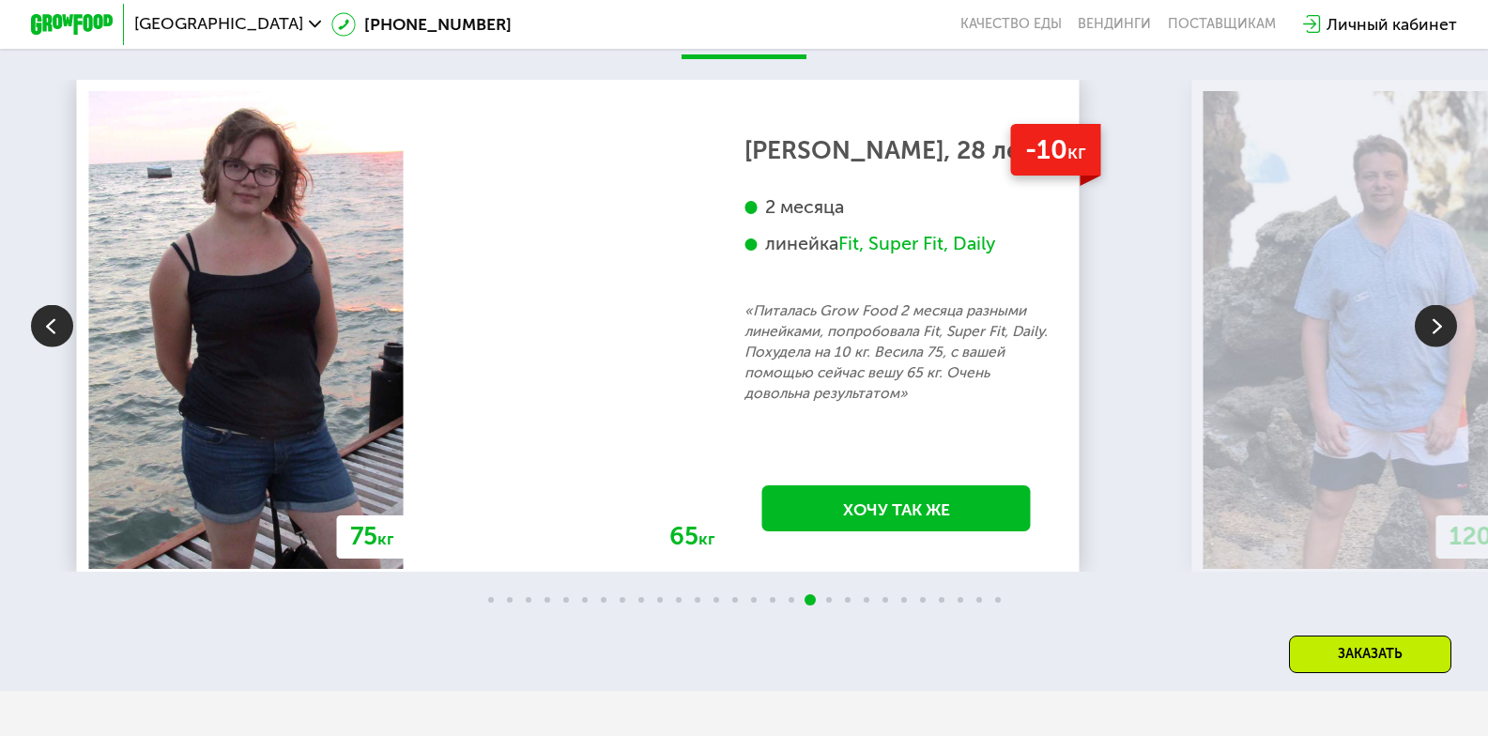
click at [1446, 346] on img at bounding box center [1436, 325] width 42 height 42
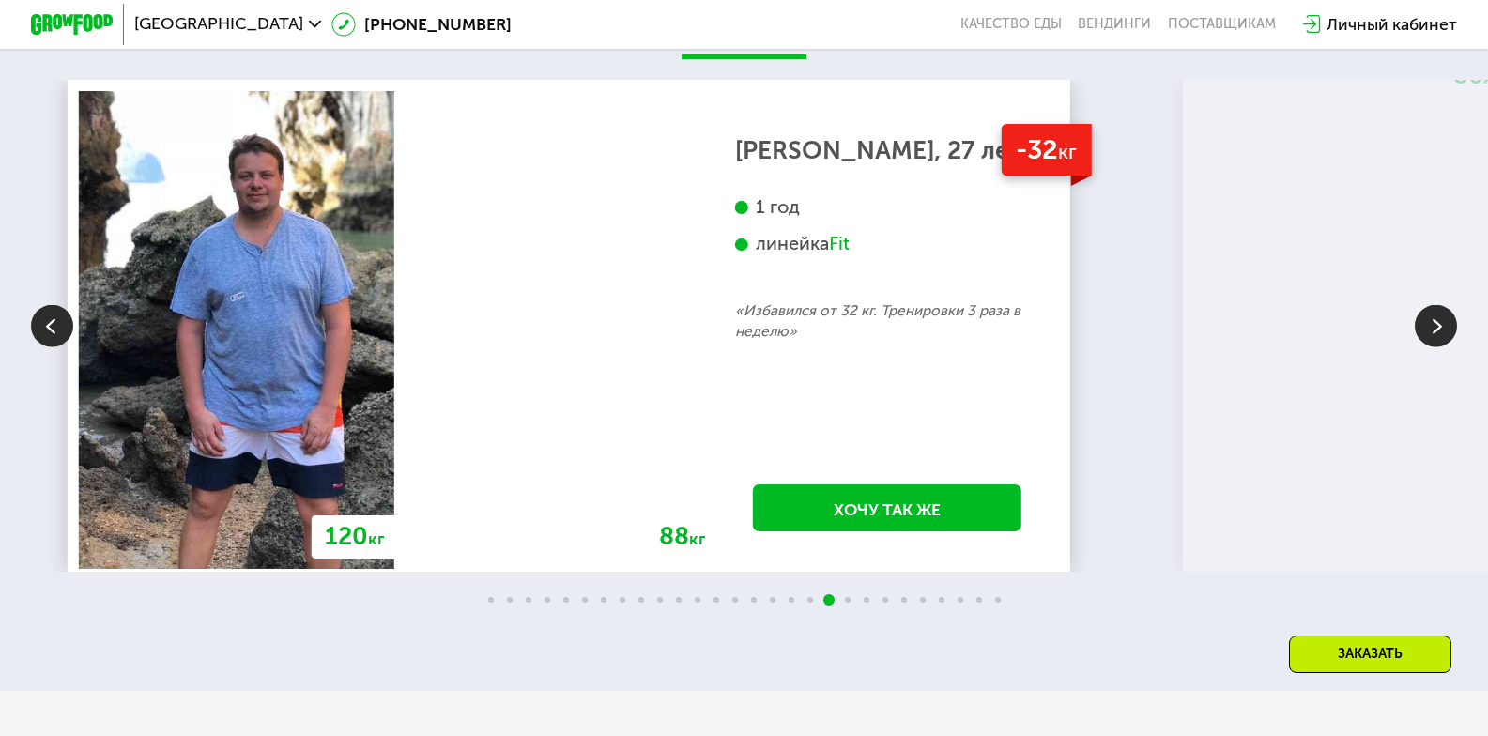
click at [1446, 346] on img at bounding box center [1436, 325] width 42 height 42
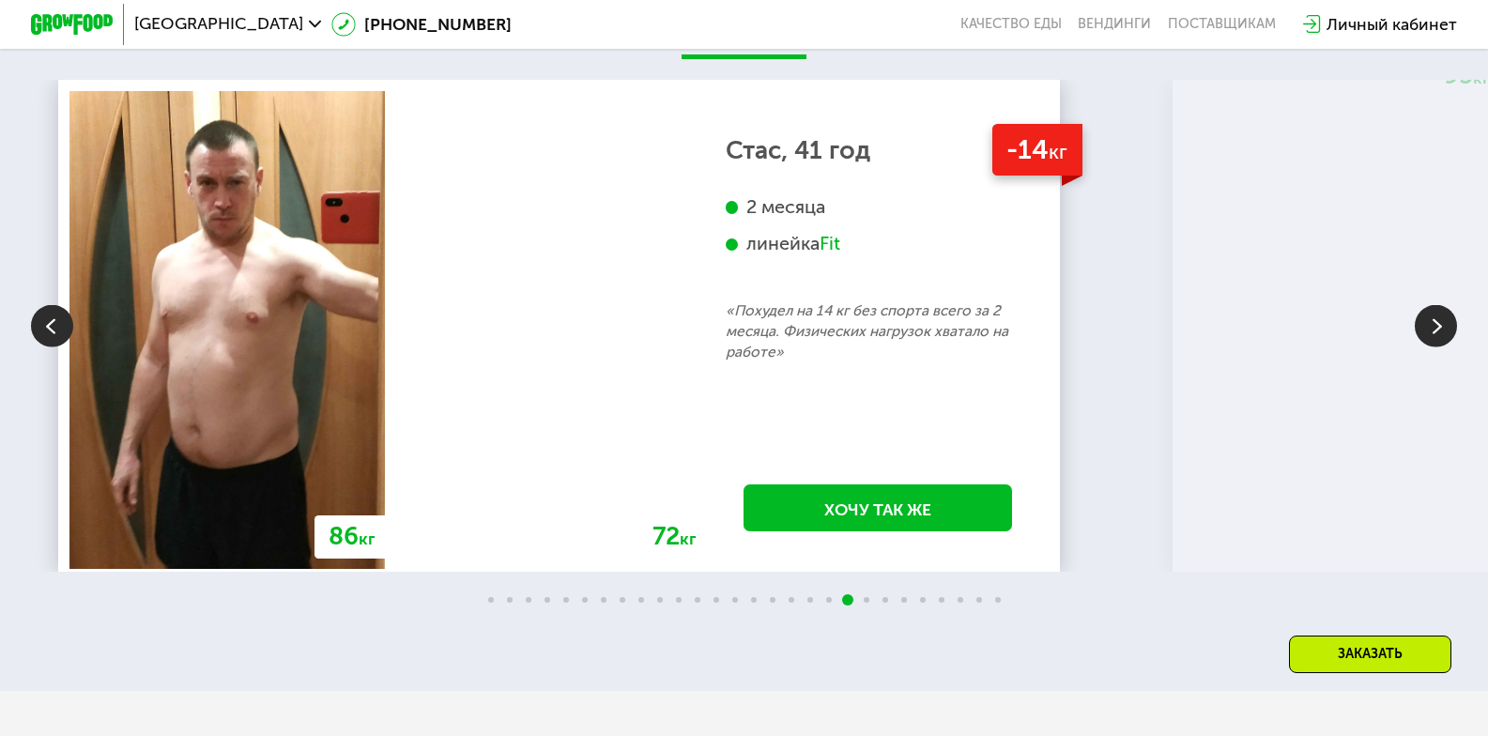
click at [1446, 346] on img at bounding box center [1436, 325] width 42 height 42
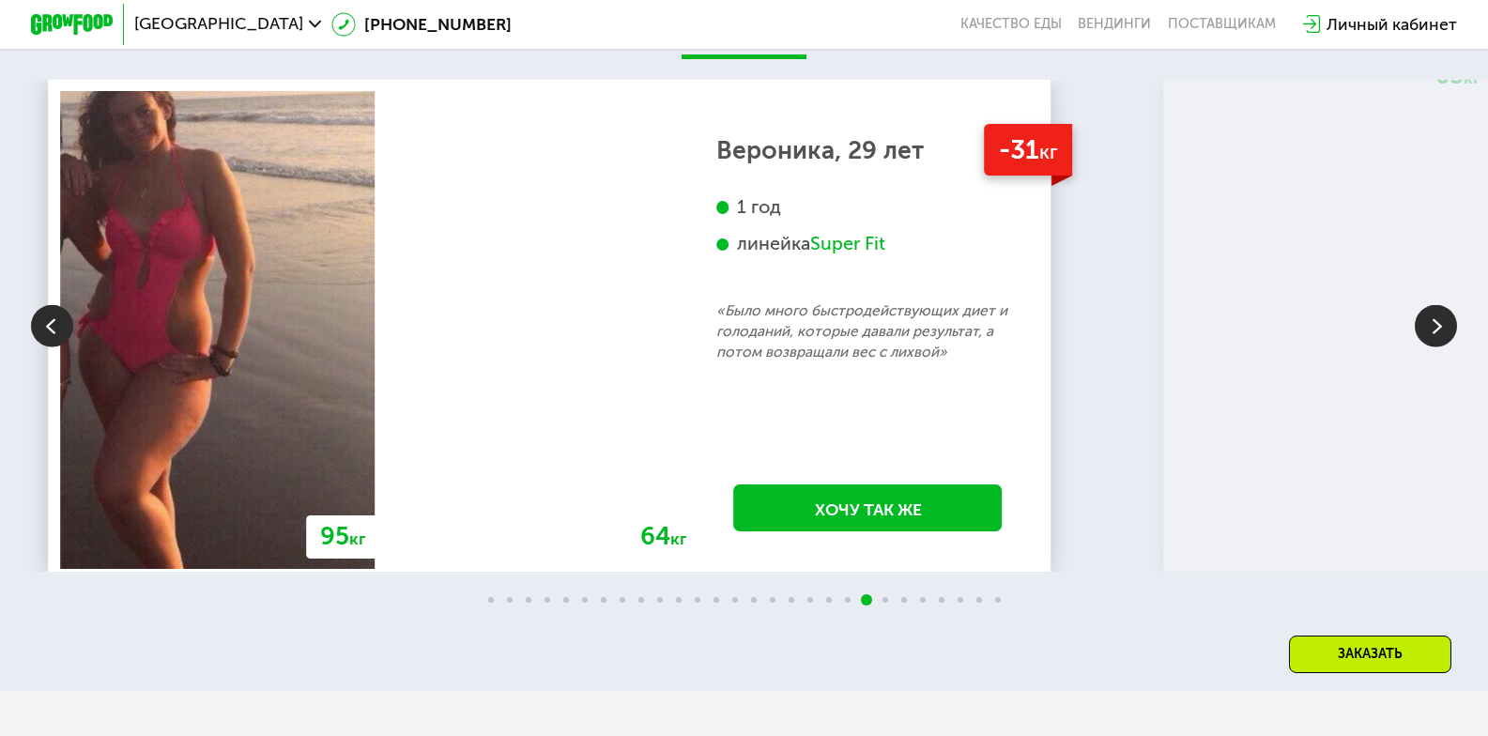
click at [1446, 346] on img at bounding box center [1436, 325] width 42 height 42
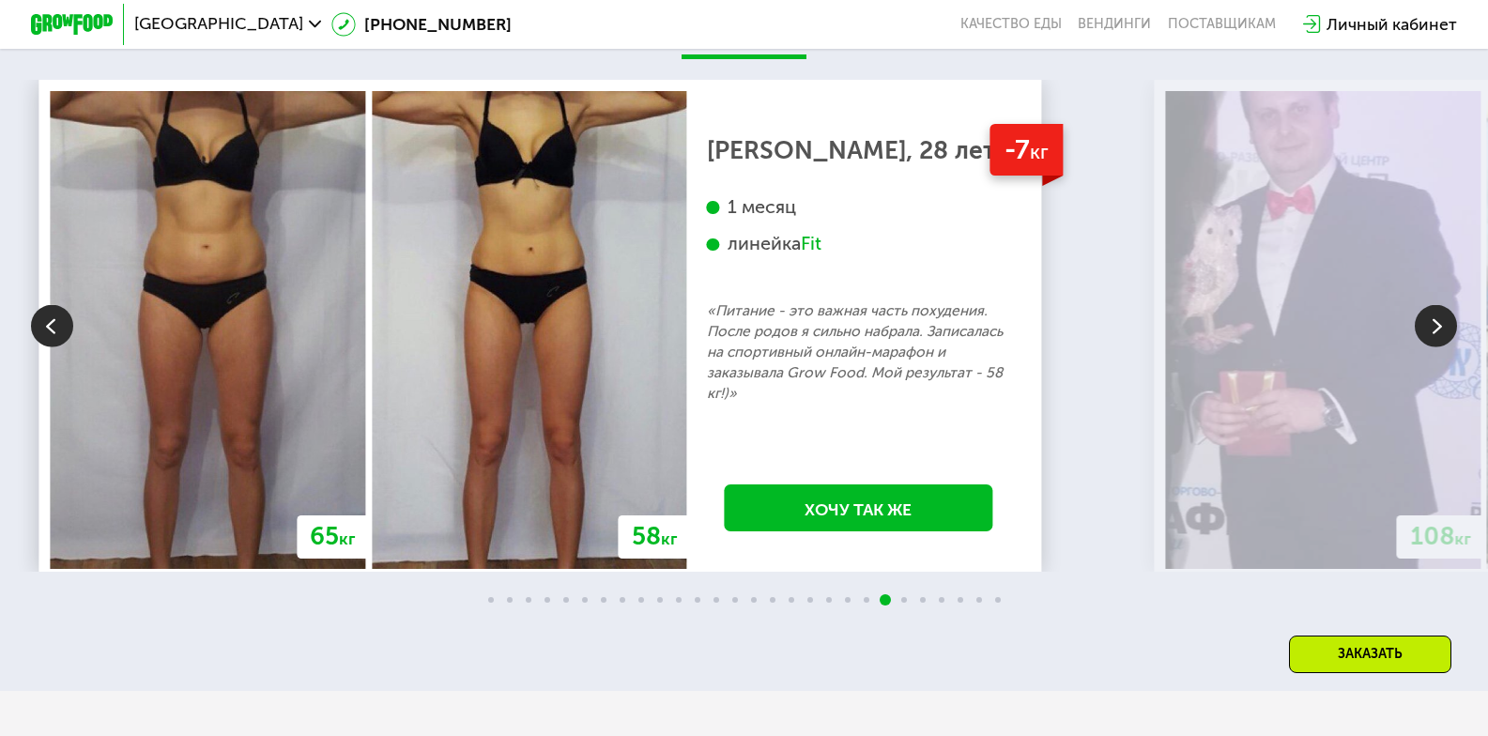
click at [1446, 346] on img at bounding box center [1436, 325] width 42 height 42
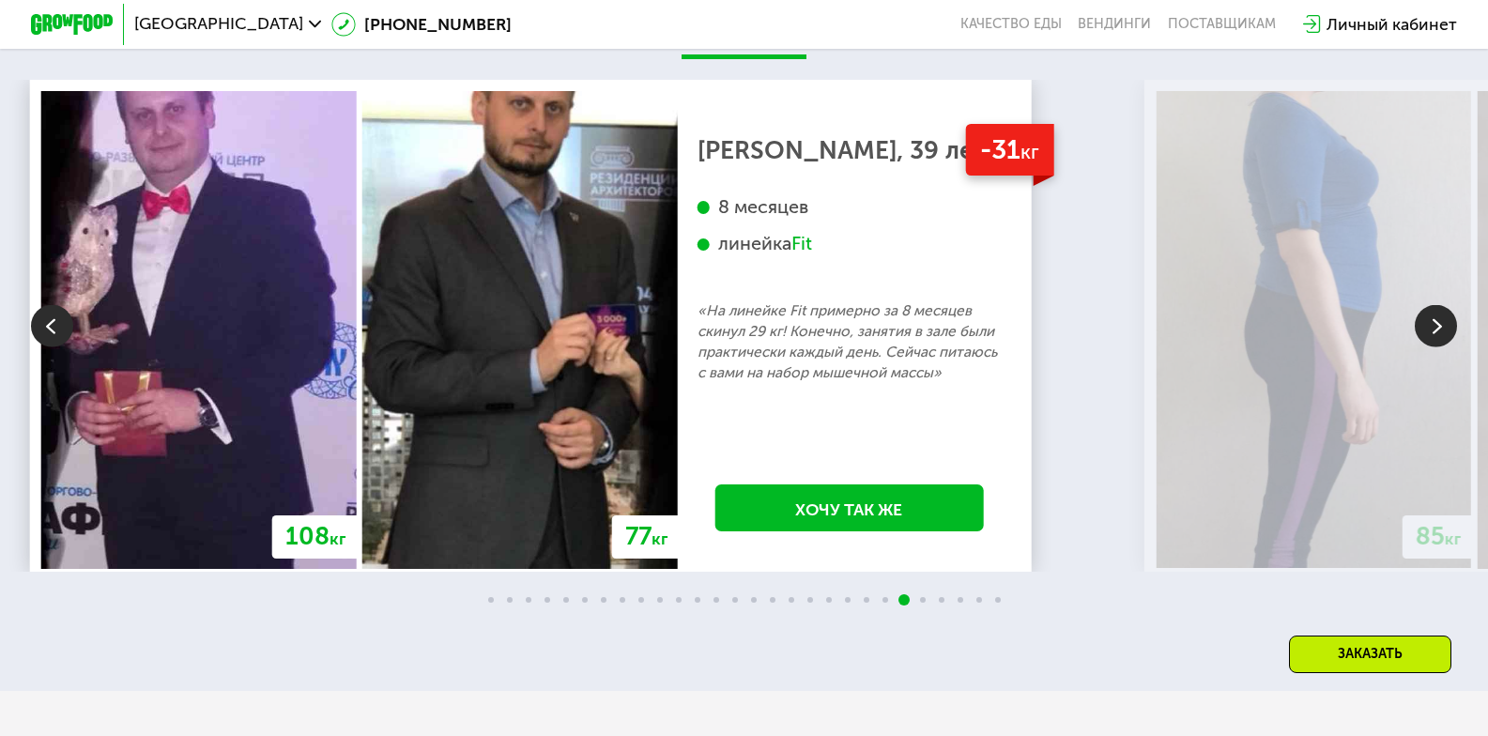
click at [1446, 346] on img at bounding box center [1436, 325] width 42 height 42
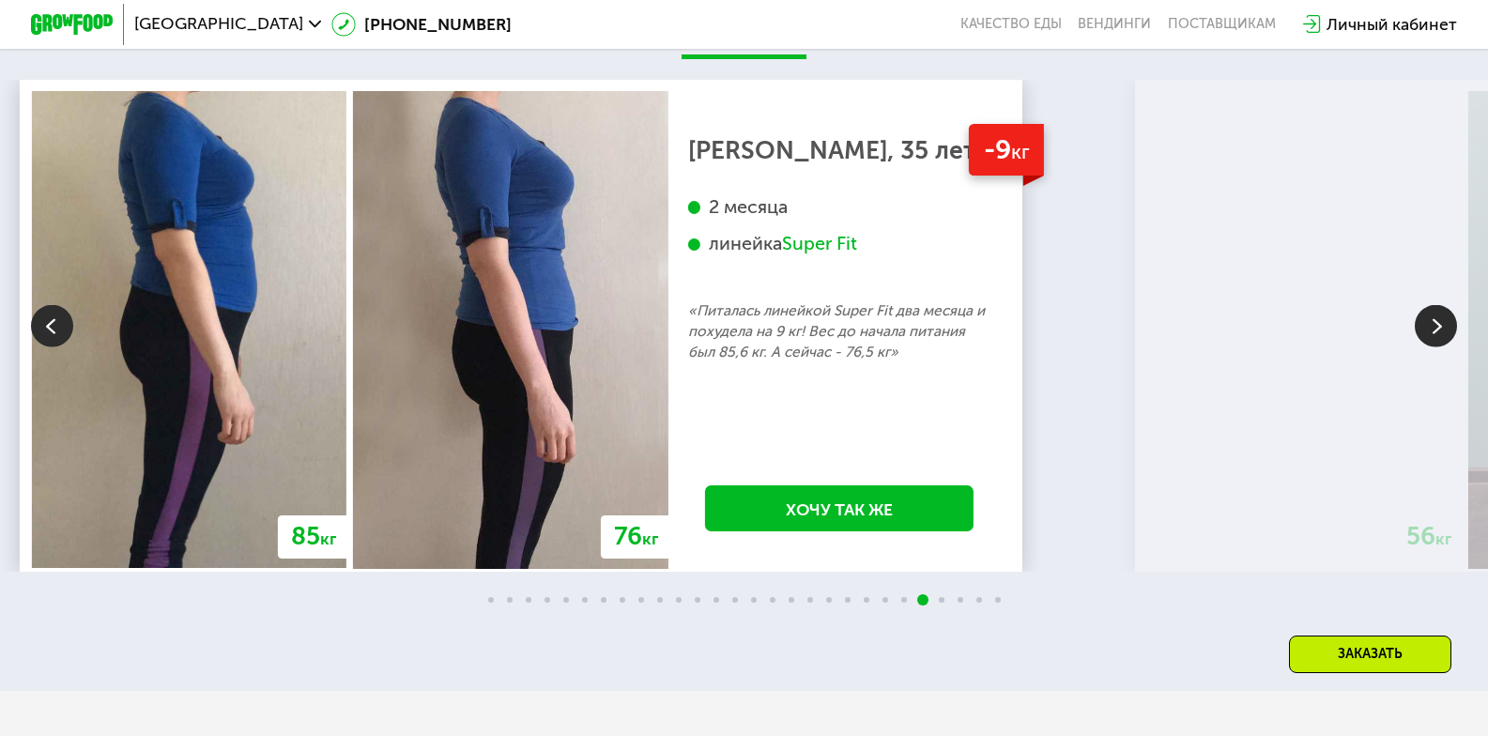
click at [1446, 346] on img at bounding box center [1436, 325] width 42 height 42
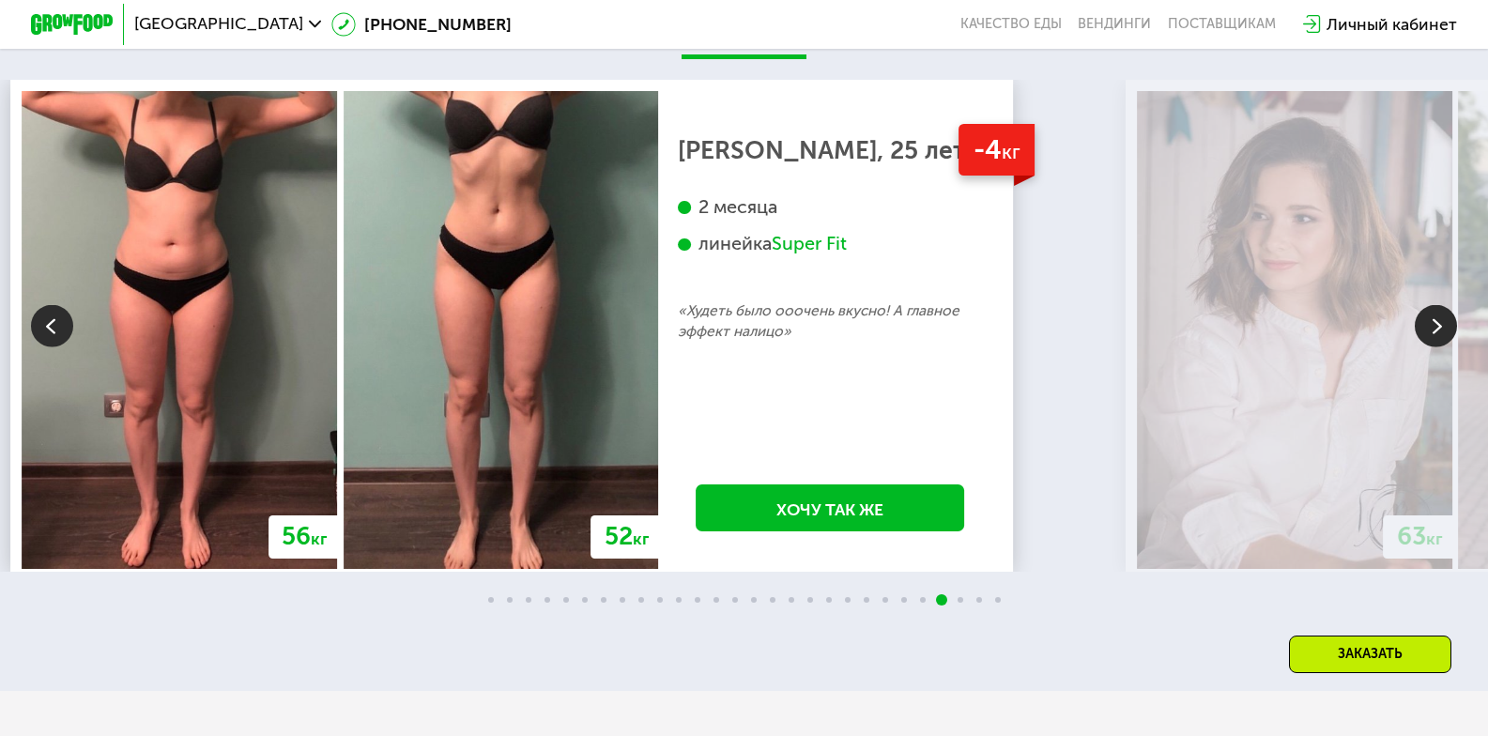
click at [1446, 346] on img at bounding box center [1436, 325] width 42 height 42
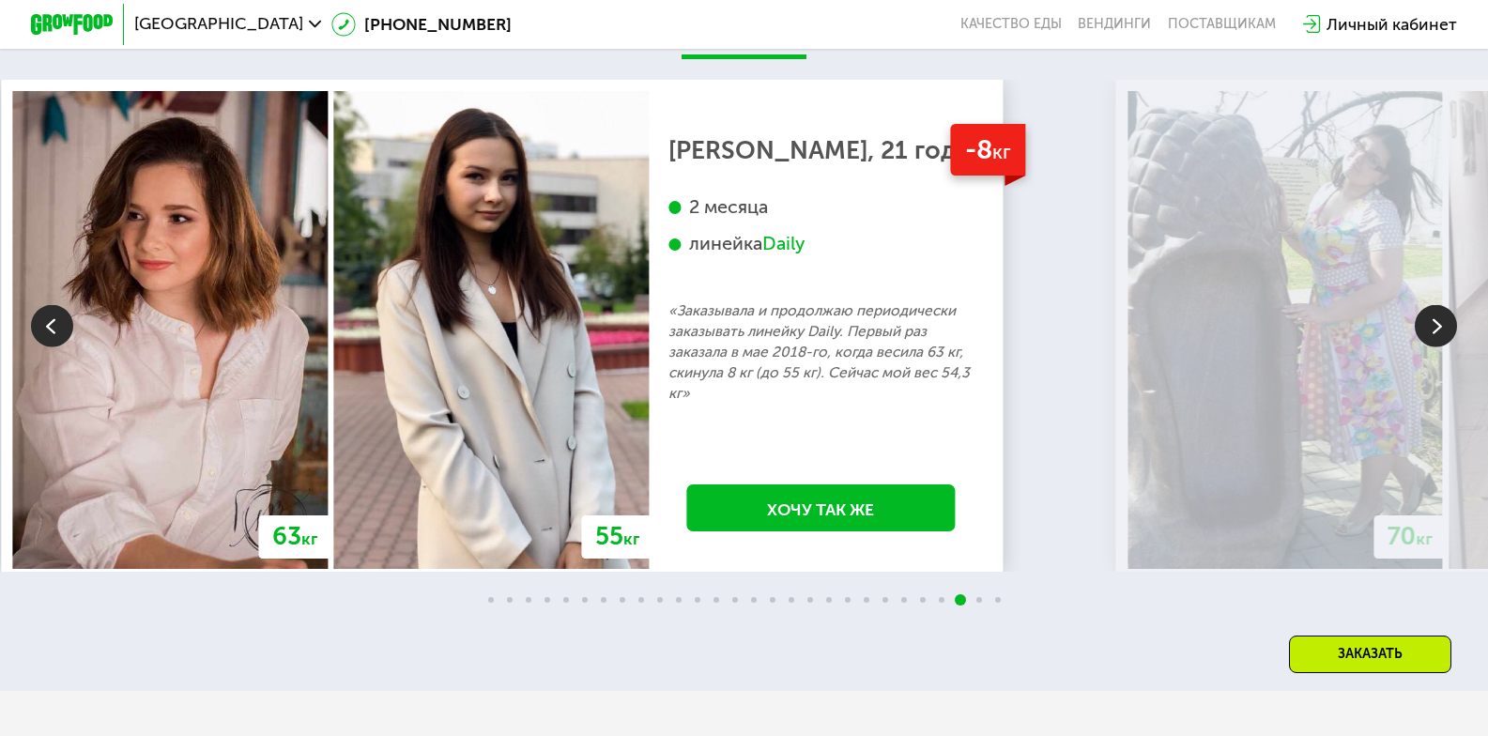
click at [1446, 346] on img at bounding box center [1436, 325] width 42 height 42
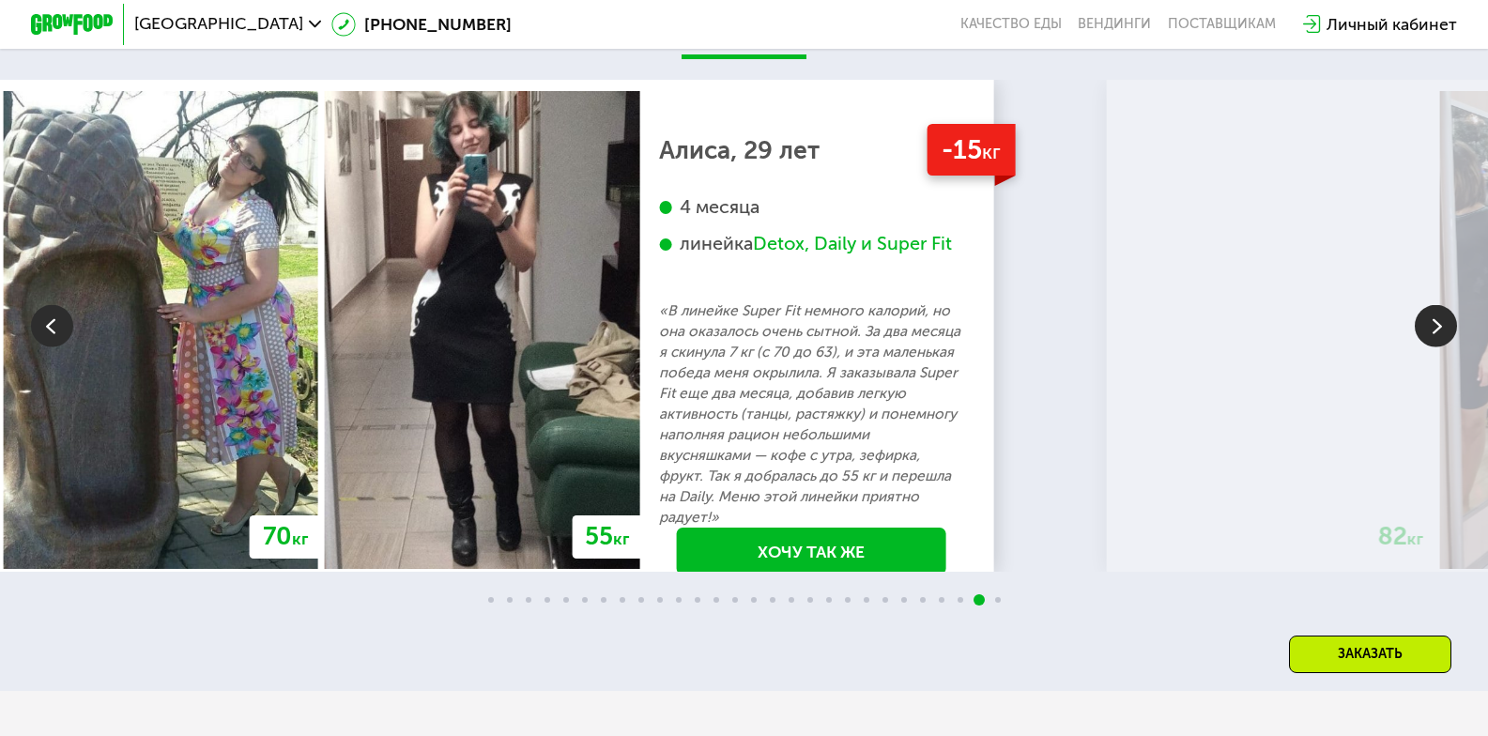
click at [1446, 346] on img at bounding box center [1436, 325] width 42 height 42
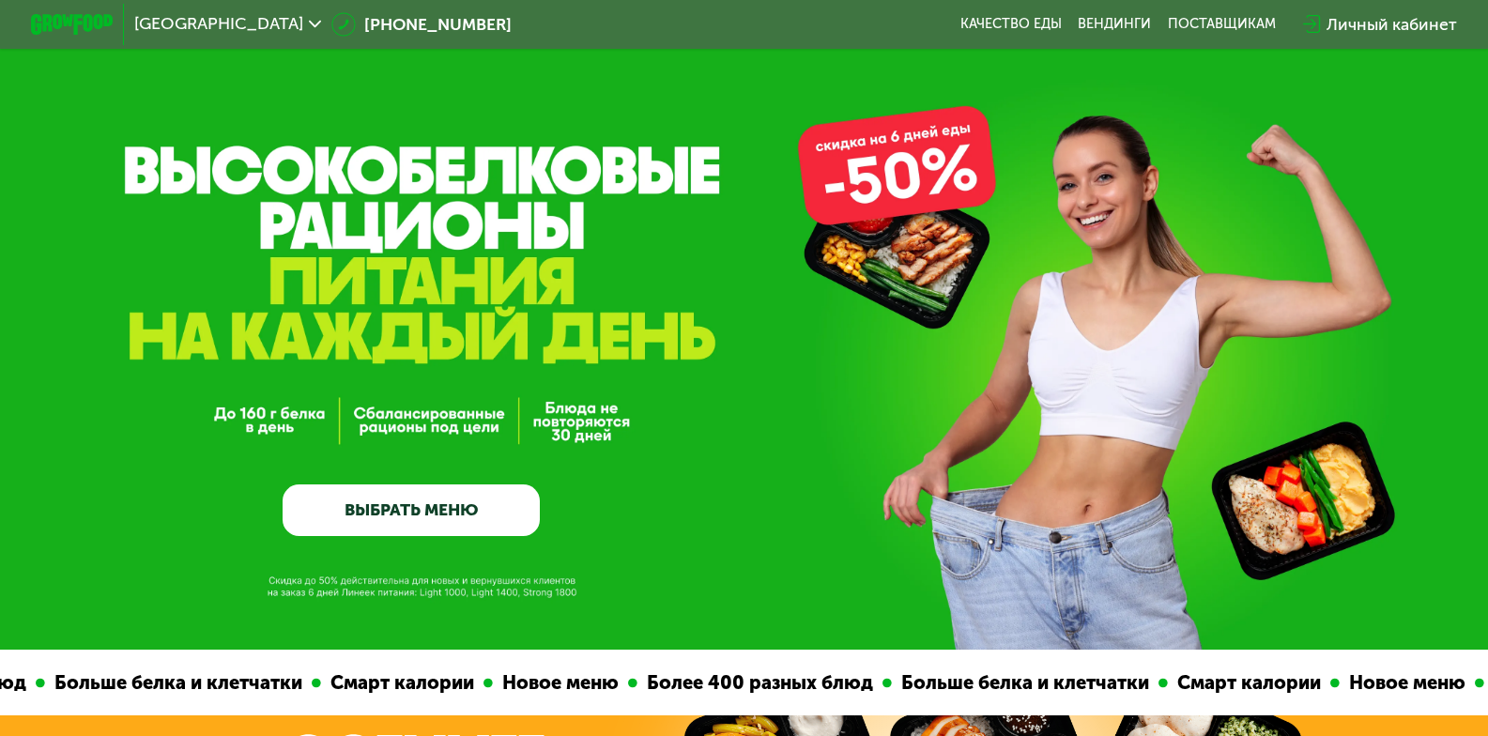
scroll to position [0, 0]
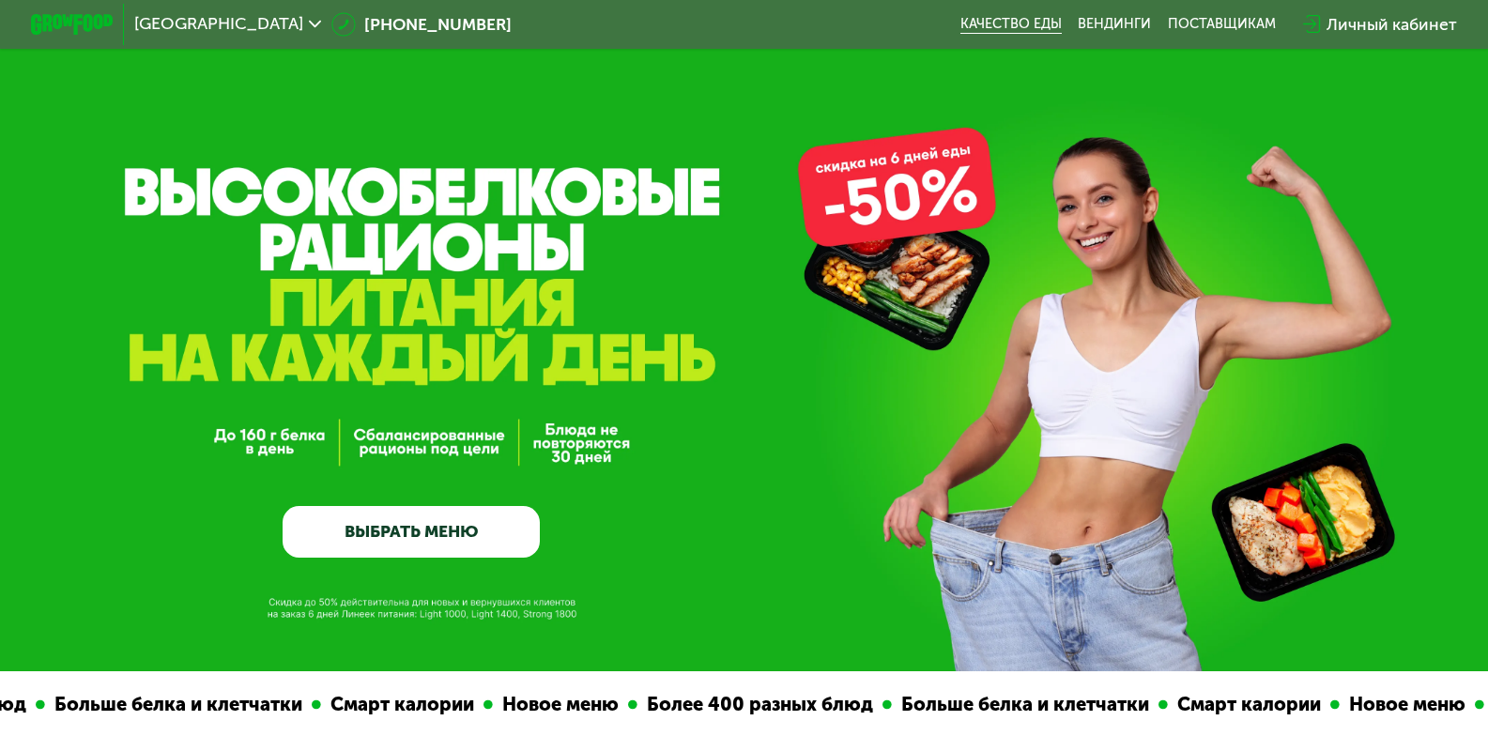
click at [1016, 22] on link "Качество еды" at bounding box center [1010, 24] width 101 height 17
